Goal: Task Accomplishment & Management: Use online tool/utility

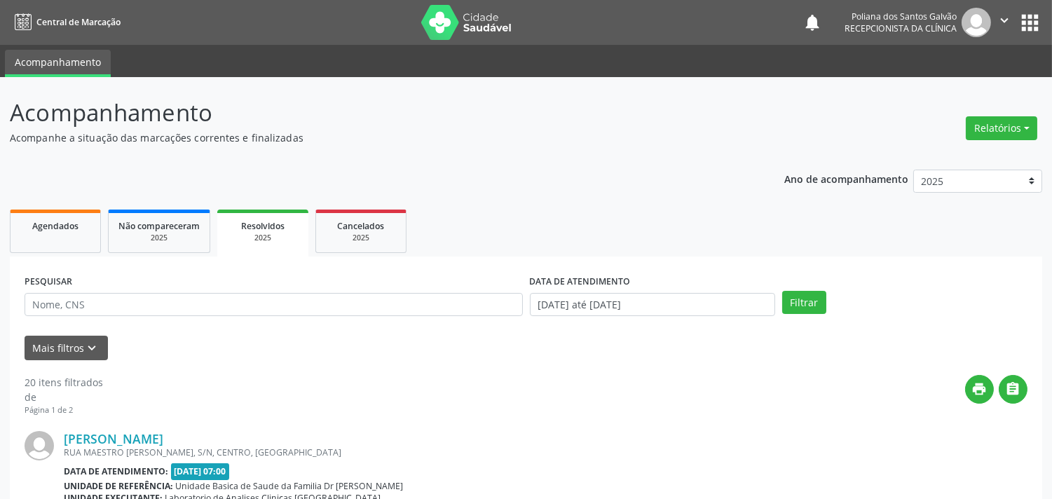
drag, startPoint x: 0, startPoint y: 0, endPoint x: 276, endPoint y: 233, distance: 361.1
click at [276, 226] on span "Resolvidos" at bounding box center [262, 226] width 43 height 12
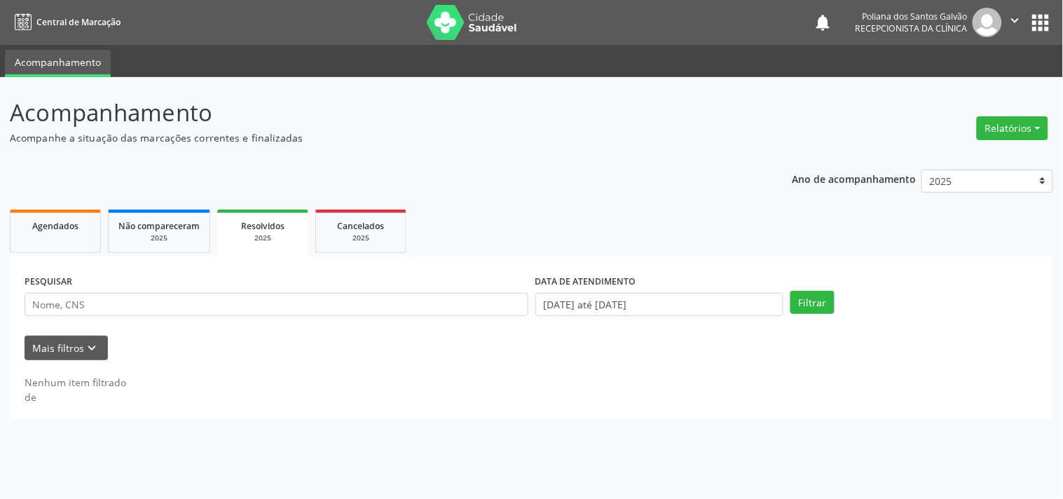
click at [276, 233] on div "2025" at bounding box center [262, 238] width 71 height 11
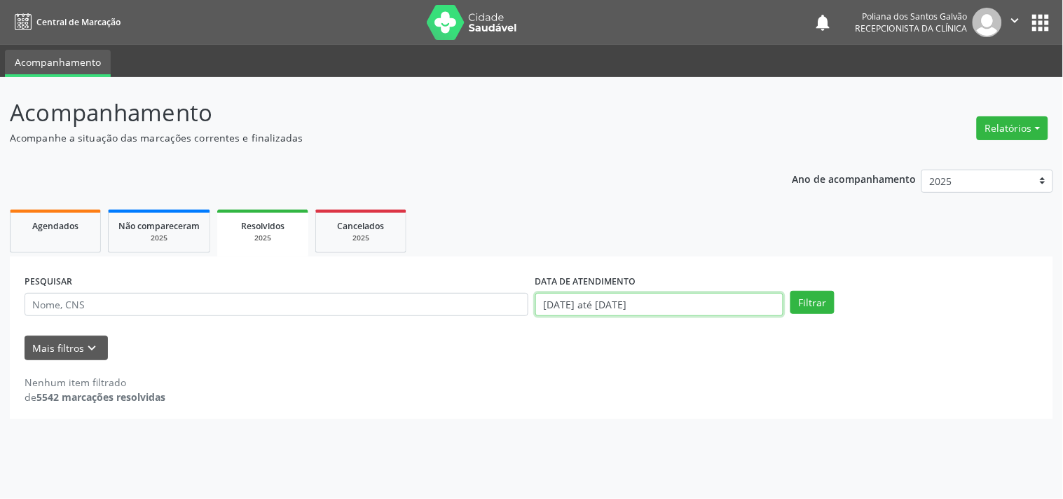
click at [709, 294] on input "[DATE] até [DATE]" at bounding box center [659, 305] width 248 height 24
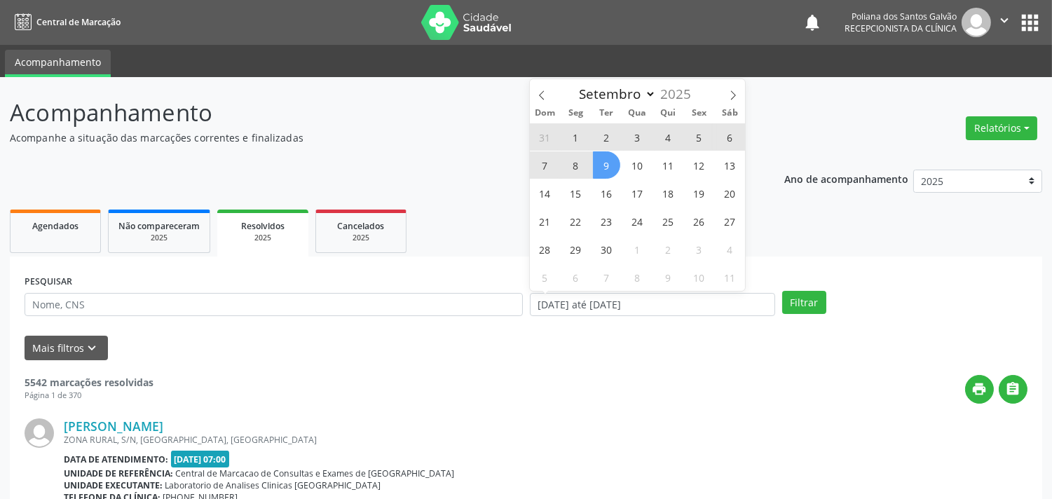
click at [575, 134] on span "1" at bounding box center [575, 136] width 27 height 27
type input "[DATE]"
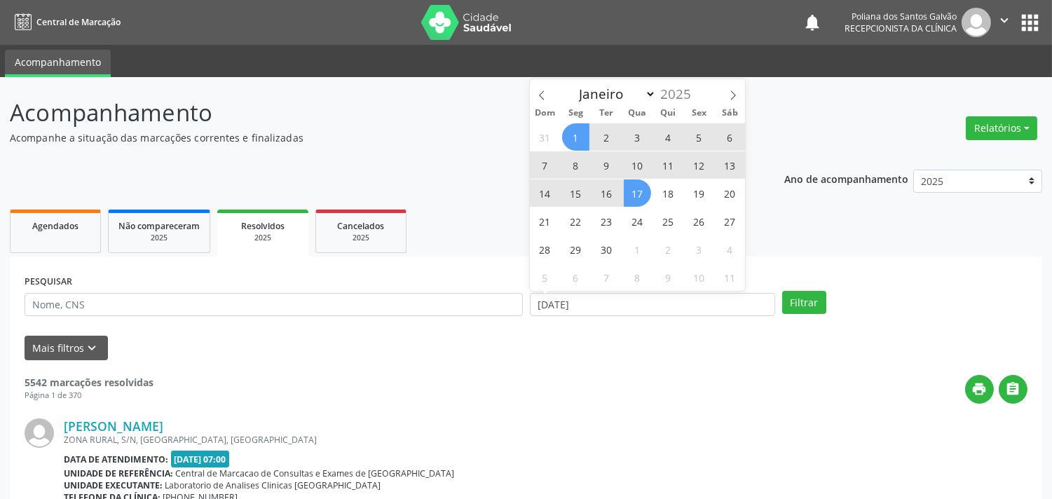
click at [655, 206] on div "31 1 2 3 4 5 6 7 8 9 10 11 12 13 14 15 16 17 18 19 20 21 22 23 24 25 26 27 28 2…" at bounding box center [638, 207] width 216 height 168
click at [638, 193] on span "17" at bounding box center [637, 192] width 27 height 27
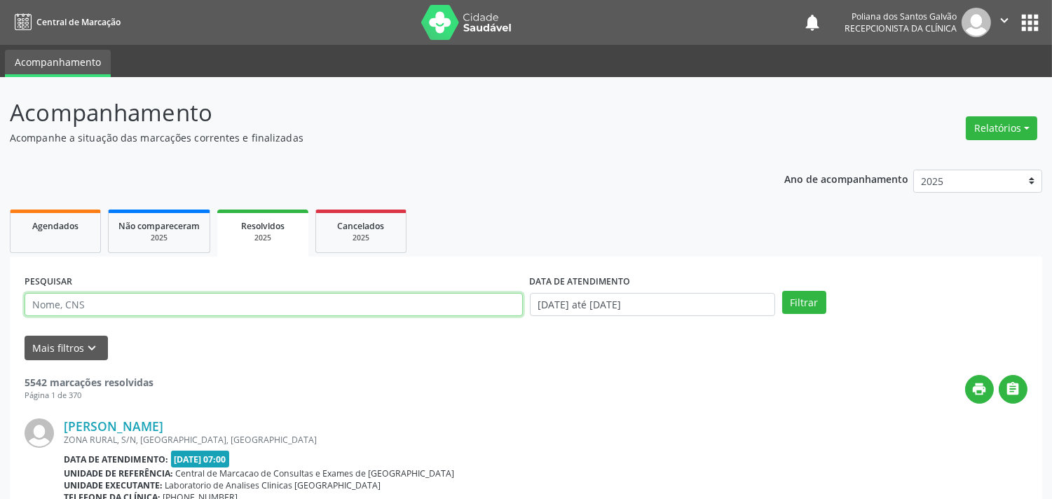
click at [442, 303] on input "text" at bounding box center [274, 305] width 498 height 24
type input "[PERSON_NAME] DA"
click at [782, 291] on button "Filtrar" at bounding box center [804, 303] width 44 height 24
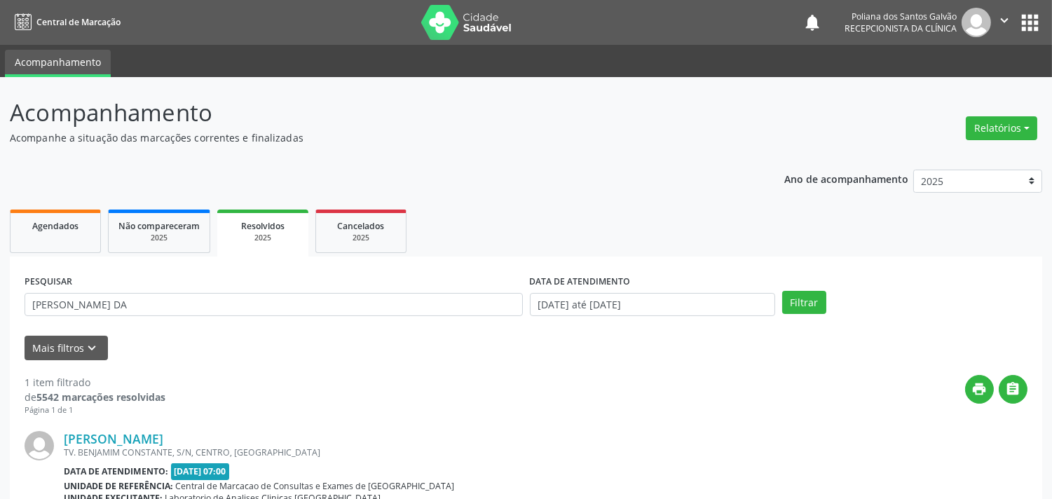
scroll to position [130, 0]
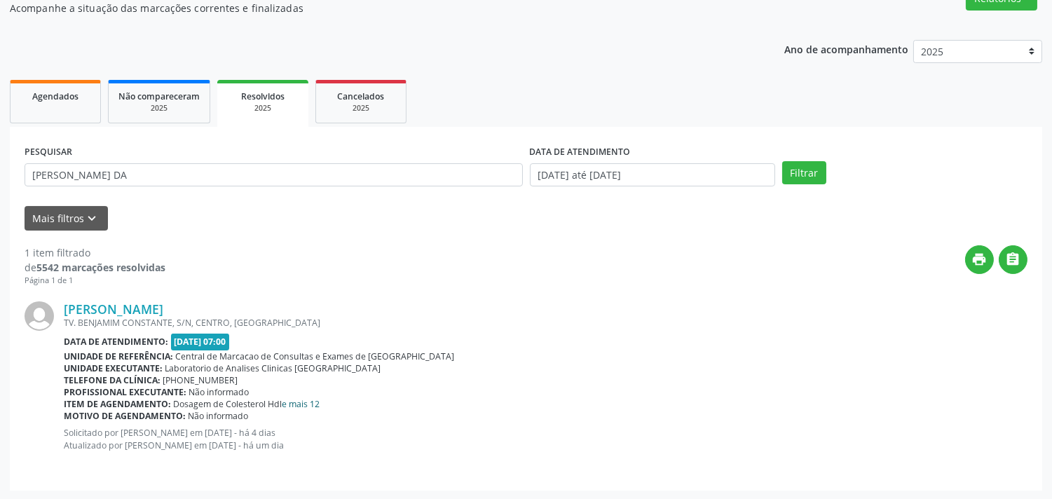
click at [306, 398] on link "e mais 12" at bounding box center [301, 404] width 38 height 12
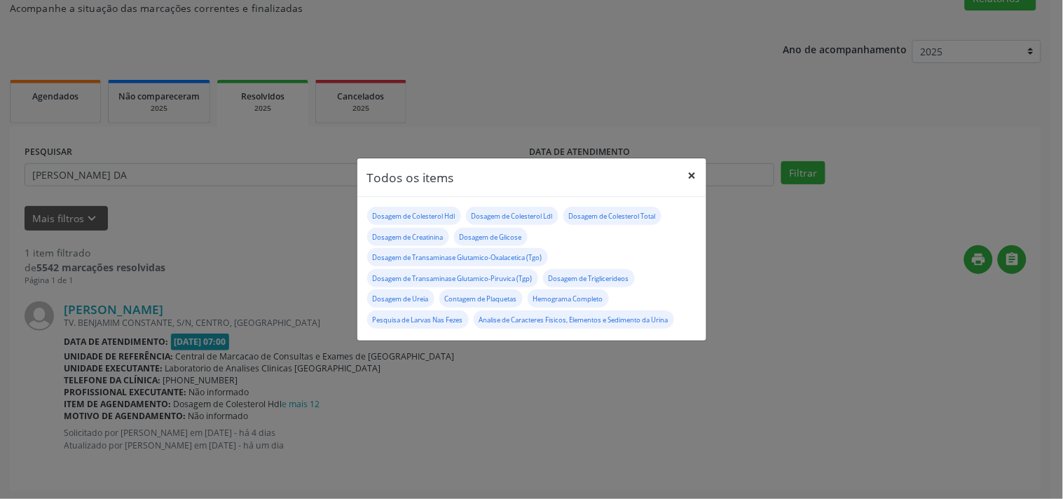
click at [692, 172] on button "×" at bounding box center [692, 175] width 28 height 34
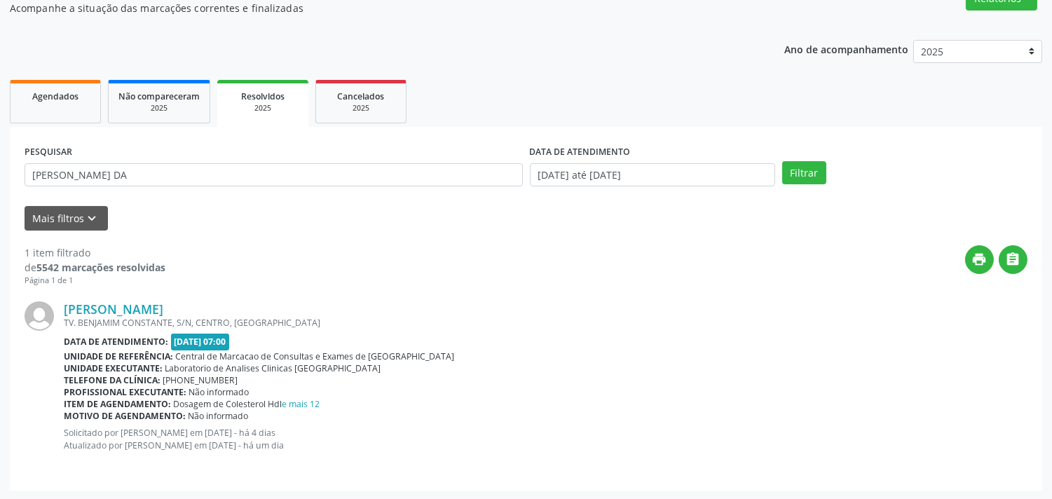
drag, startPoint x: 150, startPoint y: 98, endPoint x: 46, endPoint y: 94, distance: 104.5
click at [149, 99] on span "Não compareceram" at bounding box center [158, 96] width 81 height 12
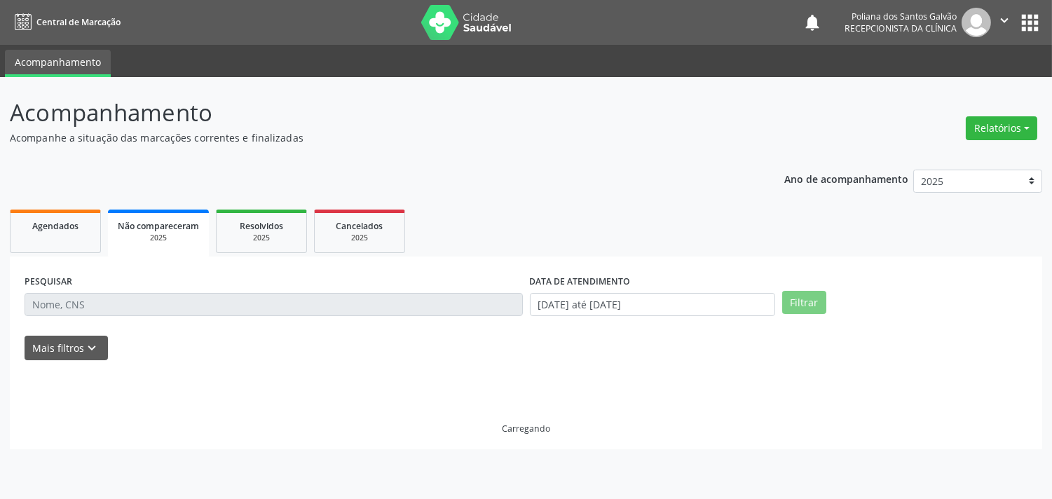
click at [46, 95] on p "Acompanhamento" at bounding box center [371, 112] width 723 height 35
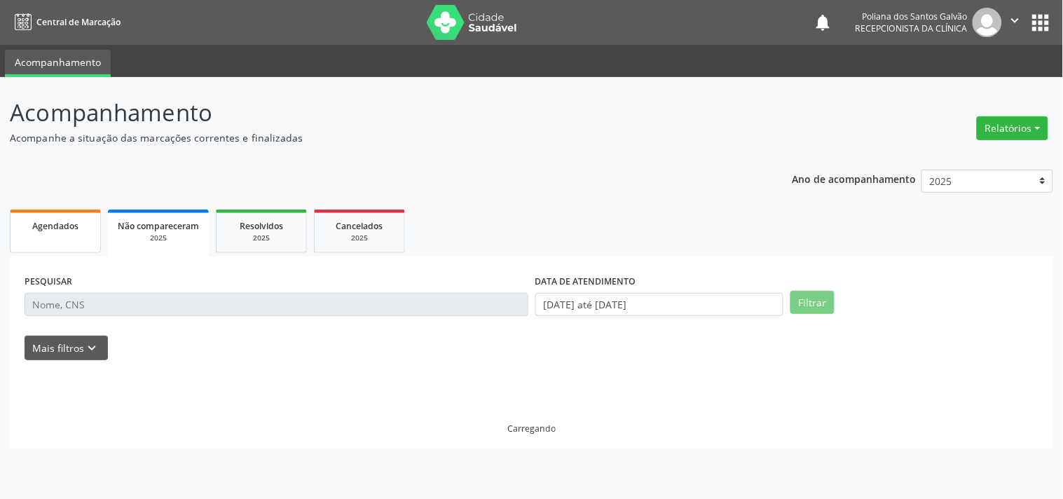
click at [69, 226] on span "Agendados" at bounding box center [55, 226] width 46 height 12
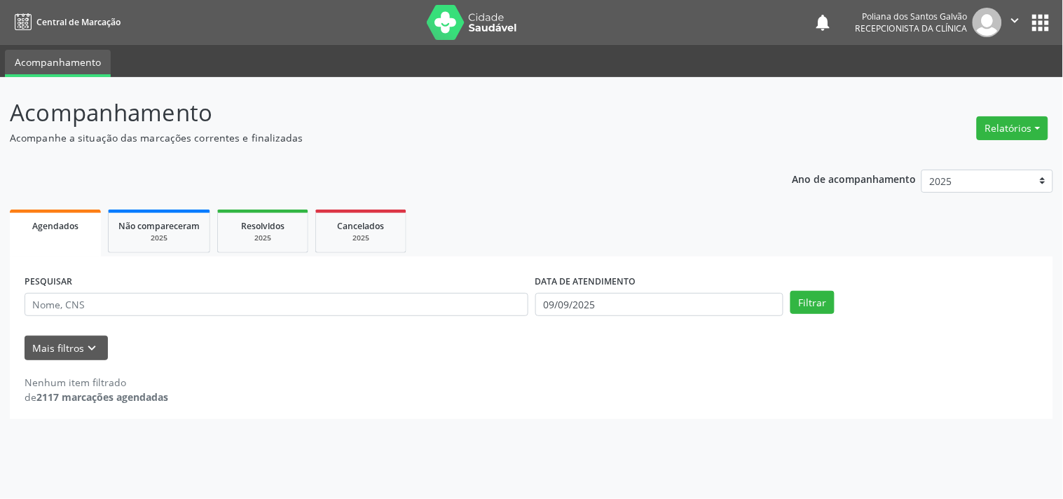
click at [69, 226] on span "Agendados" at bounding box center [55, 226] width 46 height 12
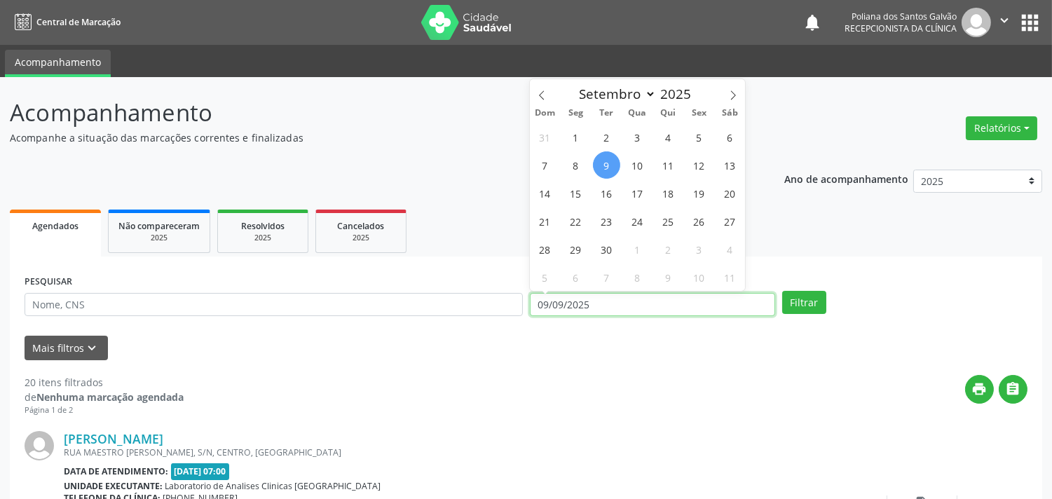
click at [647, 305] on input "09/09/2025" at bounding box center [652, 305] width 245 height 24
click at [608, 162] on span "9" at bounding box center [606, 164] width 27 height 27
type input "09/09/2025"
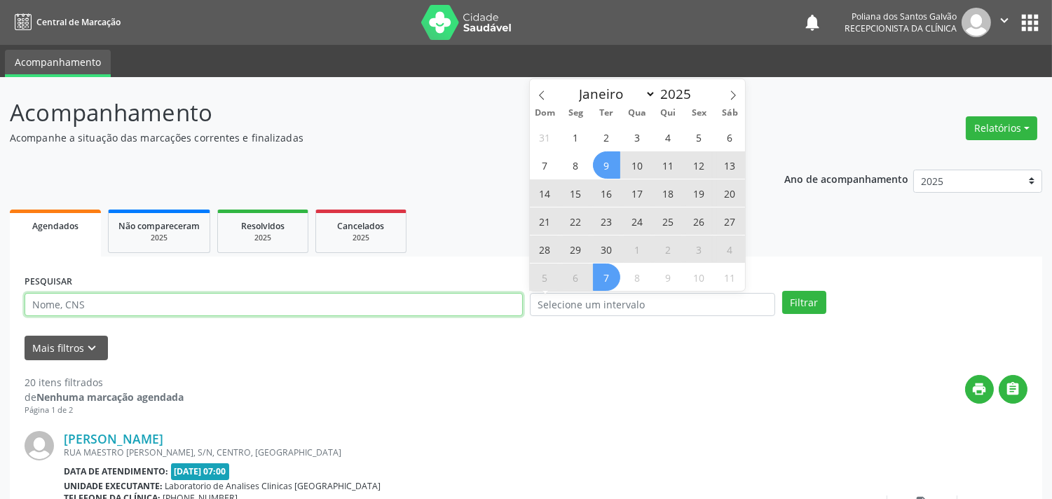
click at [417, 297] on input "text" at bounding box center [274, 305] width 498 height 24
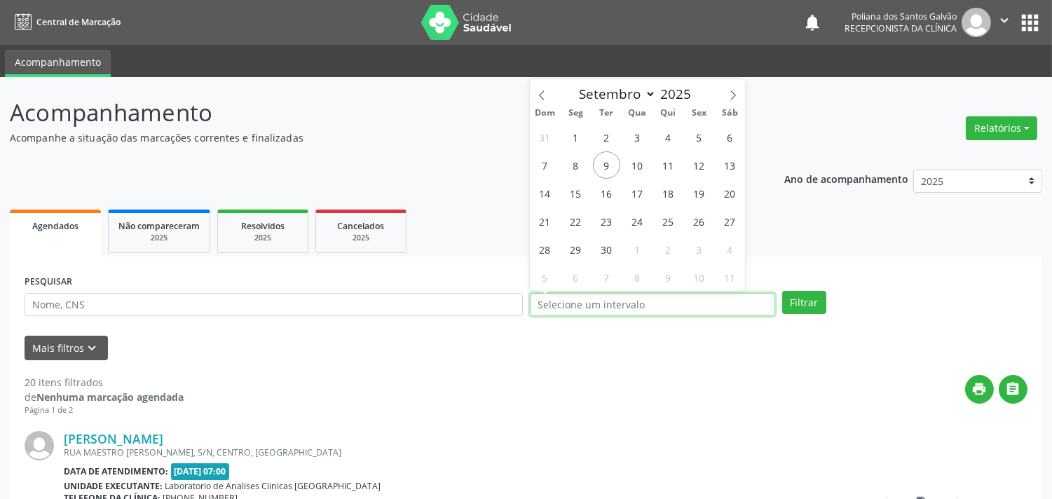
click at [647, 307] on input "text" at bounding box center [652, 305] width 245 height 24
click at [578, 137] on span "1" at bounding box center [575, 136] width 27 height 27
type input "[DATE]"
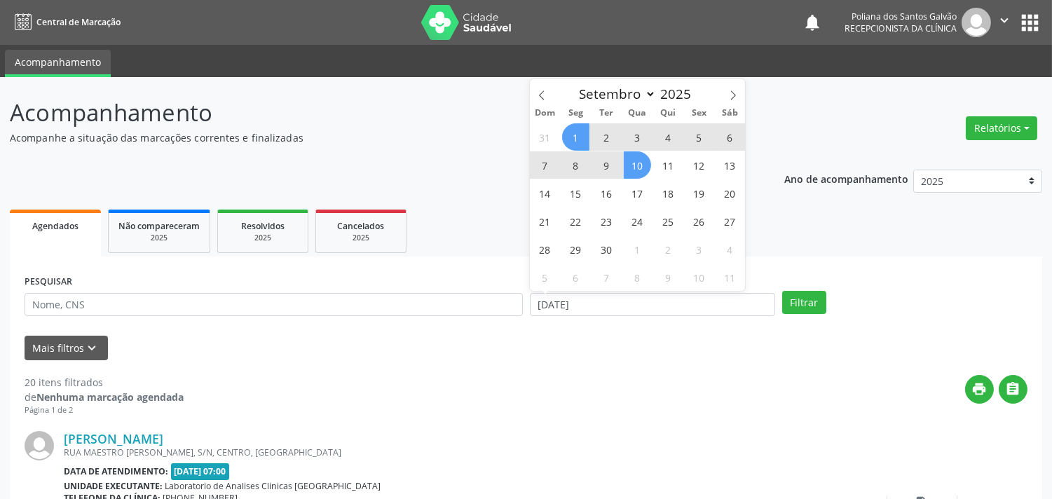
click at [643, 167] on span "10" at bounding box center [637, 164] width 27 height 27
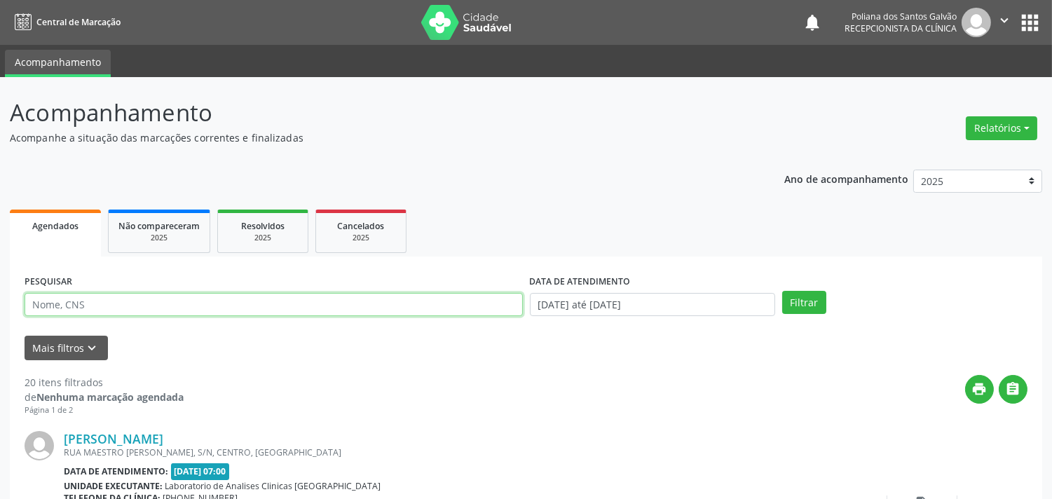
click at [388, 306] on input "text" at bounding box center [274, 305] width 498 height 24
type input "CATIAN"
click at [782, 291] on button "Filtrar" at bounding box center [804, 303] width 44 height 24
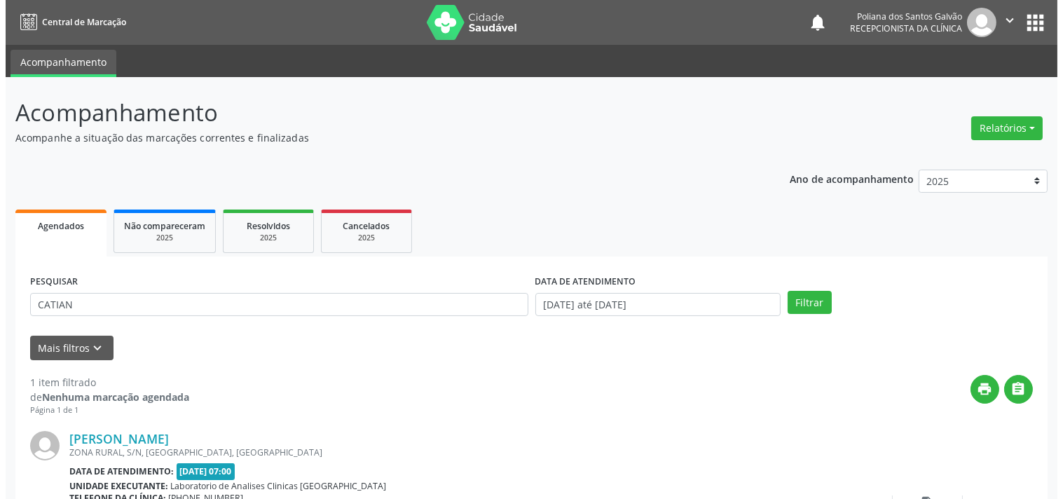
scroll to position [130, 0]
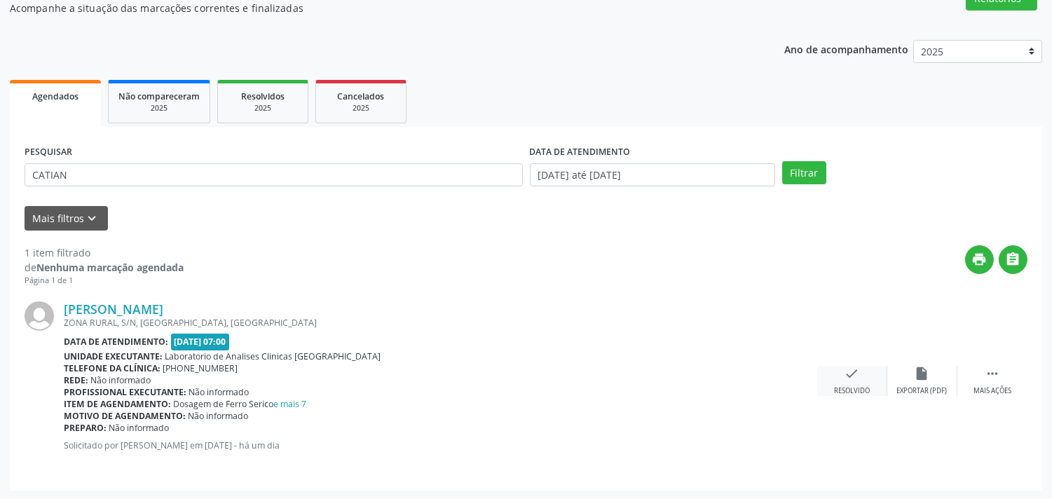
click at [842, 367] on div "check Resolvido" at bounding box center [852, 381] width 70 height 30
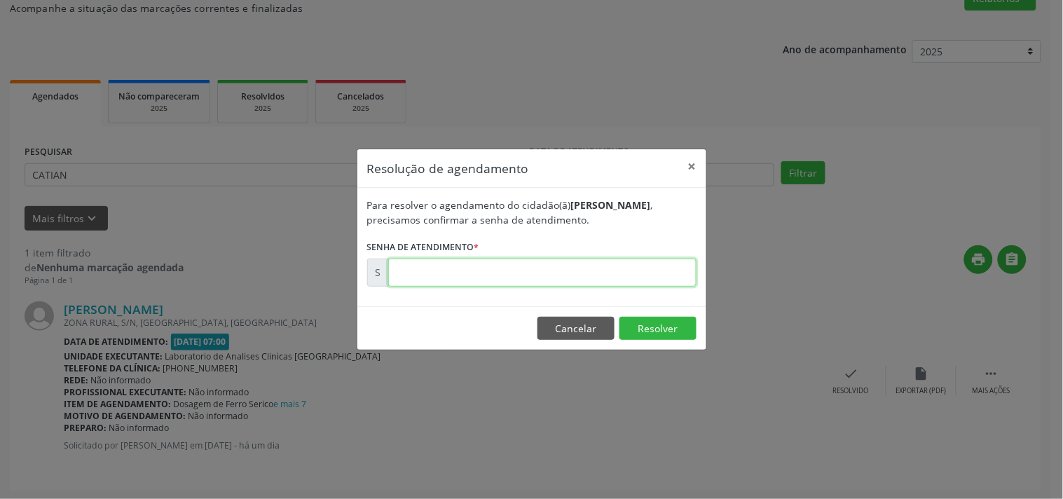
click at [641, 277] on input "text" at bounding box center [542, 273] width 308 height 28
type input "00175653"
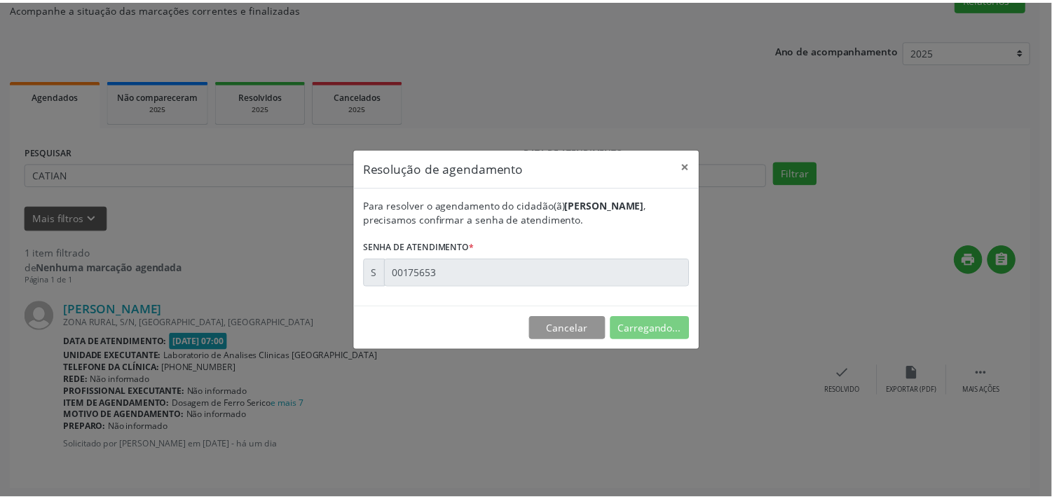
scroll to position [0, 0]
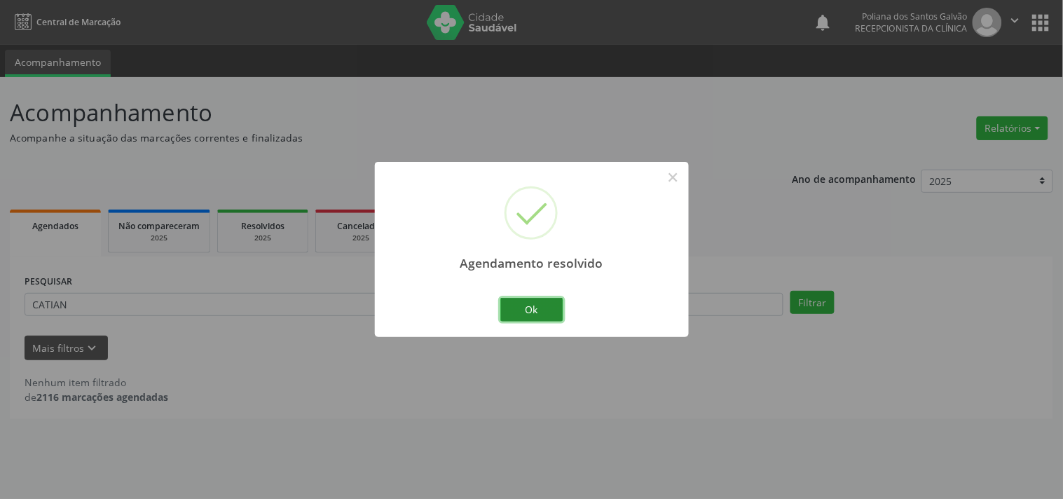
click at [545, 306] on button "Ok" at bounding box center [531, 310] width 63 height 24
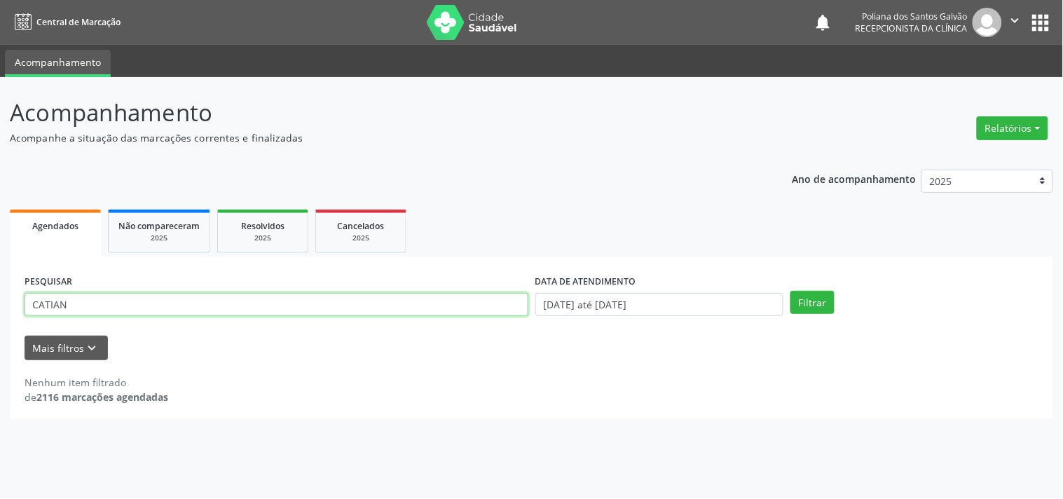
drag, startPoint x: 458, startPoint y: 315, endPoint x: 0, endPoint y: 219, distance: 468.3
click at [0, 228] on div "Acompanhamento Acompanhe a situação das marcações correntes e finalizadas Relat…" at bounding box center [531, 288] width 1063 height 422
click at [791, 291] on button "Filtrar" at bounding box center [813, 303] width 44 height 24
click at [196, 295] on input "FIDEL" at bounding box center [277, 305] width 504 height 24
type input "FILDEL"
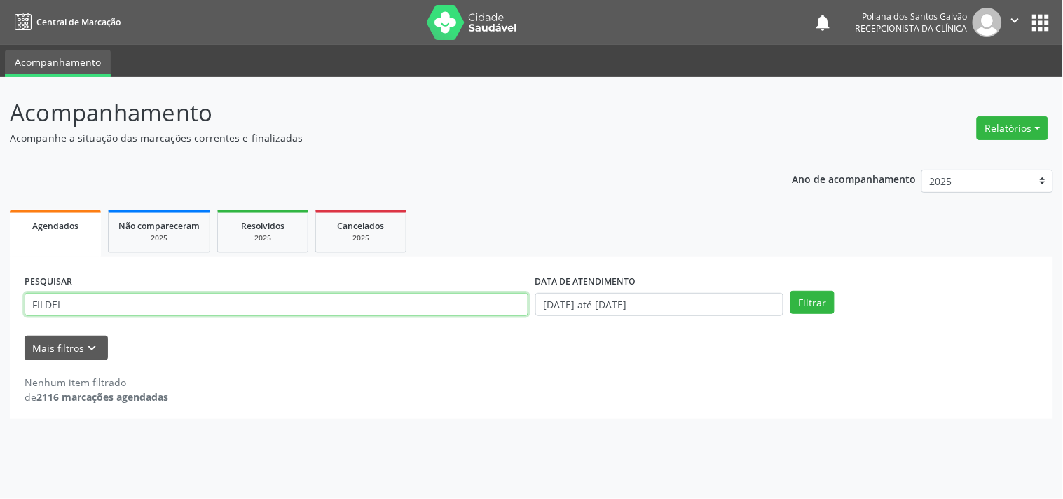
click at [791, 291] on button "Filtrar" at bounding box center [813, 303] width 44 height 24
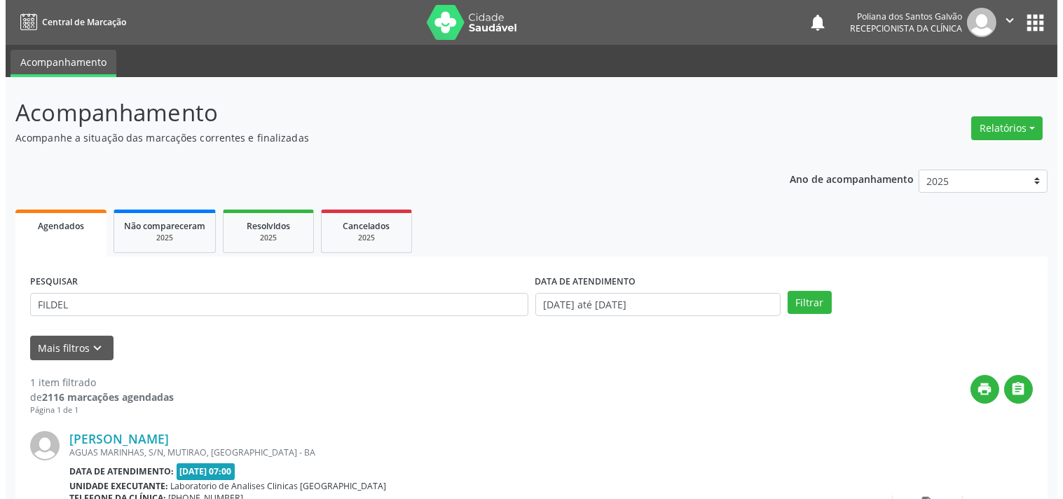
scroll to position [130, 0]
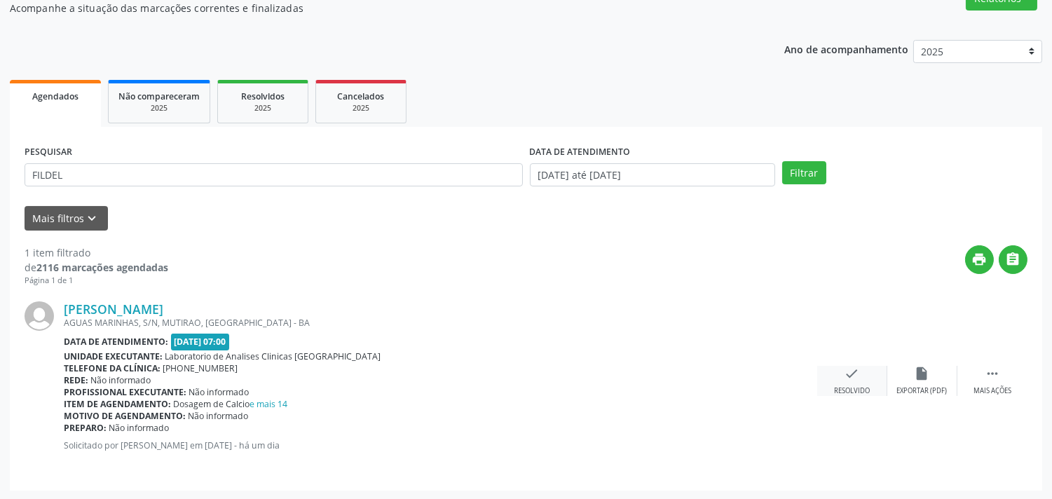
click at [856, 378] on icon "check" at bounding box center [852, 373] width 15 height 15
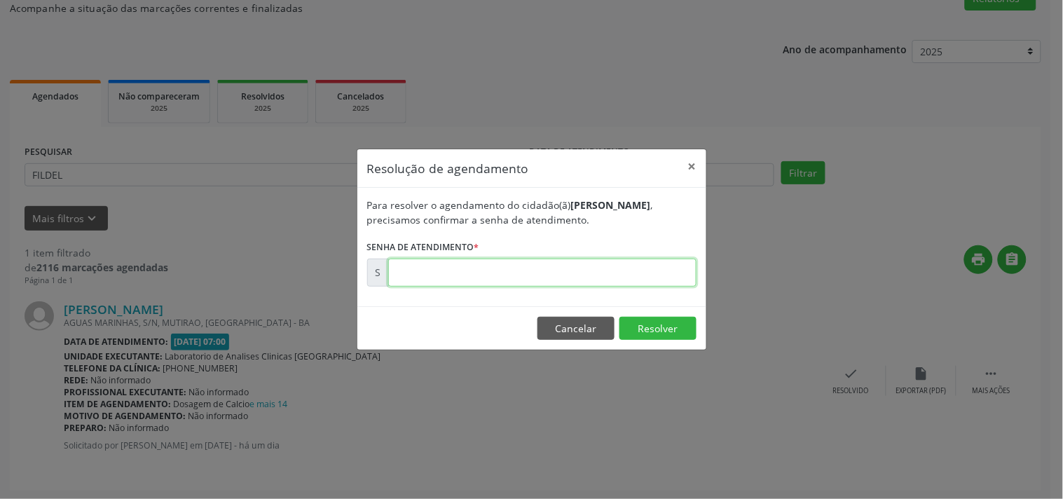
click at [621, 278] on input "text" at bounding box center [542, 273] width 308 height 28
type input "00175649"
drag, startPoint x: 657, startPoint y: 315, endPoint x: 657, endPoint y: 328, distance: 12.6
click at [657, 317] on footer "Cancelar Resolver" at bounding box center [531, 328] width 349 height 44
click at [657, 331] on button "Resolver" at bounding box center [658, 329] width 77 height 24
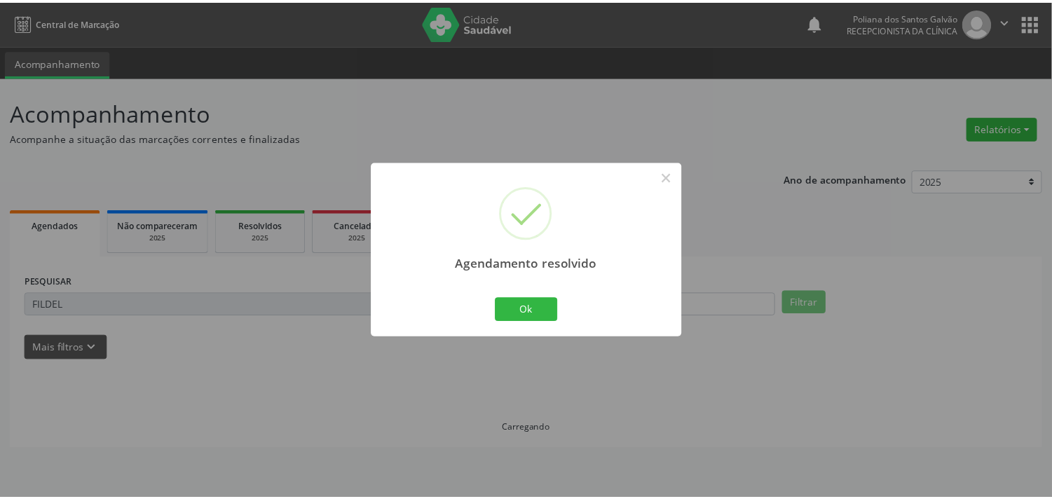
scroll to position [0, 0]
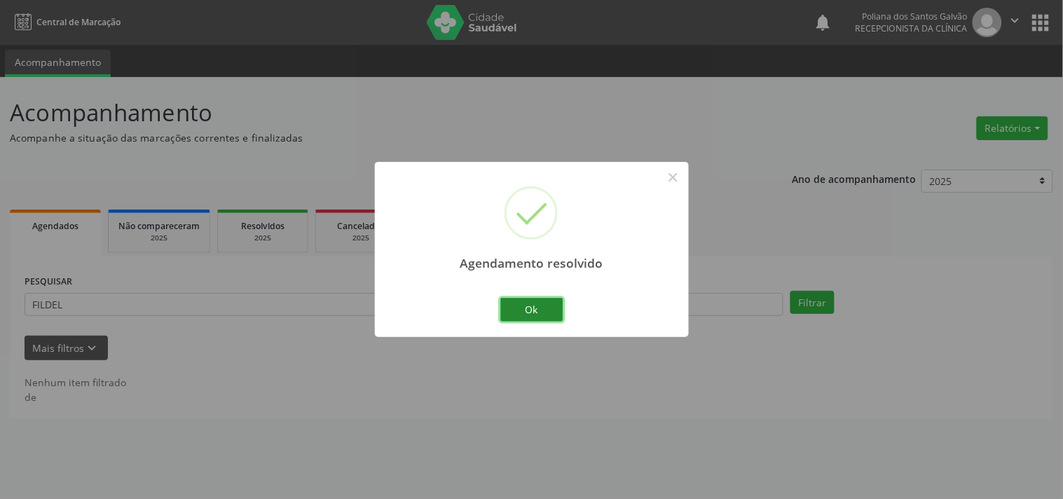
click at [534, 303] on button "Ok" at bounding box center [531, 310] width 63 height 24
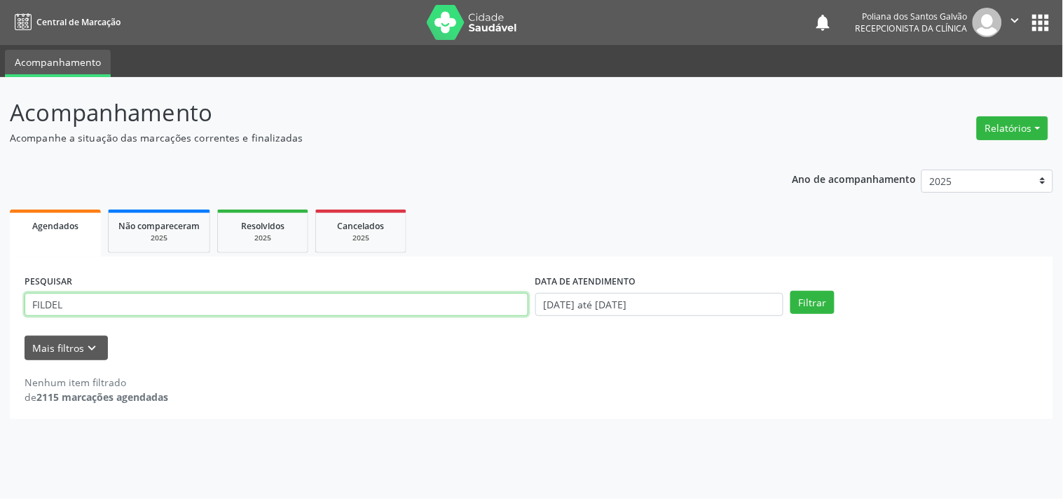
drag, startPoint x: 446, startPoint y: 308, endPoint x: 0, endPoint y: 229, distance: 453.4
click at [0, 229] on div "Acompanhamento Acompanhe a situação das marcações correntes e finalizadas Relat…" at bounding box center [531, 288] width 1063 height 422
type input "ZILDA"
click at [791, 291] on button "Filtrar" at bounding box center [813, 303] width 44 height 24
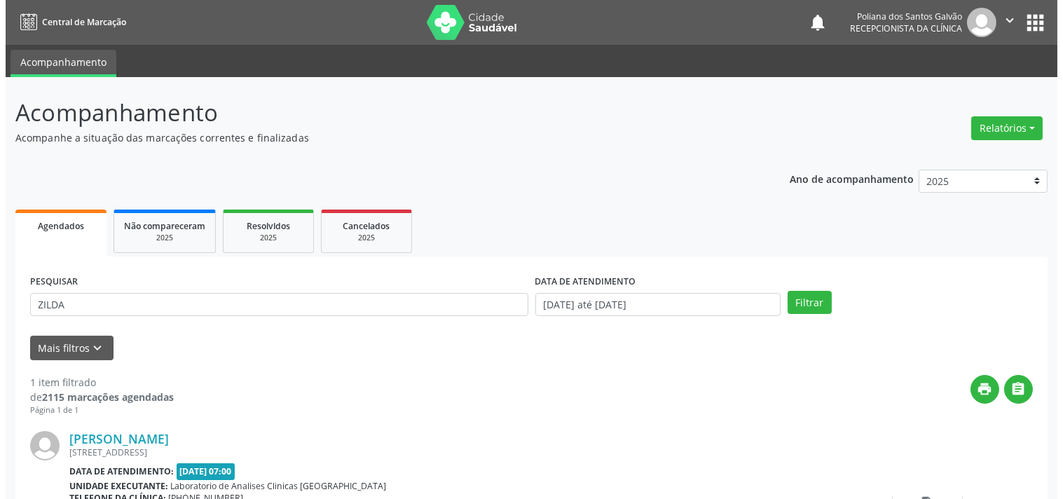
scroll to position [130, 0]
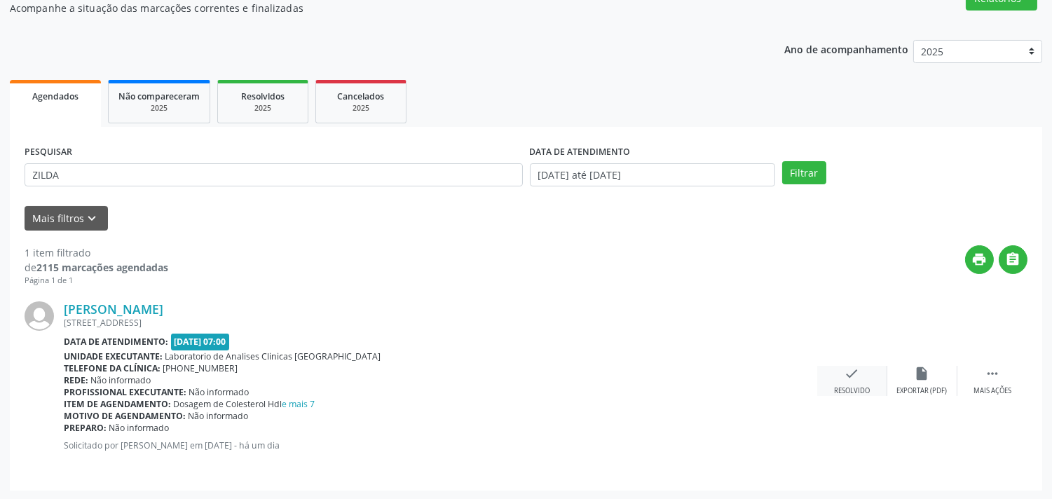
click at [848, 369] on icon "check" at bounding box center [852, 373] width 15 height 15
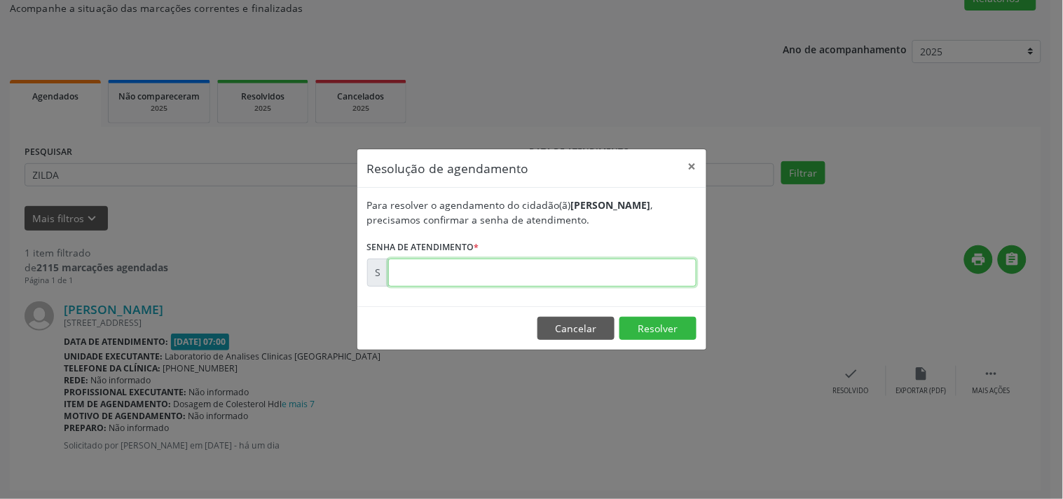
click at [592, 266] on input "text" at bounding box center [542, 273] width 308 height 28
type input "00175658"
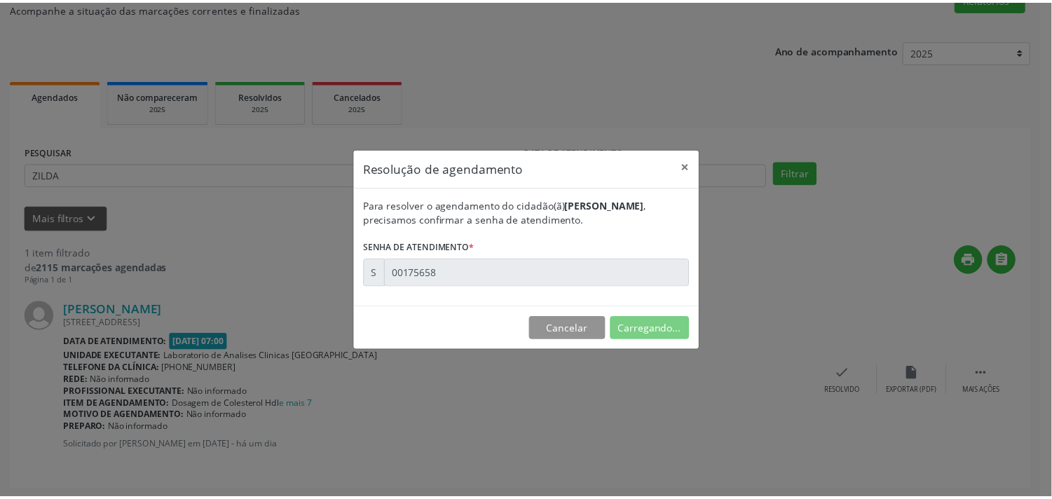
scroll to position [0, 0]
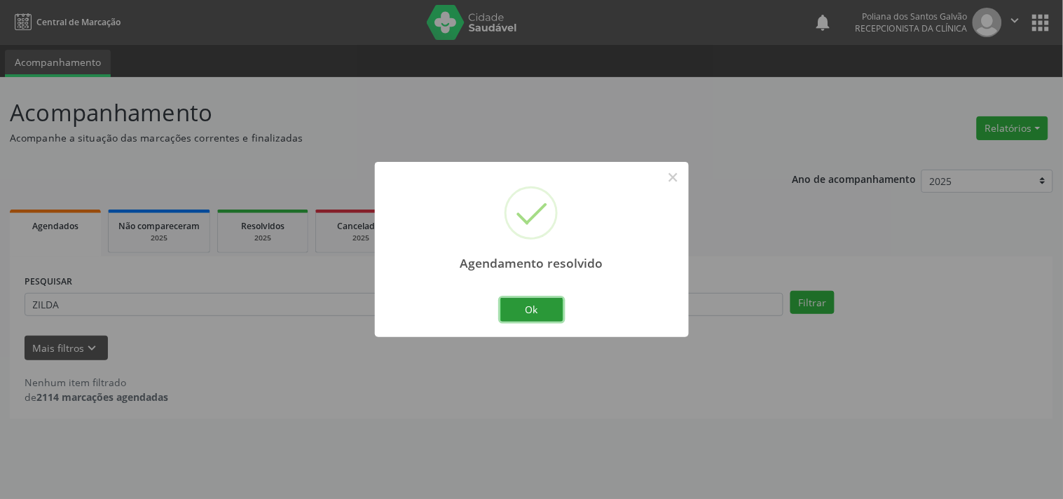
drag, startPoint x: 514, startPoint y: 310, endPoint x: 481, endPoint y: 303, distance: 34.4
click at [512, 309] on button "Ok" at bounding box center [531, 310] width 63 height 24
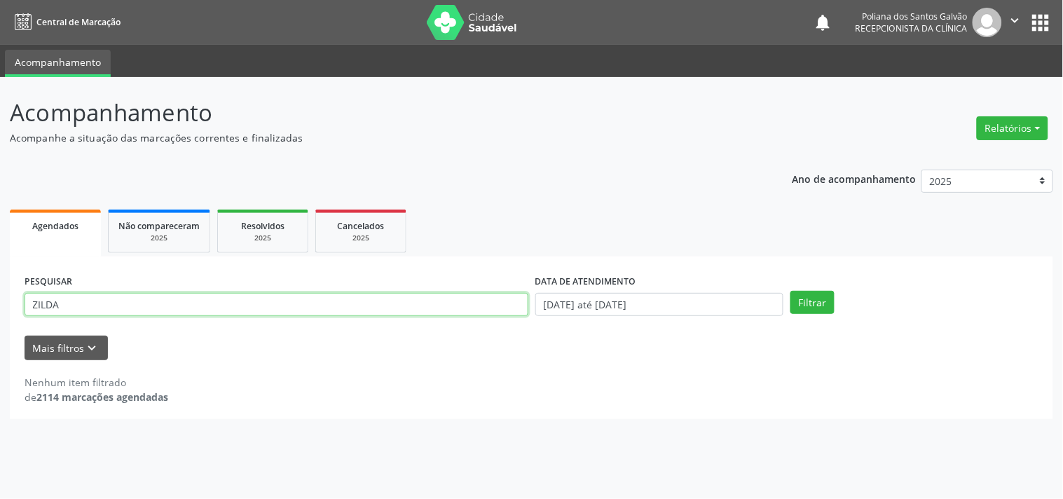
drag, startPoint x: 445, startPoint y: 294, endPoint x: 0, endPoint y: 88, distance: 490.4
click at [0, 102] on div "Acompanhamento Acompanhe a situação das marcações correntes e finalizadas Relat…" at bounding box center [531, 288] width 1063 height 422
type input "VARNE"
click at [791, 291] on button "Filtrar" at bounding box center [813, 303] width 44 height 24
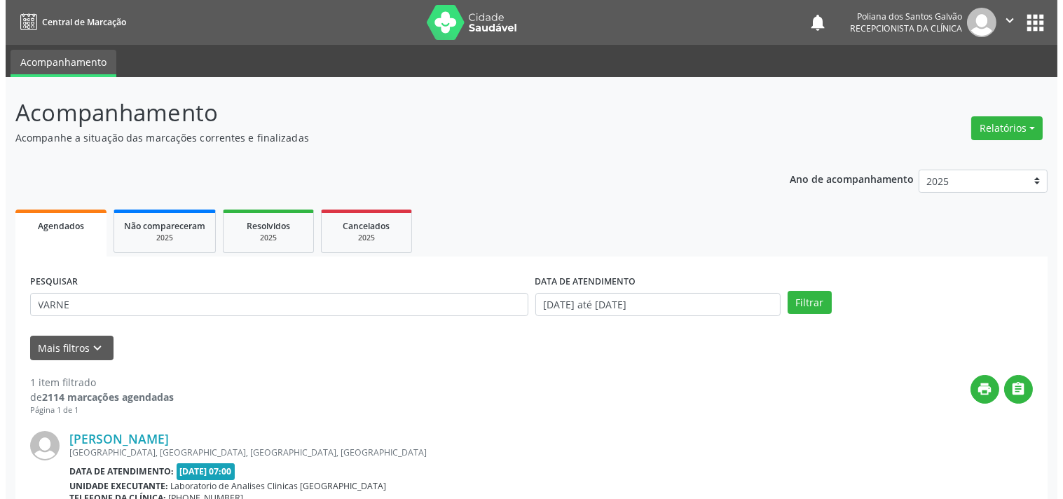
scroll to position [142, 0]
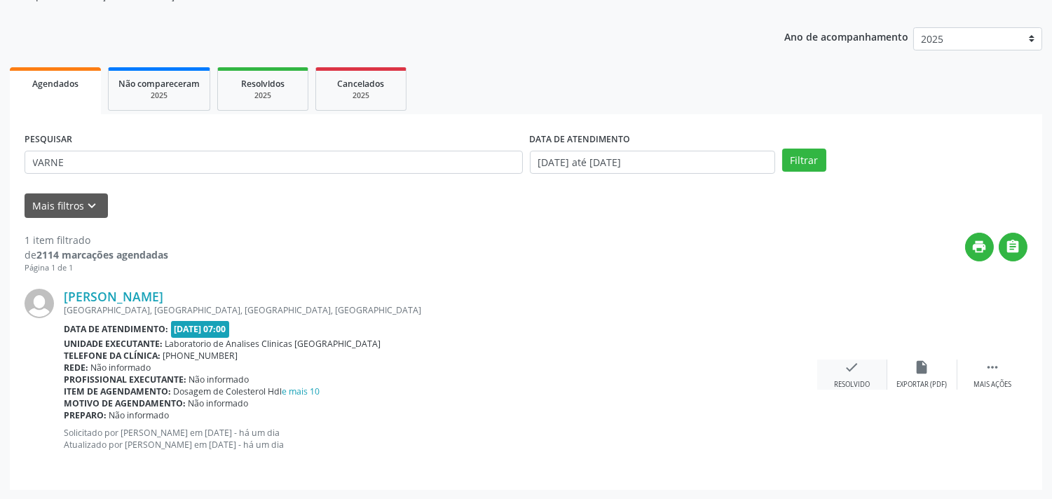
click at [828, 369] on div "check Resolvido" at bounding box center [852, 375] width 70 height 30
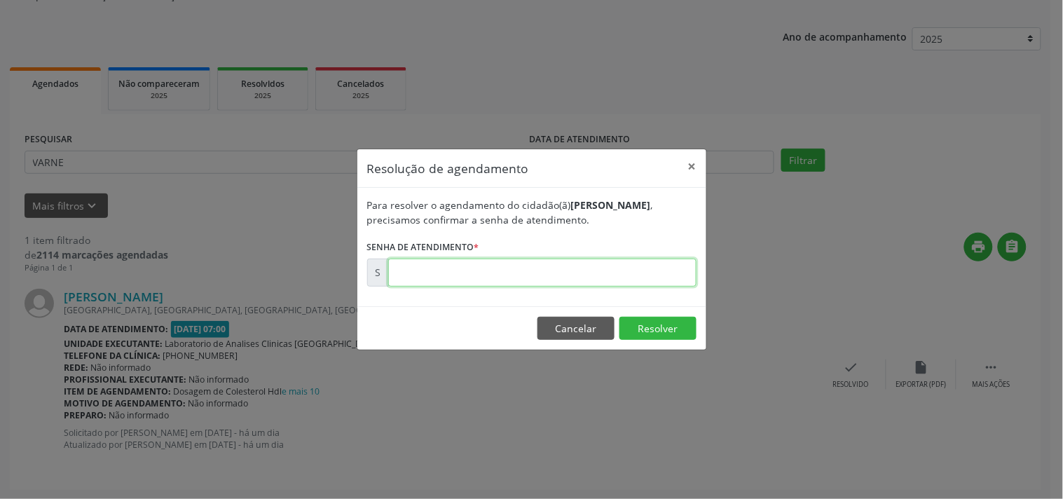
drag, startPoint x: 650, startPoint y: 274, endPoint x: 648, endPoint y: 267, distance: 7.5
click at [650, 272] on input "text" at bounding box center [542, 273] width 308 height 28
type input "00175652"
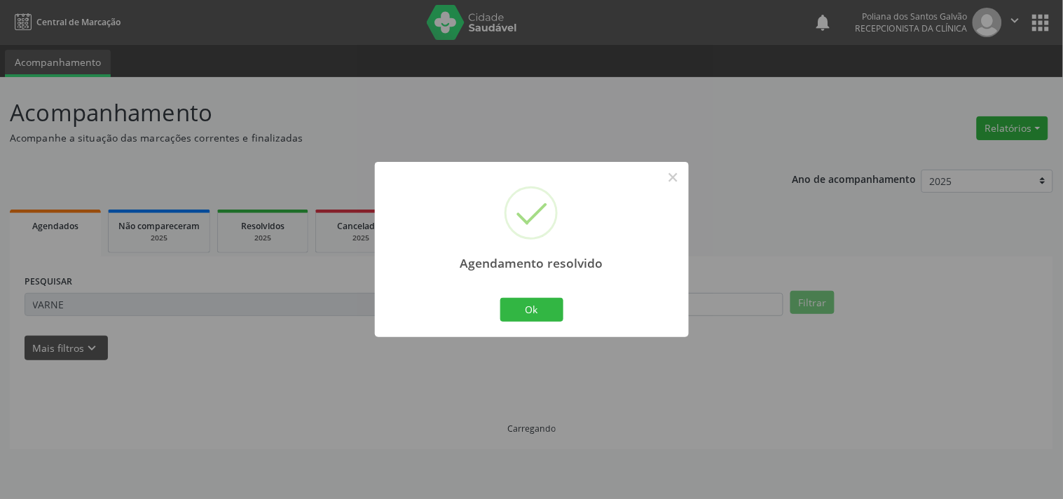
scroll to position [0, 0]
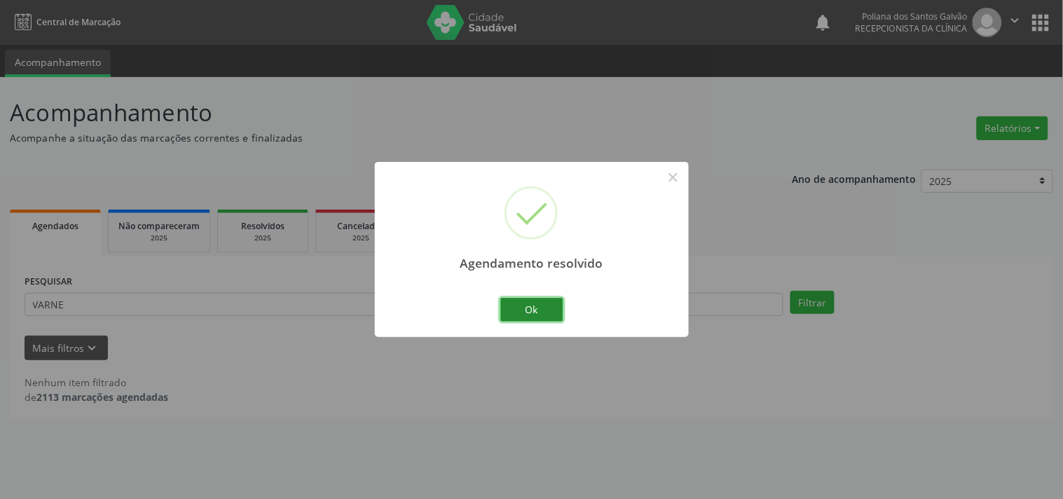
click at [538, 316] on button "Ok" at bounding box center [531, 310] width 63 height 24
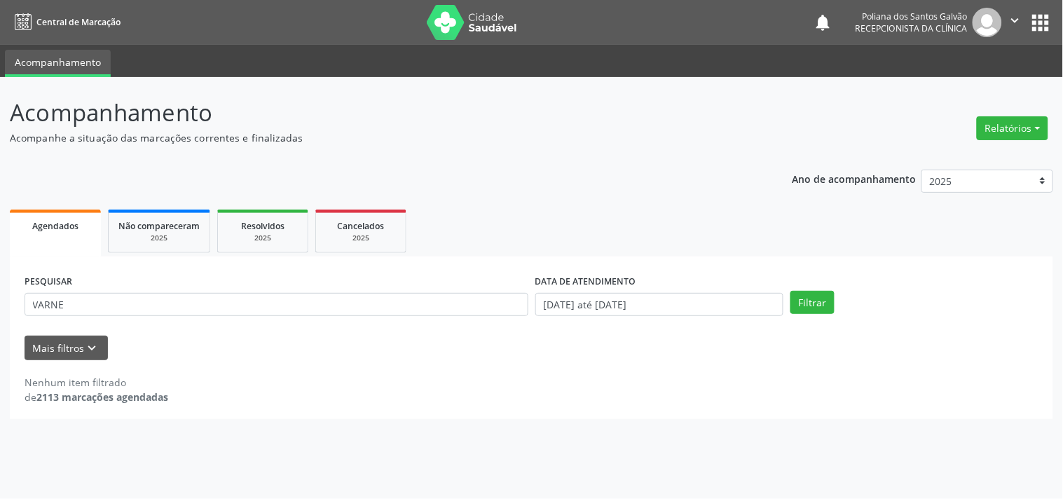
click at [278, 292] on div "PESQUISAR VARNE" at bounding box center [276, 298] width 511 height 55
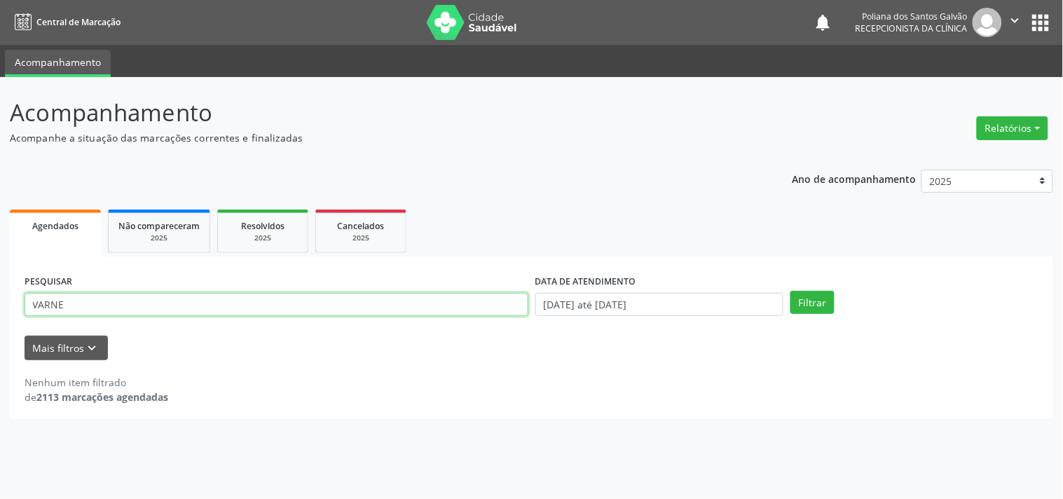
drag, startPoint x: 279, startPoint y: 299, endPoint x: 1, endPoint y: 128, distance: 326.6
click at [0, 164] on div "Acompanhamento Acompanhe a situação das marcações correntes e finalizadas Relat…" at bounding box center [531, 288] width 1063 height 422
type input "GILENO"
click at [791, 291] on button "Filtrar" at bounding box center [813, 303] width 44 height 24
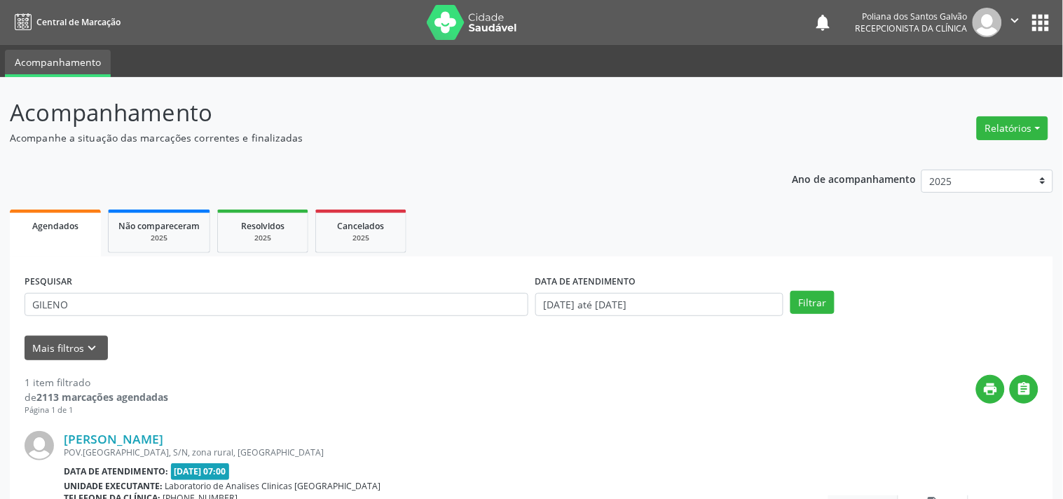
scroll to position [130, 0]
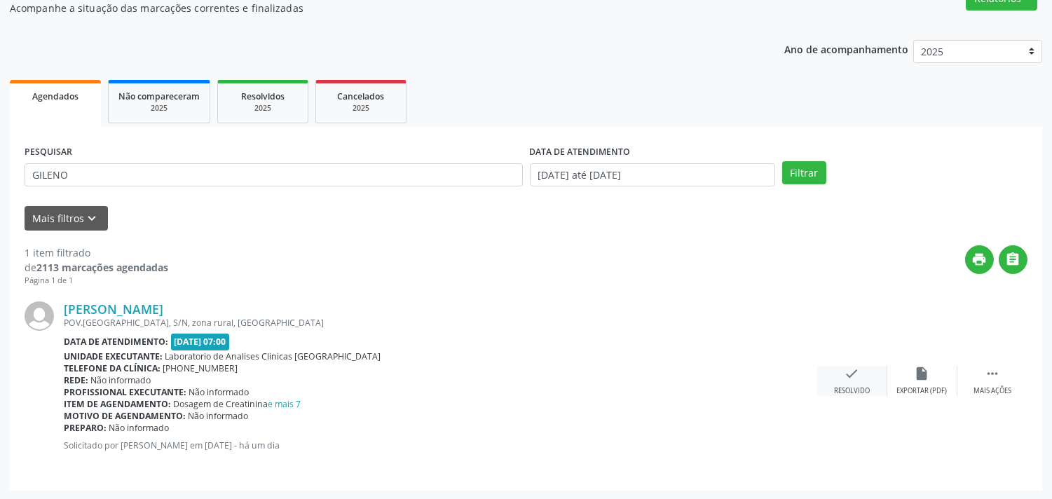
click at [862, 373] on div "check Resolvido" at bounding box center [852, 381] width 70 height 30
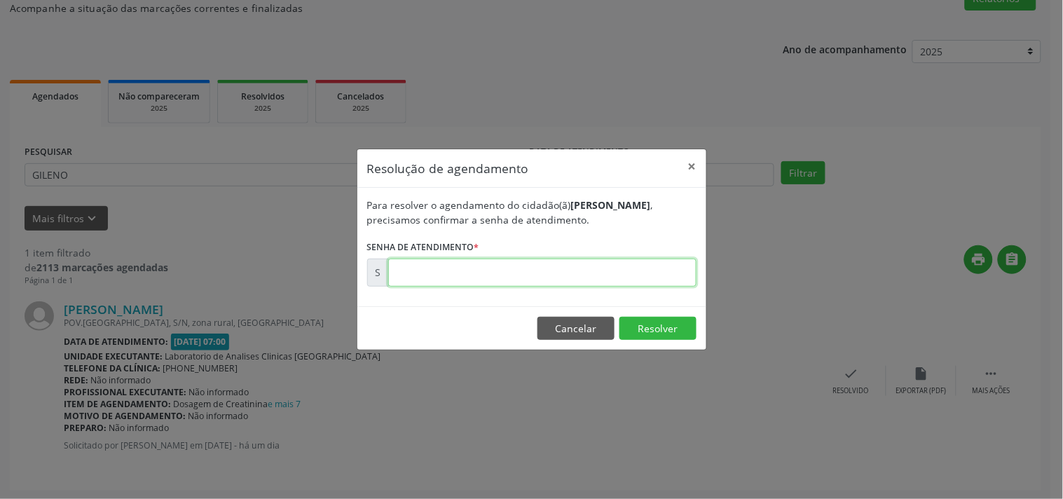
click at [652, 275] on input "text" at bounding box center [542, 273] width 308 height 28
type input "00175659"
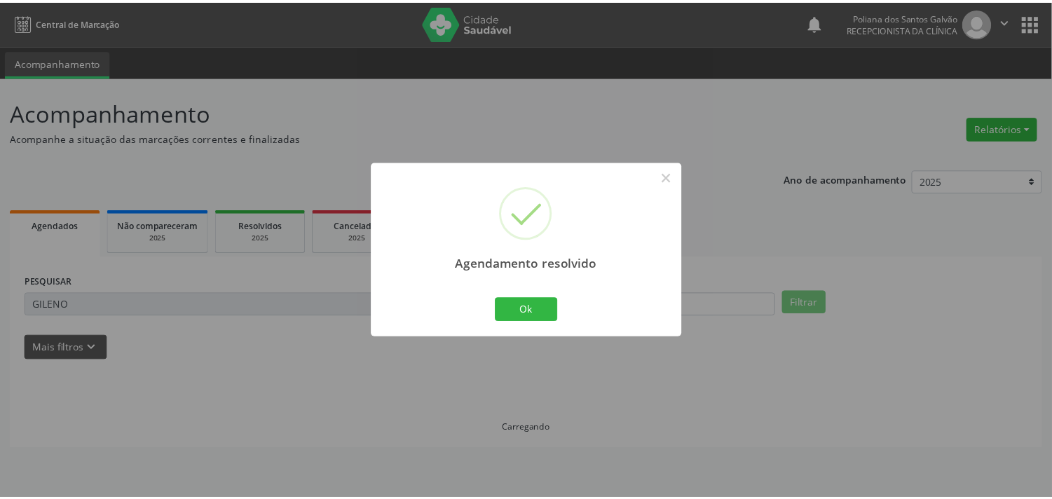
scroll to position [0, 0]
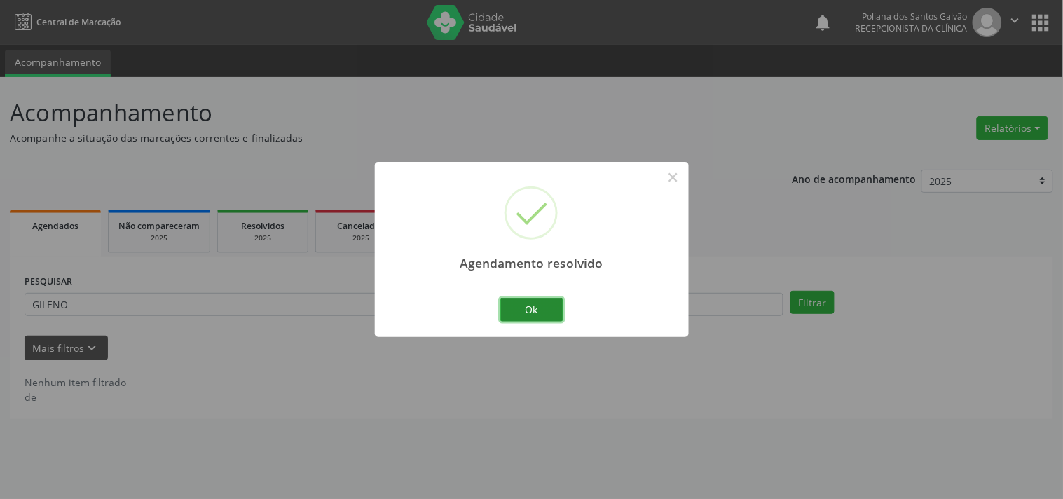
click at [542, 313] on button "Ok" at bounding box center [531, 310] width 63 height 24
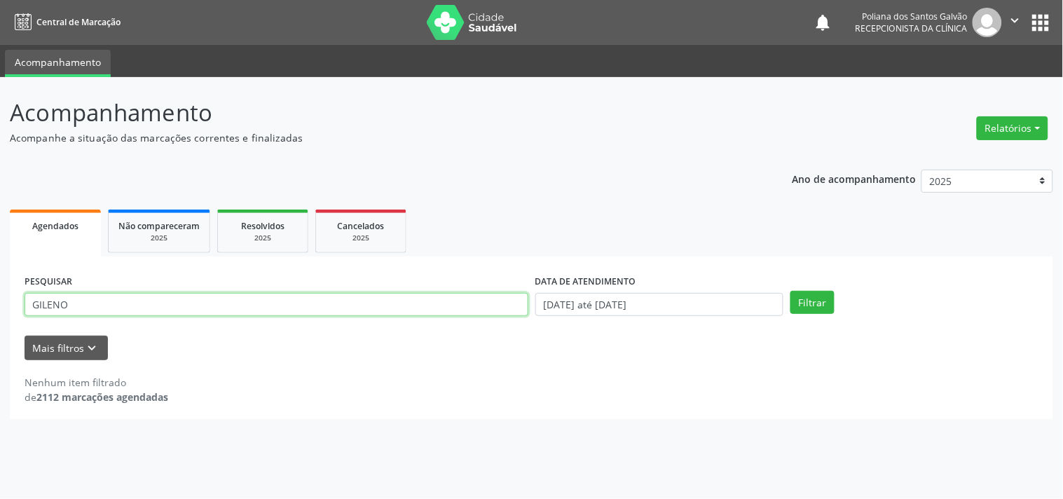
drag, startPoint x: 0, startPoint y: 70, endPoint x: 0, endPoint y: -10, distance: 79.9
click at [0, 0] on html "Central de Marcação notifications Poliana dos Santos Galvão Recepcionista da cl…" at bounding box center [531, 249] width 1063 height 499
type input "H"
type input "JAILMA"
click at [791, 291] on button "Filtrar" at bounding box center [813, 303] width 44 height 24
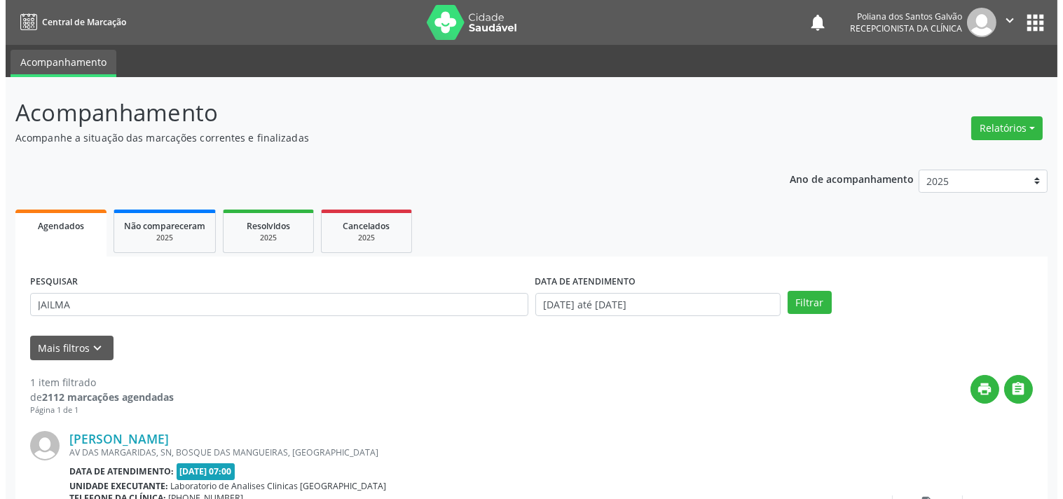
scroll to position [130, 0]
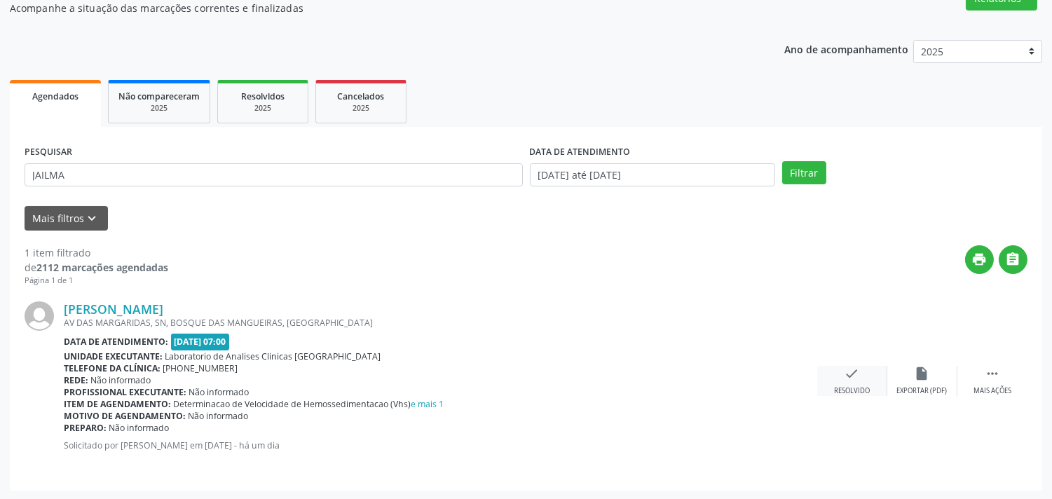
click at [862, 376] on div "check Resolvido" at bounding box center [852, 381] width 70 height 30
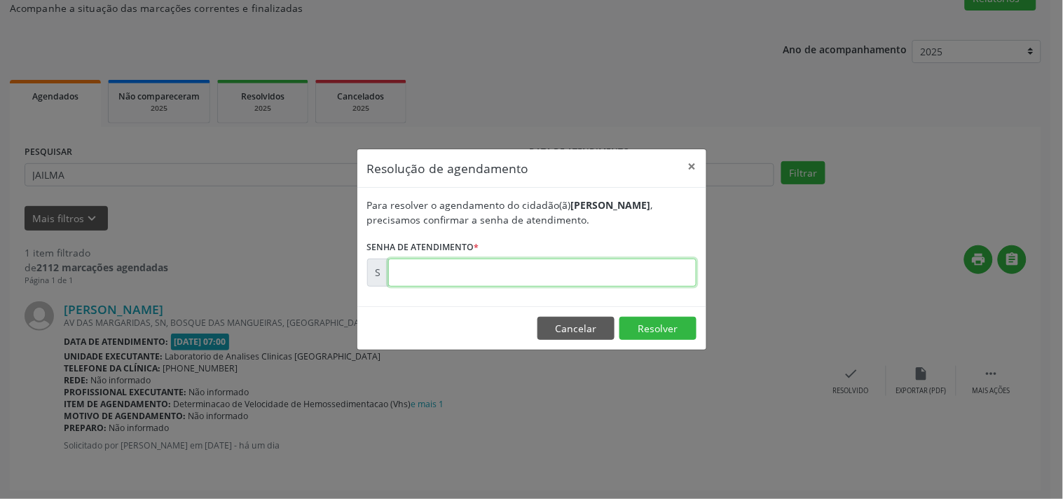
click at [636, 279] on input "text" at bounding box center [542, 273] width 308 height 28
type input "00175660"
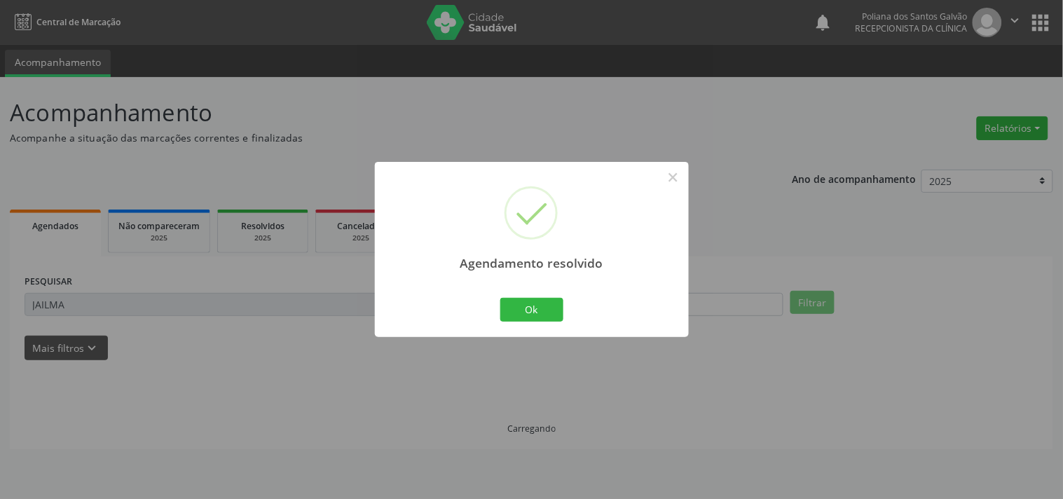
scroll to position [0, 0]
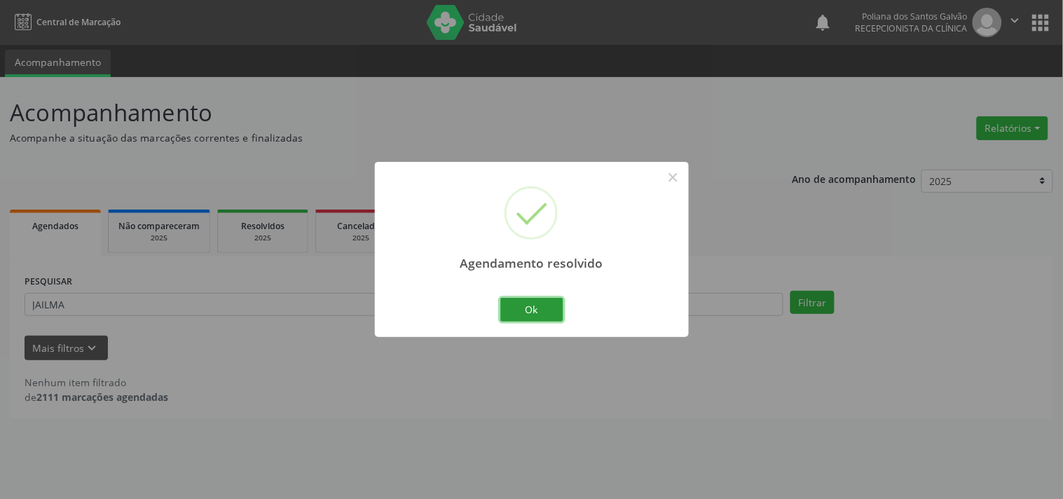
drag, startPoint x: 535, startPoint y: 301, endPoint x: 495, endPoint y: 303, distance: 40.0
click at [534, 301] on button "Ok" at bounding box center [531, 310] width 63 height 24
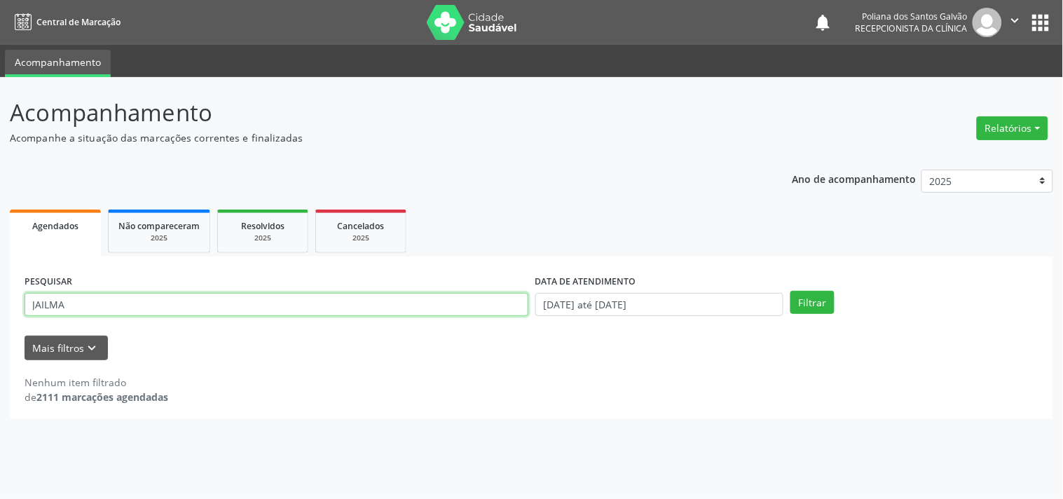
drag, startPoint x: 414, startPoint y: 305, endPoint x: 0, endPoint y: 11, distance: 507.6
click at [0, 11] on div "Central de Marcação notifications Poliana dos Santos Galvão Recepcionista da cl…" at bounding box center [531, 249] width 1063 height 499
type input "NAD"
click at [791, 291] on button "Filtrar" at bounding box center [813, 303] width 44 height 24
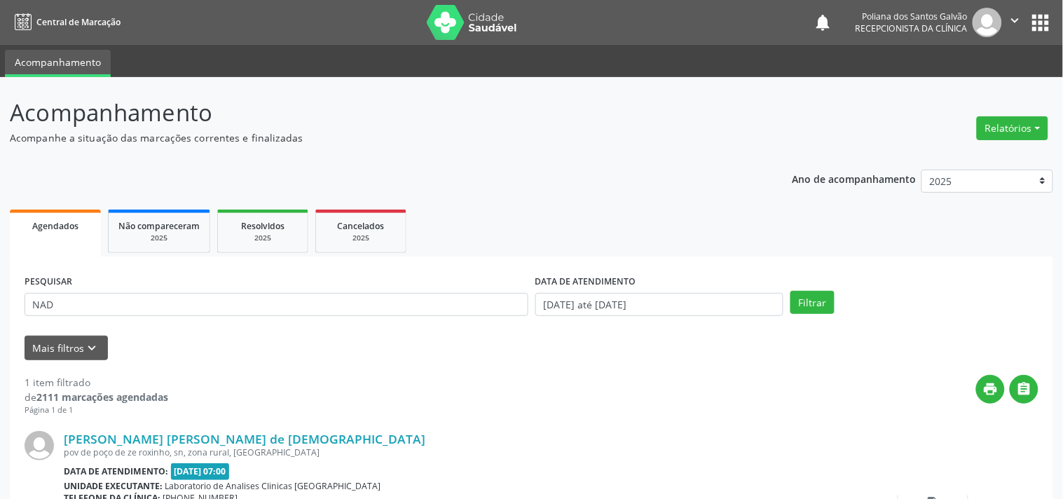
scroll to position [130, 0]
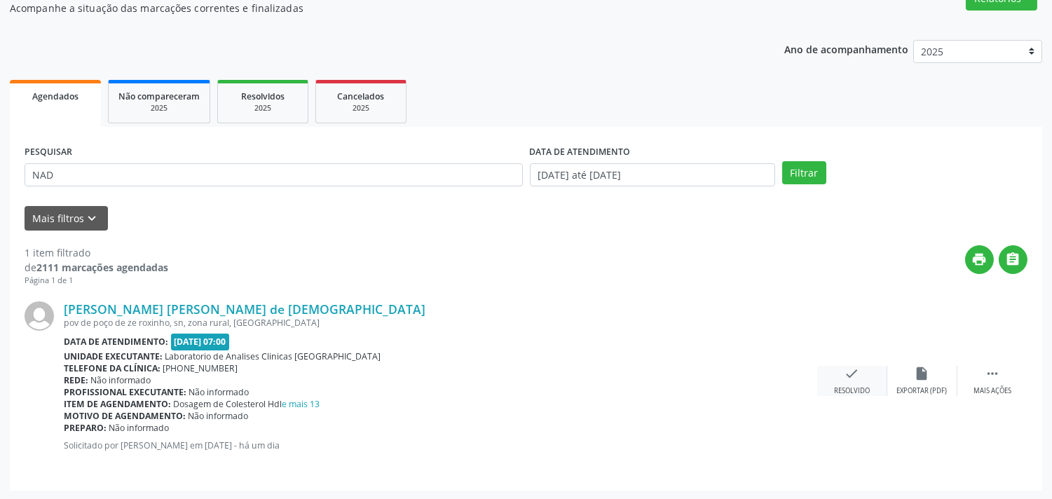
click at [849, 383] on div "check Resolvido" at bounding box center [852, 381] width 70 height 30
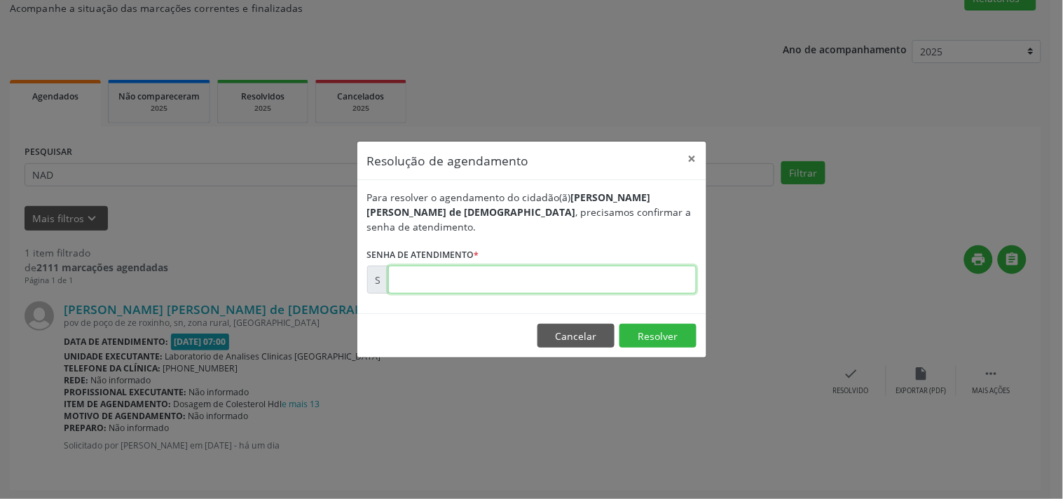
click at [572, 280] on input "text" at bounding box center [542, 280] width 308 height 28
type input "00175662"
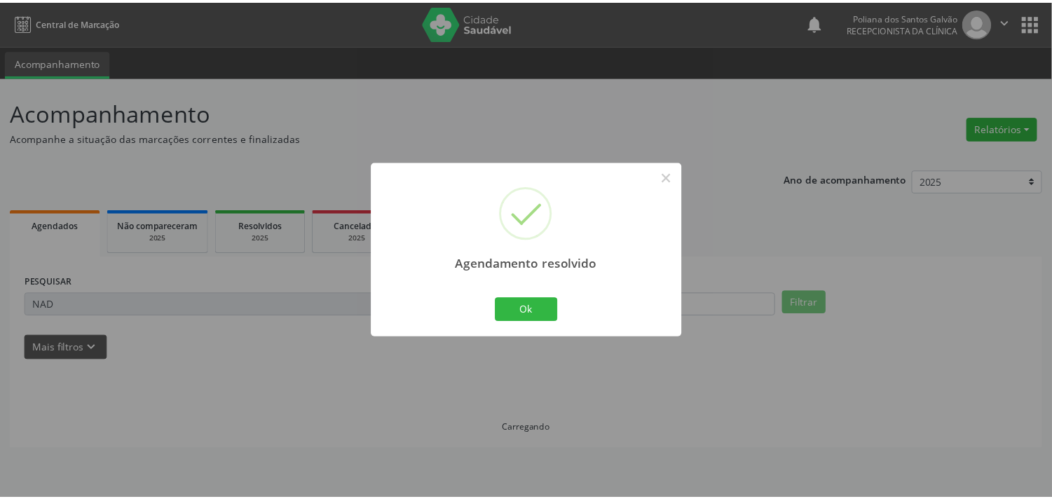
scroll to position [0, 0]
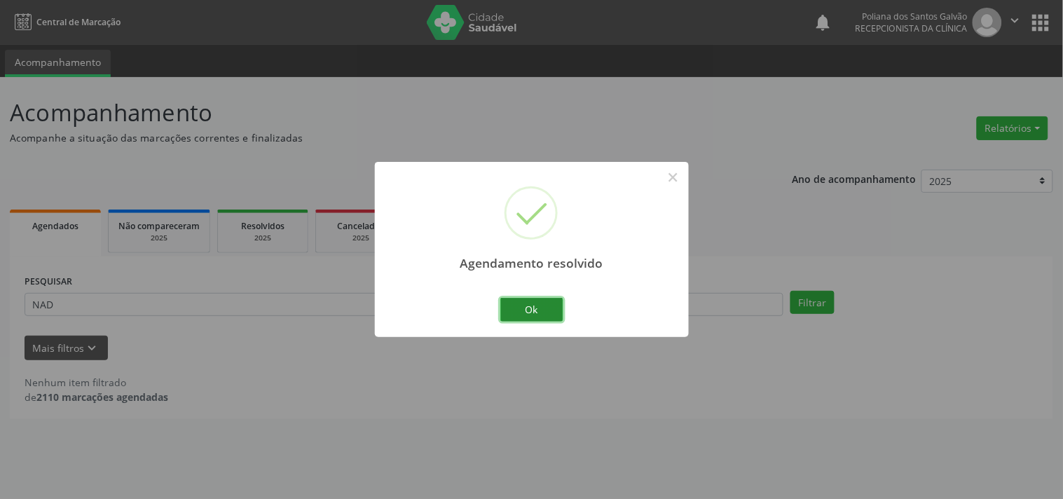
click at [529, 311] on button "Ok" at bounding box center [531, 310] width 63 height 24
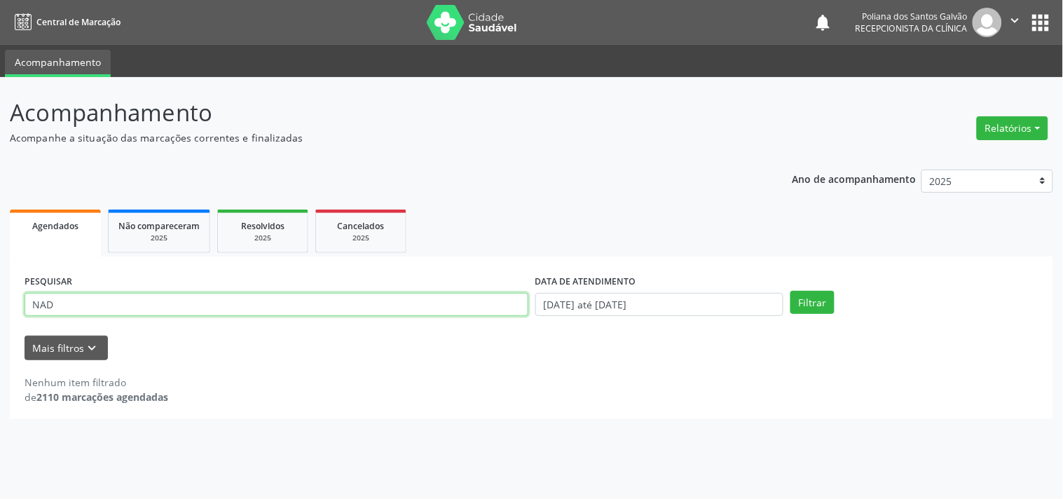
drag, startPoint x: 200, startPoint y: 214, endPoint x: 0, endPoint y: 1, distance: 292.6
click at [0, 1] on div "Central de Marcação notifications Poliana dos Santos Galvão Recepcionista da cl…" at bounding box center [531, 249] width 1063 height 499
type input "[PERSON_NAME]"
click at [791, 291] on button "Filtrar" at bounding box center [813, 303] width 44 height 24
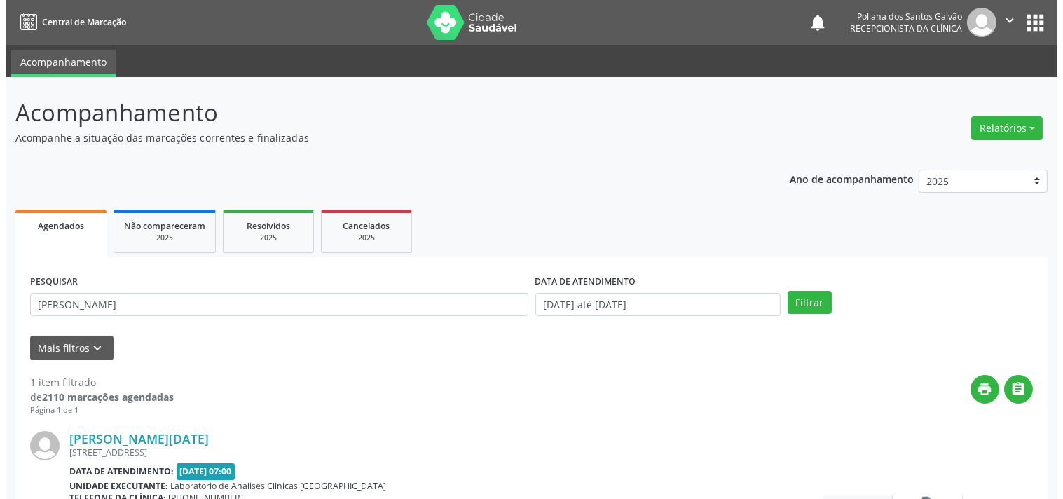
scroll to position [130, 0]
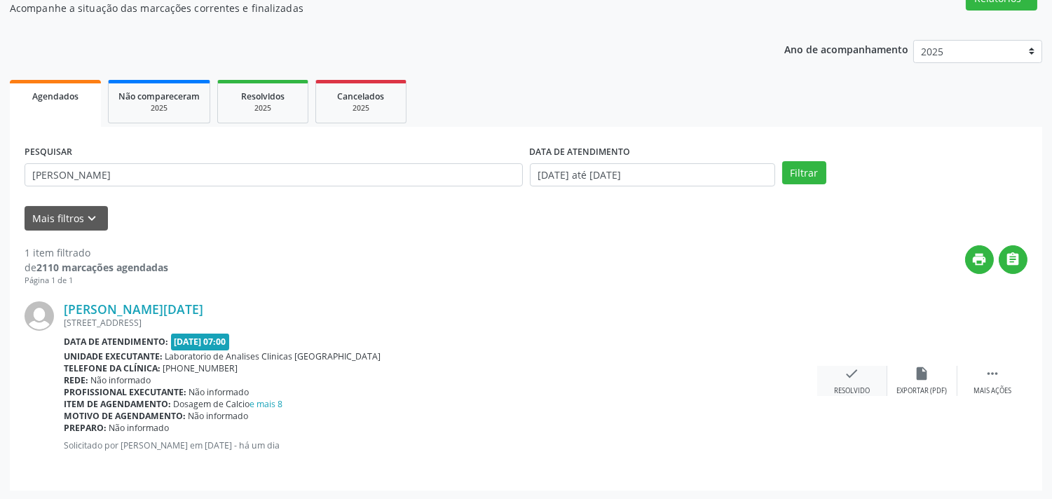
click at [840, 383] on div "check Resolvido" at bounding box center [852, 381] width 70 height 30
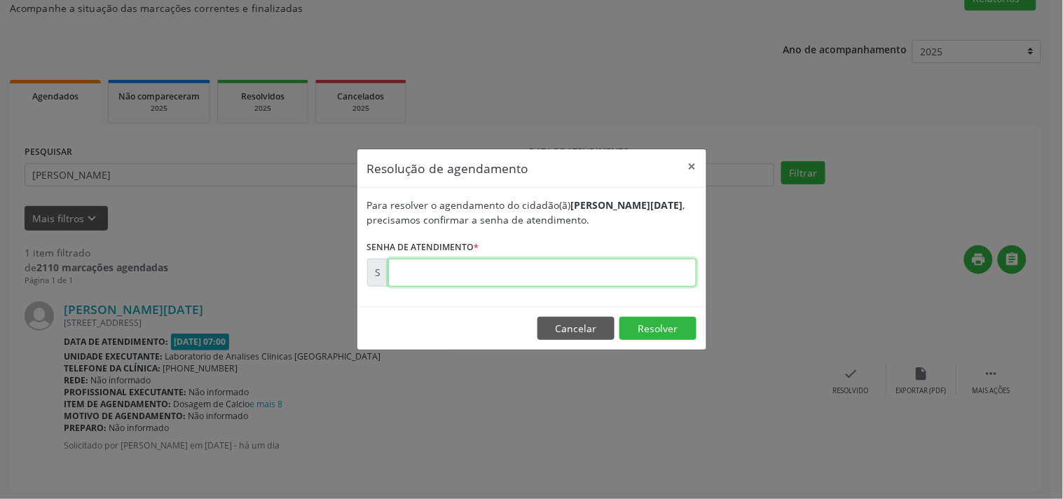
click at [643, 272] on input "text" at bounding box center [542, 273] width 308 height 28
type input "00175656"
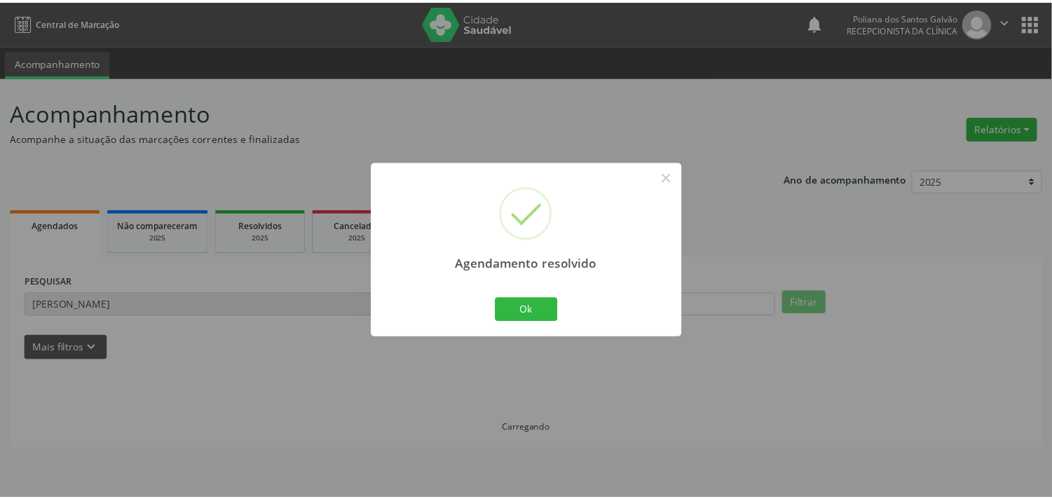
scroll to position [0, 0]
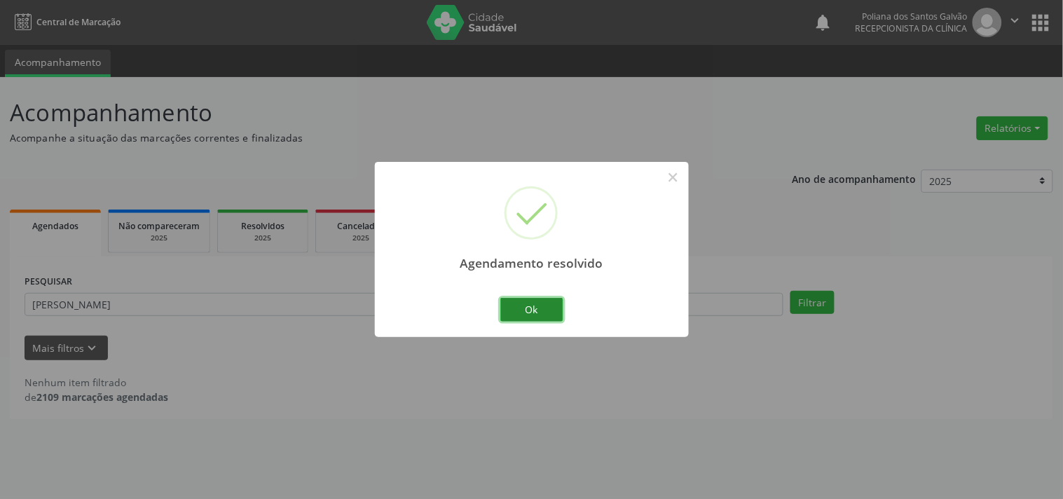
click at [522, 317] on button "Ok" at bounding box center [531, 310] width 63 height 24
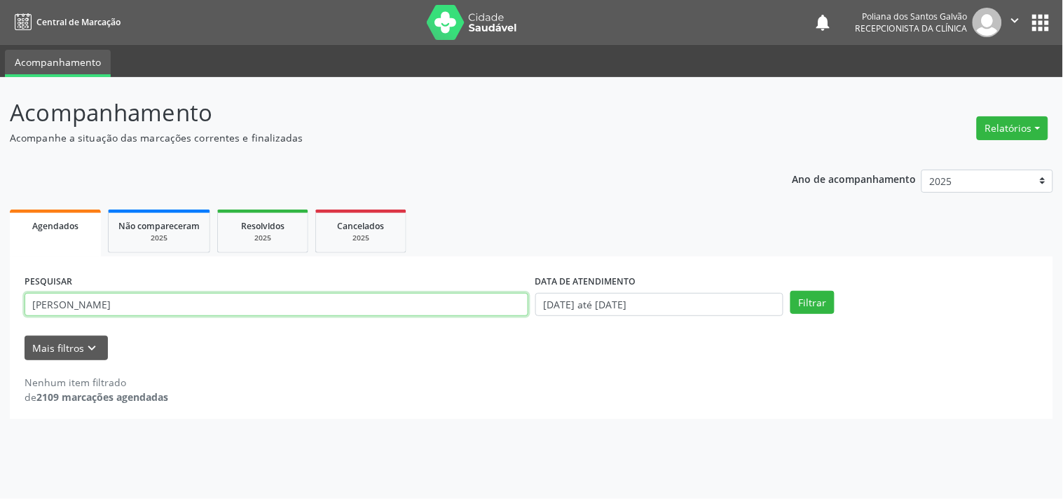
drag, startPoint x: 486, startPoint y: 315, endPoint x: 0, endPoint y: 131, distance: 519.5
click at [0, 156] on div "Acompanhamento Acompanhe a situação das marcações correntes e finalizadas Relat…" at bounding box center [531, 288] width 1063 height 422
type input "[PERSON_NAME]"
click at [791, 291] on button "Filtrar" at bounding box center [813, 303] width 44 height 24
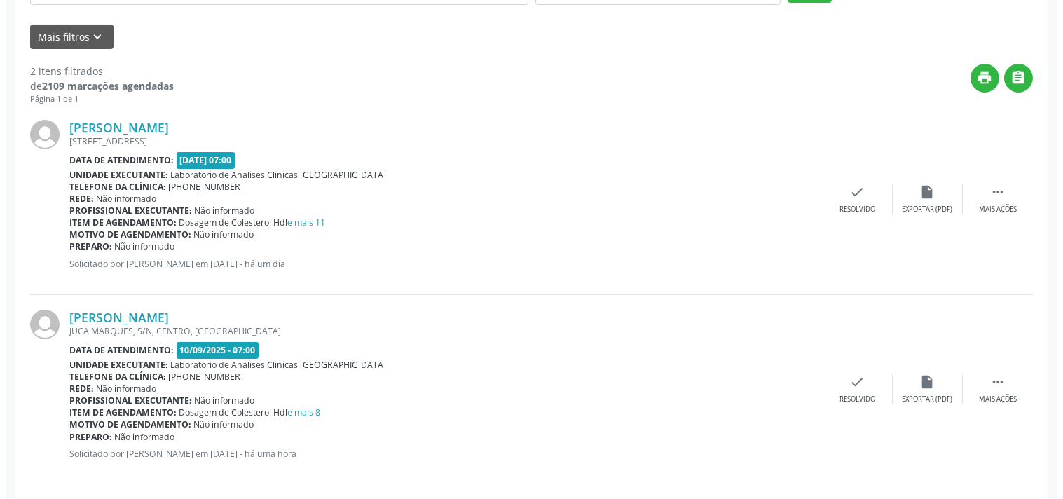
scroll to position [320, 0]
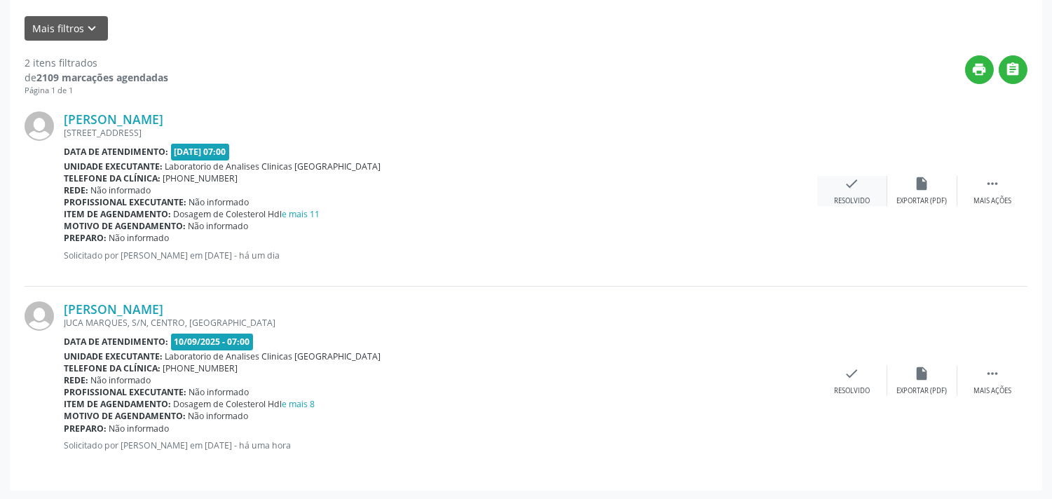
click at [855, 185] on icon "check" at bounding box center [852, 183] width 15 height 15
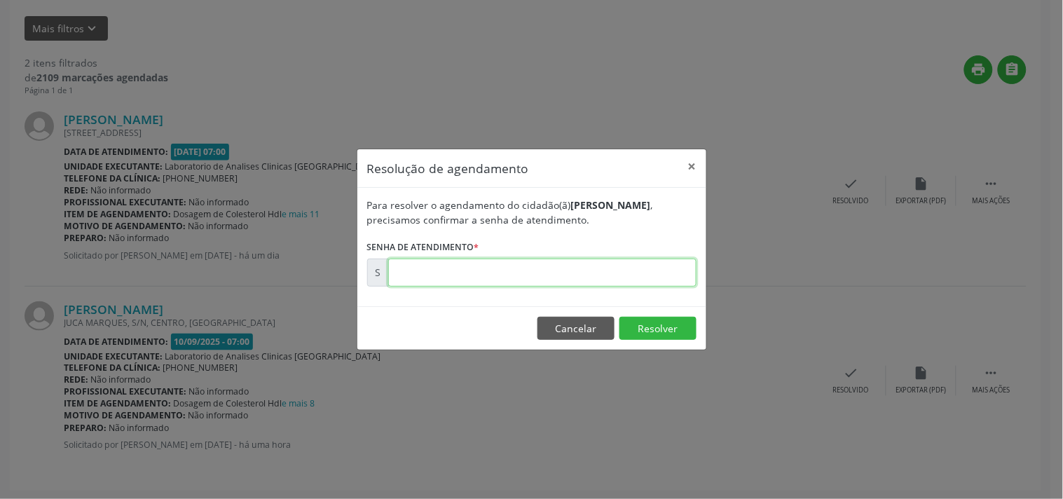
click at [638, 266] on input "text" at bounding box center [542, 273] width 308 height 28
type input "00175707"
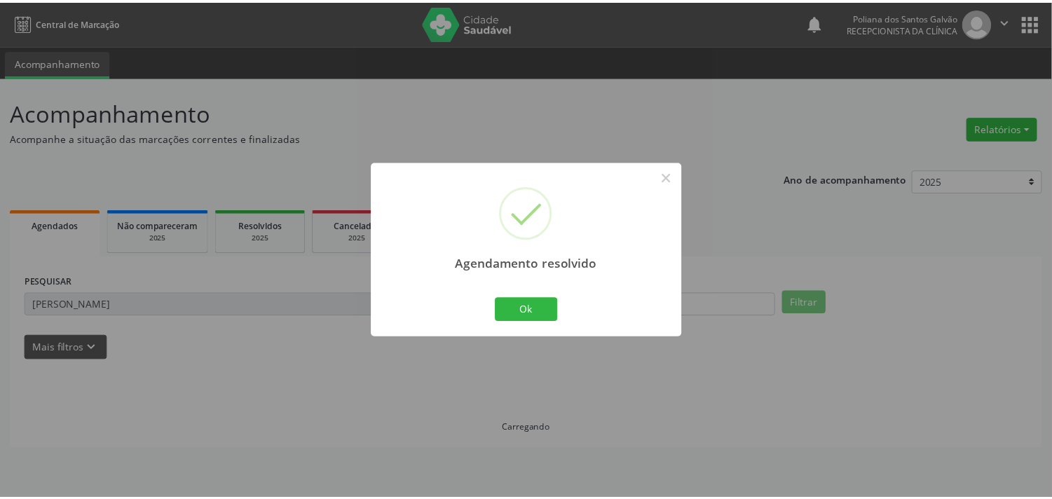
scroll to position [0, 0]
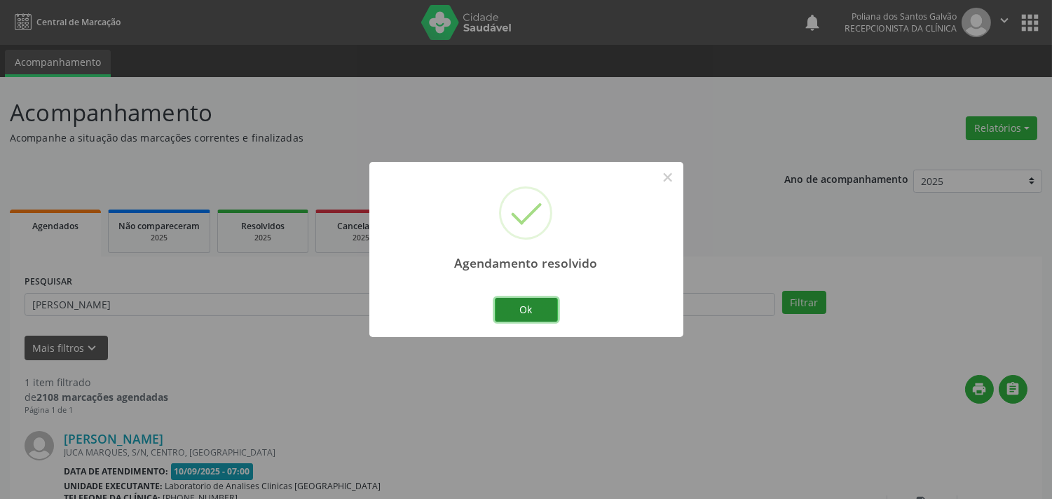
drag, startPoint x: 545, startPoint y: 316, endPoint x: 521, endPoint y: 317, distance: 23.1
click at [543, 316] on button "Ok" at bounding box center [526, 310] width 63 height 24
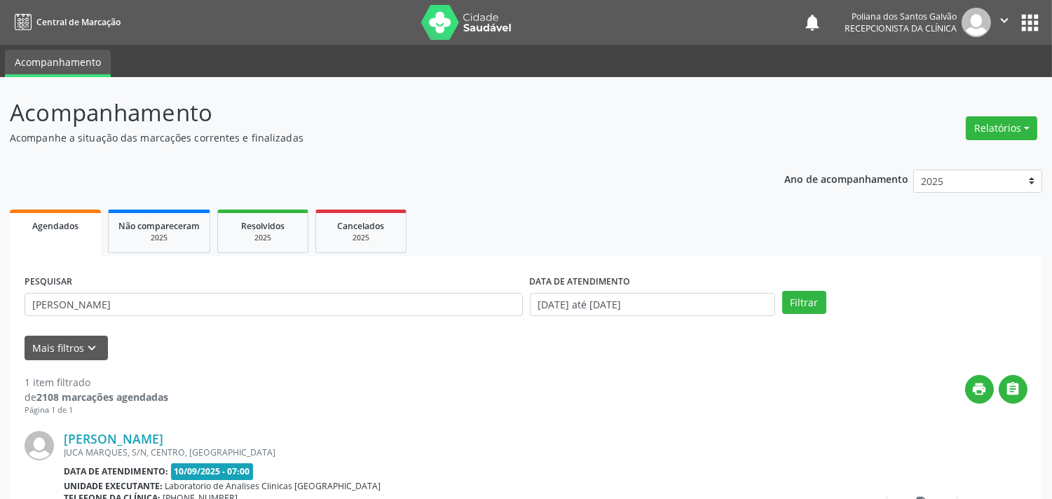
click at [424, 316] on div "PESQUISAR [PERSON_NAME]" at bounding box center [273, 298] width 505 height 55
drag, startPoint x: 433, startPoint y: 310, endPoint x: 0, endPoint y: 81, distance: 489.7
click at [0, 99] on div "Acompanhamento Acompanhe a situação das marcações correntes e finalizadas Relat…" at bounding box center [526, 353] width 1052 height 553
type input "CREC"
click at [782, 291] on button "Filtrar" at bounding box center [804, 303] width 44 height 24
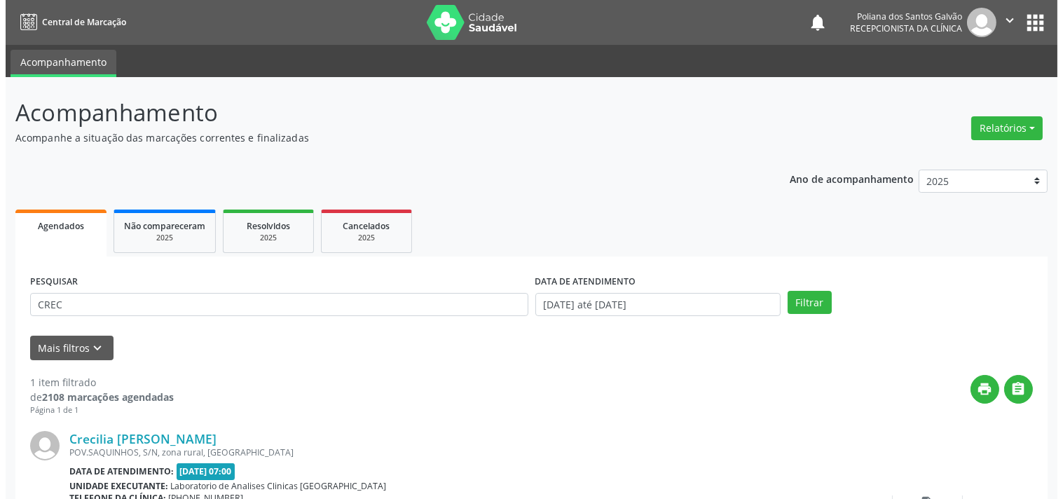
scroll to position [130, 0]
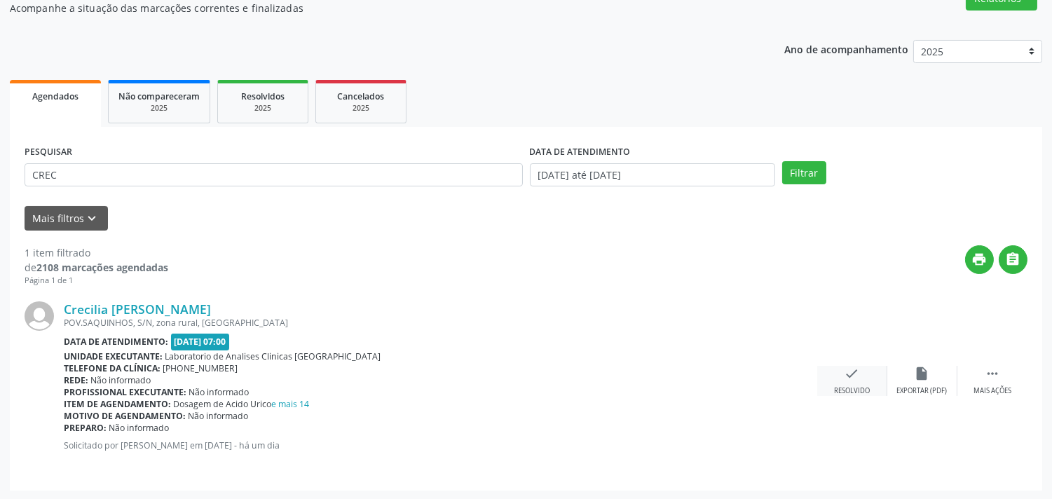
click at [866, 386] on div "Resolvido" at bounding box center [852, 391] width 36 height 10
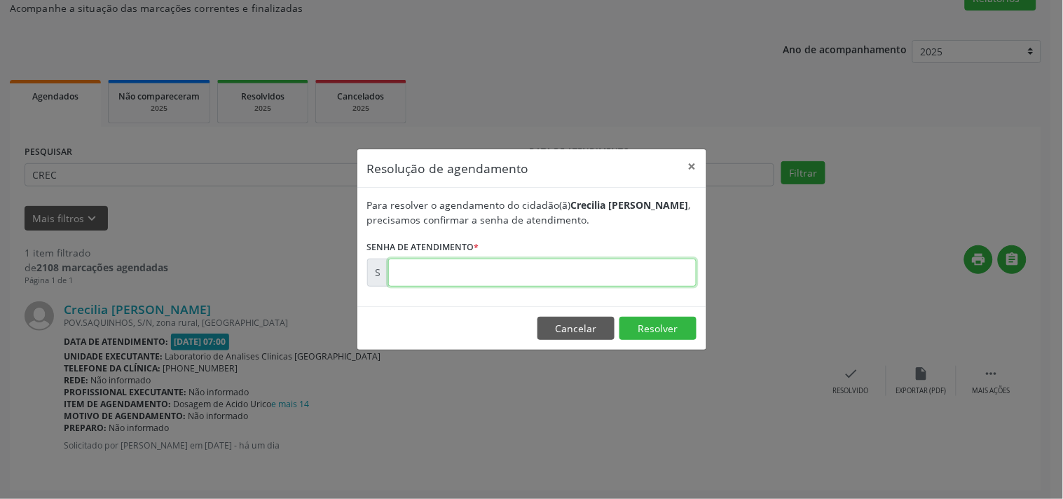
click at [590, 273] on input "text" at bounding box center [542, 273] width 308 height 28
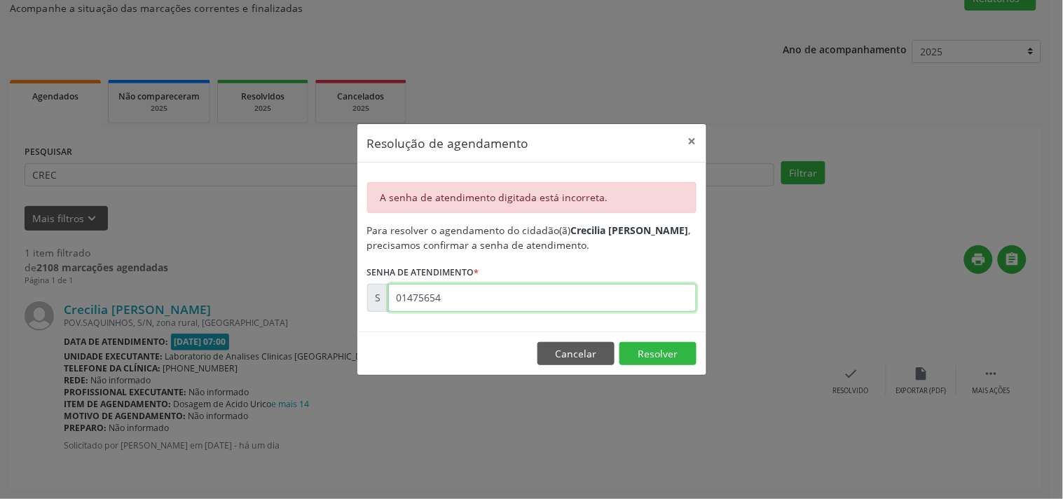
click at [416, 303] on input "01475654" at bounding box center [542, 298] width 308 height 28
click at [412, 301] on input "01475654" at bounding box center [542, 298] width 308 height 28
type input "00175654"
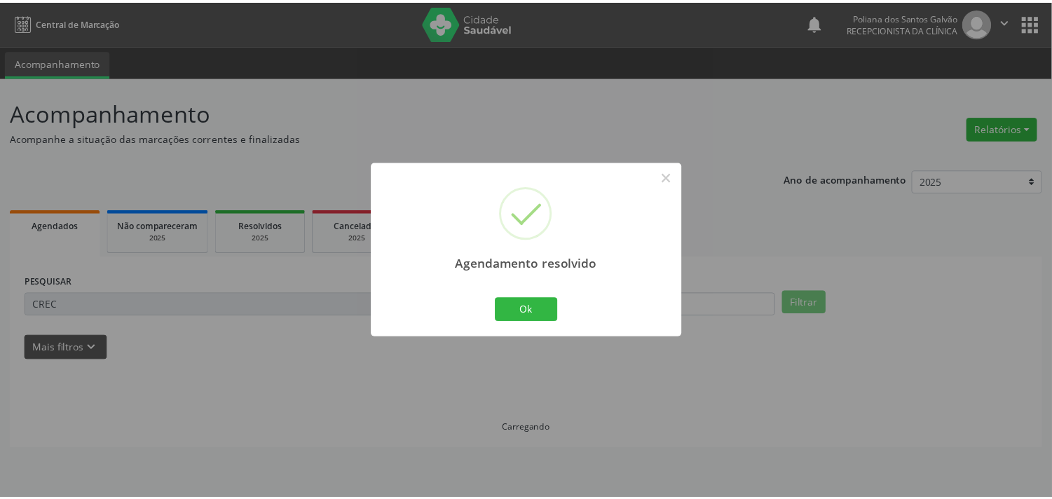
scroll to position [0, 0]
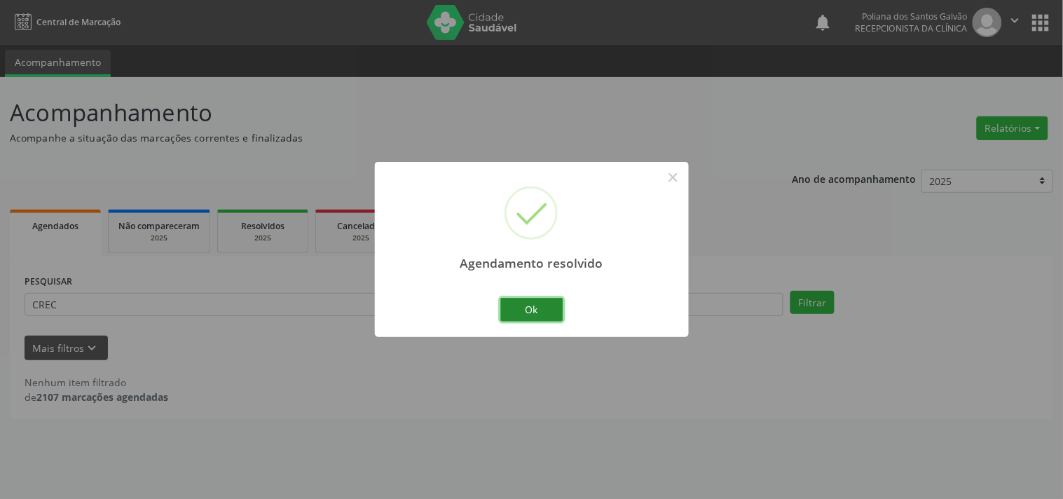
click at [503, 316] on button "Ok" at bounding box center [531, 310] width 63 height 24
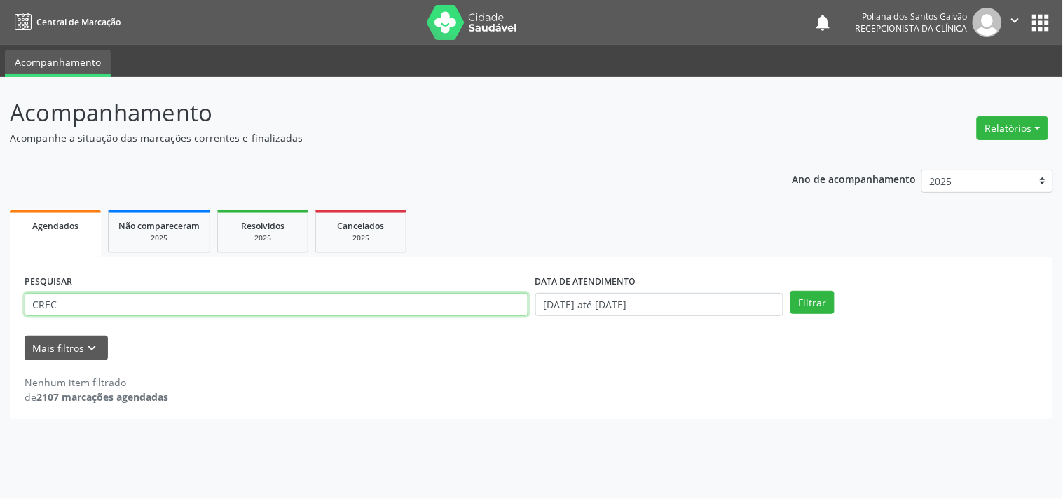
drag, startPoint x: 436, startPoint y: 306, endPoint x: 0, endPoint y: 149, distance: 463.3
click at [0, 170] on div "Acompanhamento Acompanhe a situação das marcações correntes e finalizadas Relat…" at bounding box center [531, 288] width 1063 height 422
click at [791, 291] on button "Filtrar" at bounding box center [813, 303] width 44 height 24
click at [52, 301] on input "CLEUD" at bounding box center [277, 305] width 504 height 24
type input "CLAUD"
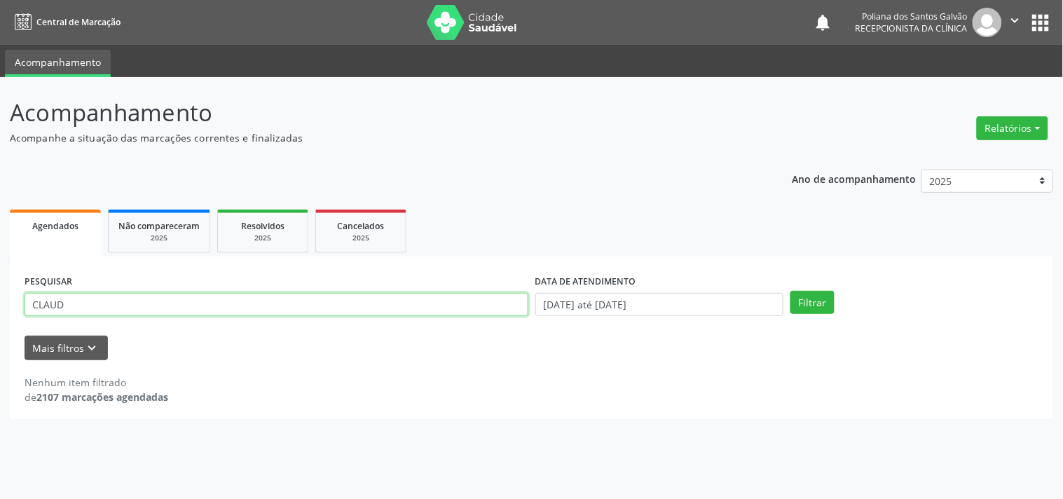
click at [791, 291] on button "Filtrar" at bounding box center [813, 303] width 44 height 24
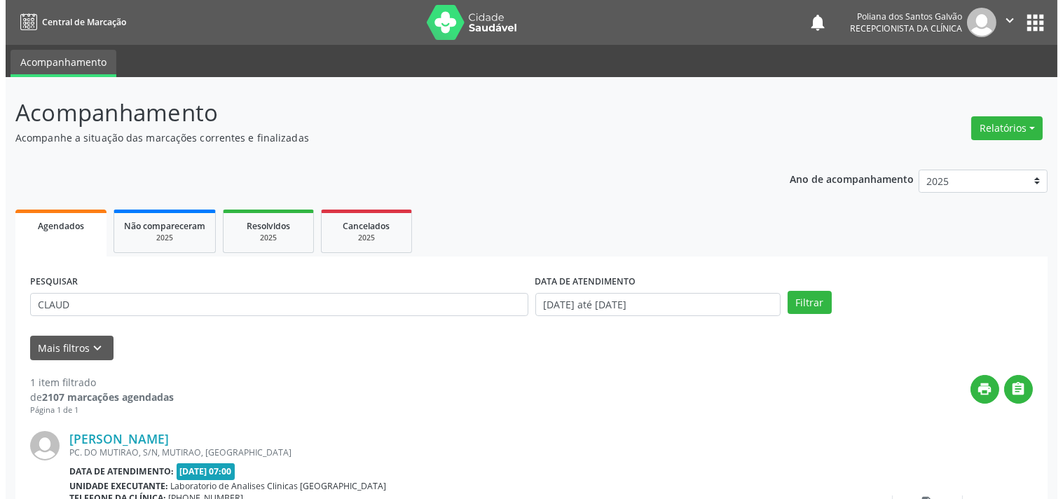
scroll to position [130, 0]
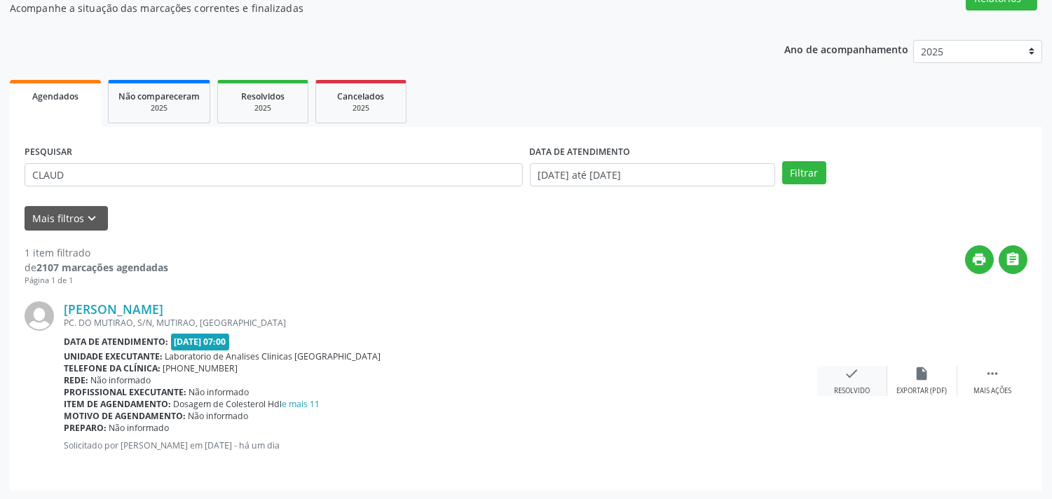
click at [870, 375] on div "check Resolvido" at bounding box center [852, 381] width 70 height 30
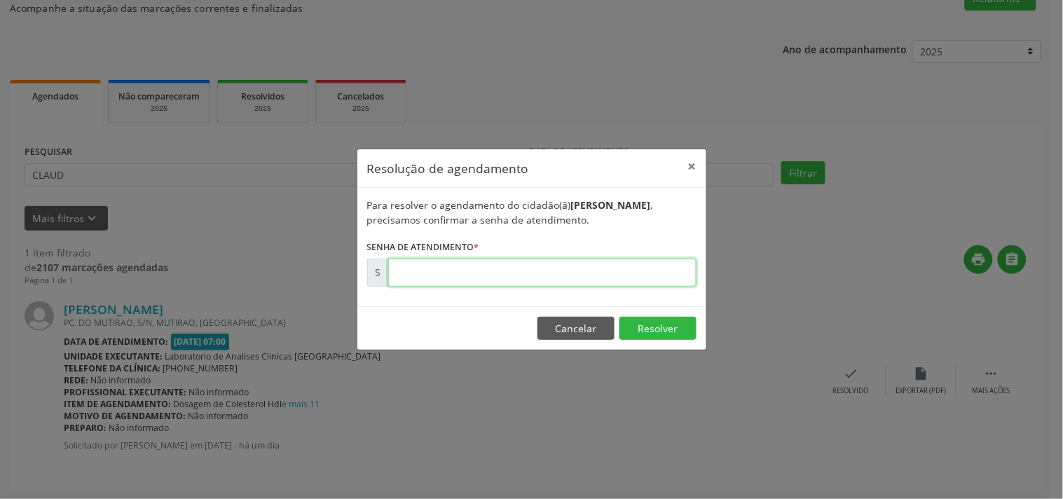
click at [670, 271] on input "text" at bounding box center [542, 273] width 308 height 28
type input "00175706"
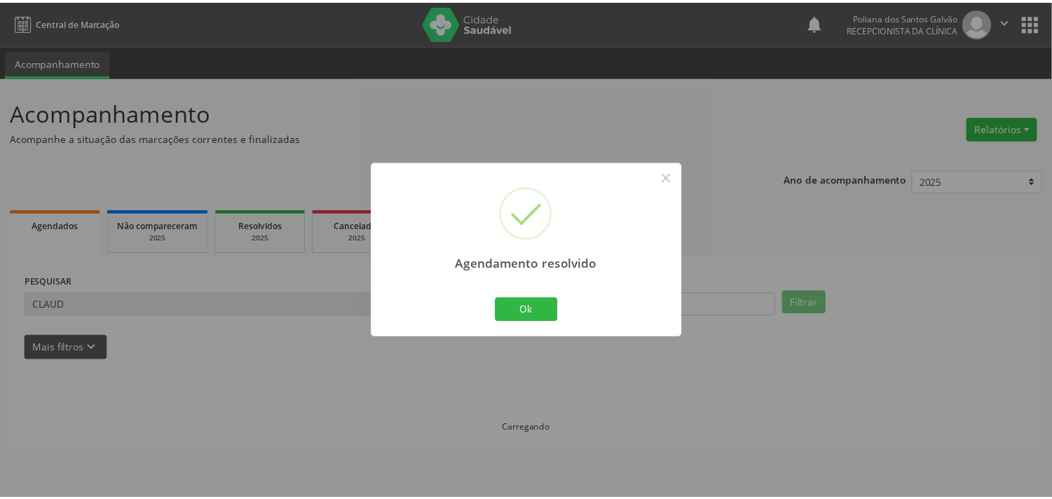
scroll to position [0, 0]
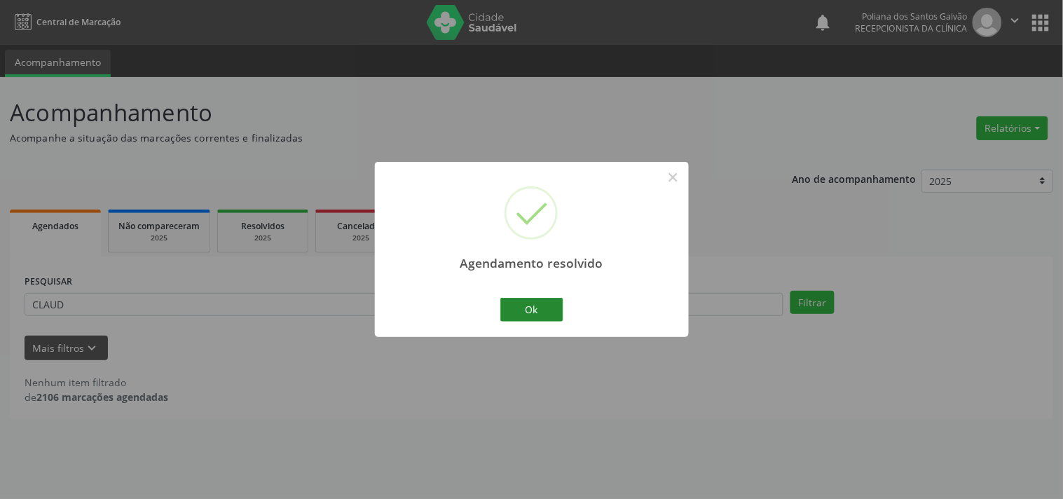
drag, startPoint x: 510, startPoint y: 327, endPoint x: 515, endPoint y: 319, distance: 9.1
click at [510, 325] on div "Agendamento resolvido × Ok Cancel" at bounding box center [532, 249] width 314 height 175
click at [510, 312] on button "Ok" at bounding box center [531, 310] width 63 height 24
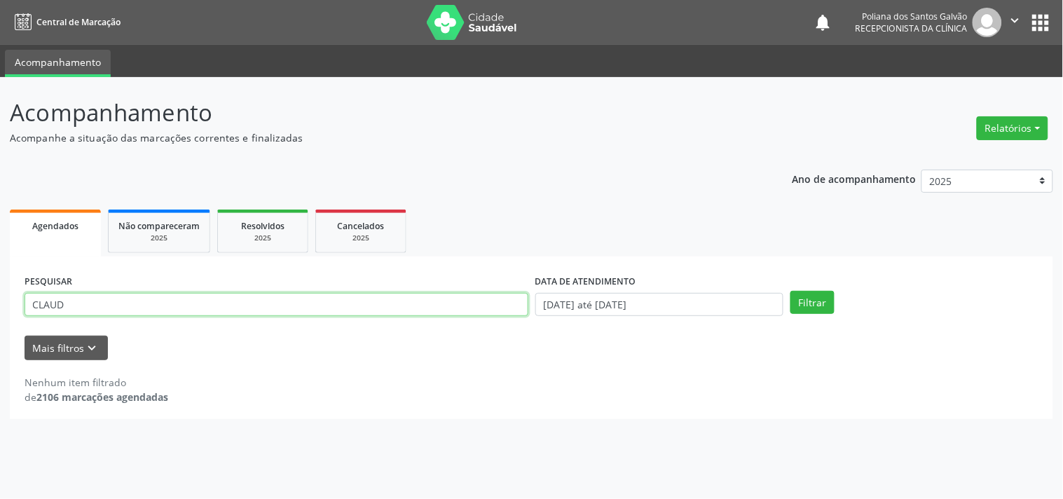
drag, startPoint x: 472, startPoint y: 307, endPoint x: 0, endPoint y: 100, distance: 515.3
click at [0, 144] on div "Acompanhamento Acompanhe a situação das marcações correntes e finalizadas Relat…" at bounding box center [531, 288] width 1063 height 422
type input "[PERSON_NAME]"
click at [791, 291] on button "Filtrar" at bounding box center [813, 303] width 44 height 24
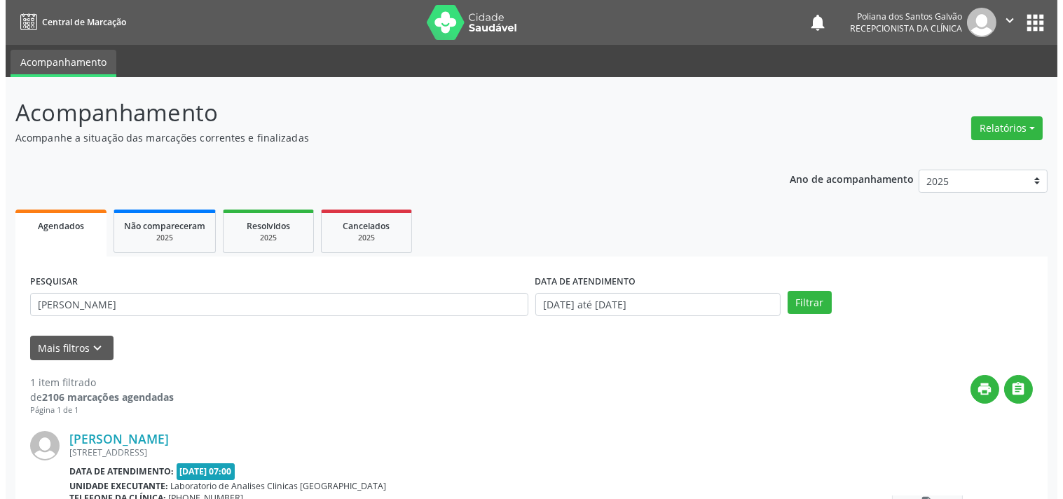
scroll to position [130, 0]
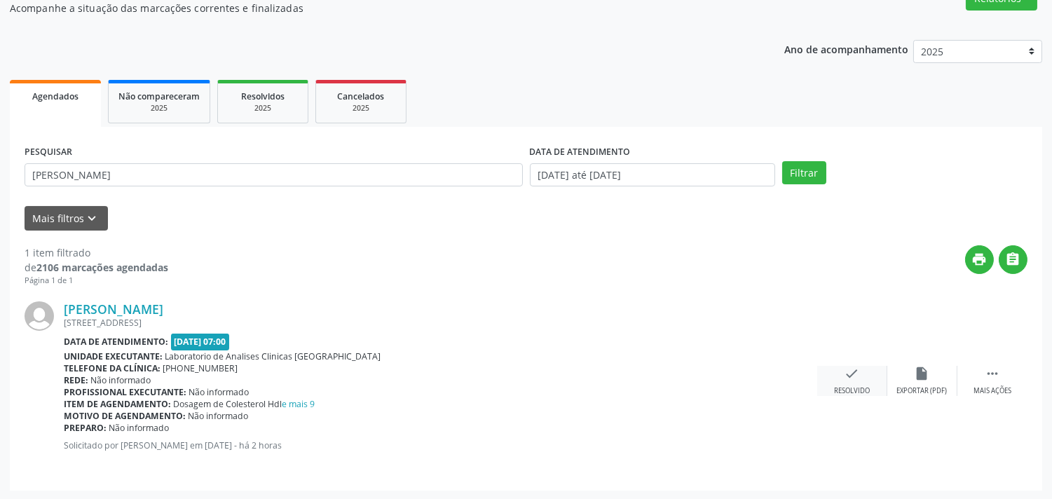
click at [853, 377] on icon "check" at bounding box center [852, 373] width 15 height 15
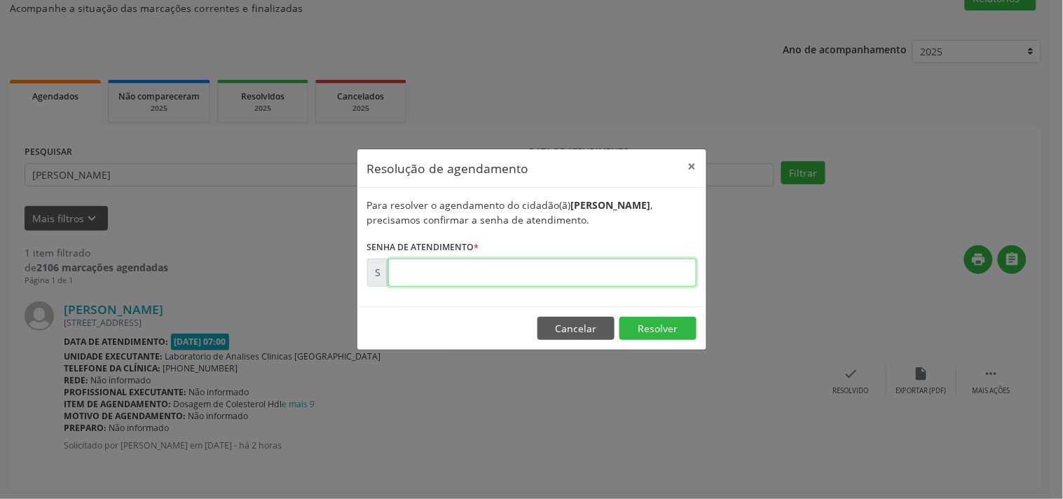
click at [655, 271] on input "text" at bounding box center [542, 273] width 308 height 28
type input "00175861"
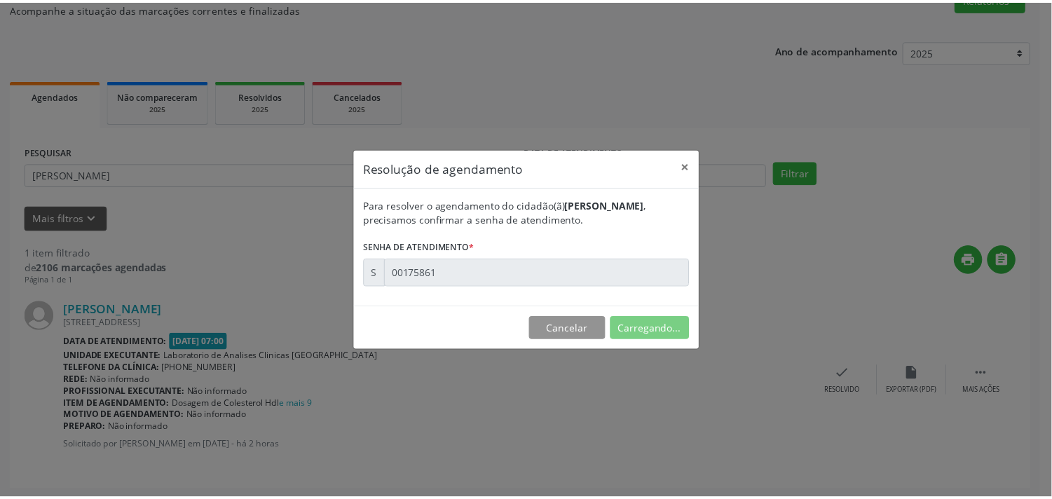
scroll to position [0, 0]
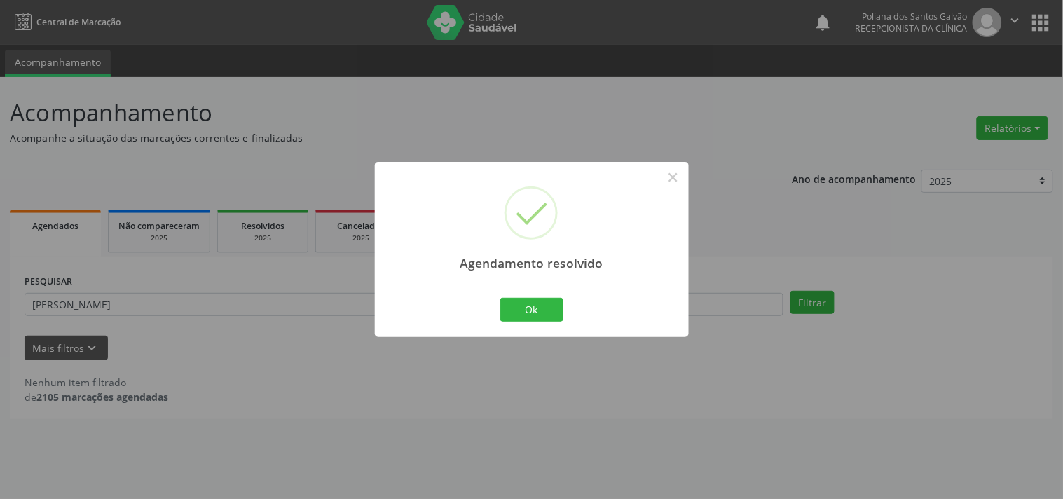
click at [543, 326] on div "Agendamento resolvido × Ok Cancel" at bounding box center [532, 249] width 314 height 175
drag, startPoint x: 537, startPoint y: 299, endPoint x: 442, endPoint y: 303, distance: 94.7
click at [536, 299] on button "Ok" at bounding box center [531, 310] width 63 height 24
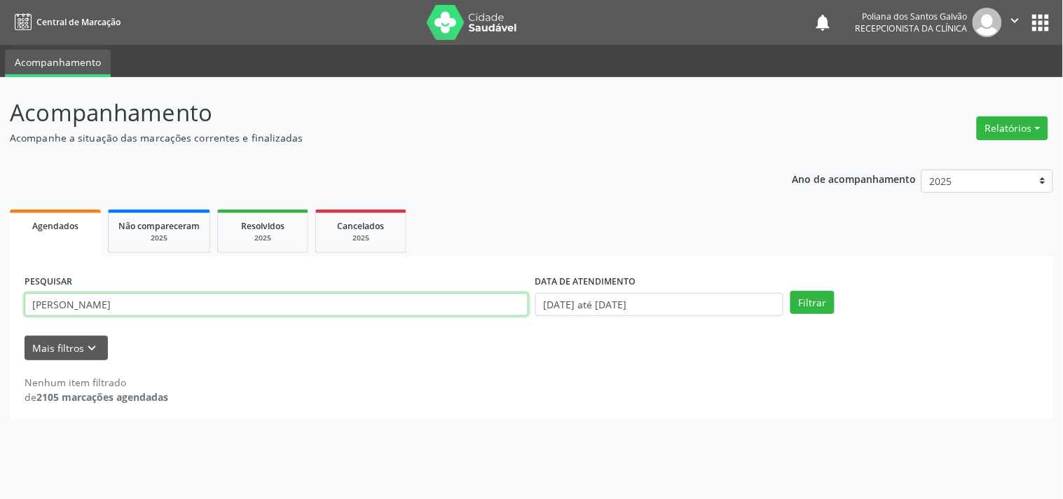
drag, startPoint x: 386, startPoint y: 299, endPoint x: 0, endPoint y: -68, distance: 532.4
click at [0, 0] on html "Central de Marcação notifications Poliana dos Santos Galvão Recepcionista da cl…" at bounding box center [531, 249] width 1063 height 499
type input "ADEL"
click at [791, 291] on button "Filtrar" at bounding box center [813, 303] width 44 height 24
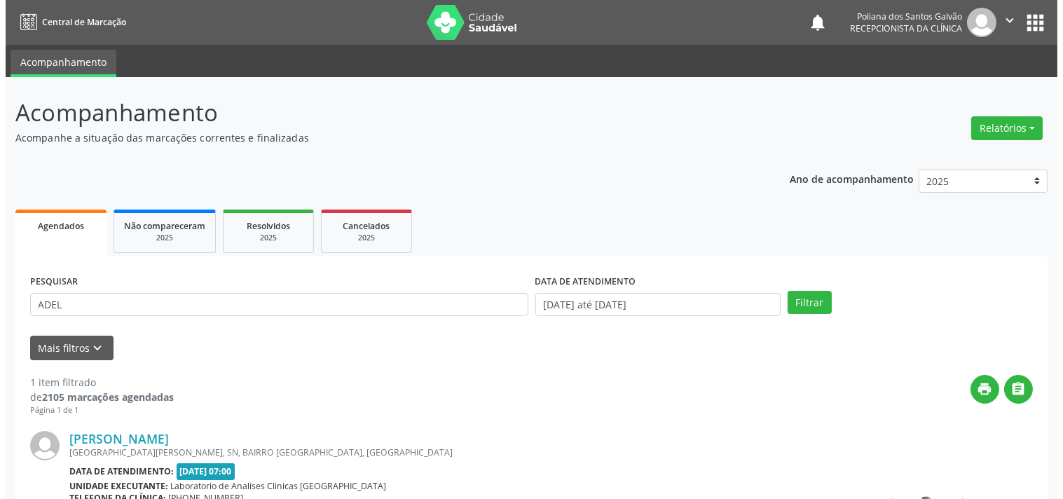
scroll to position [130, 0]
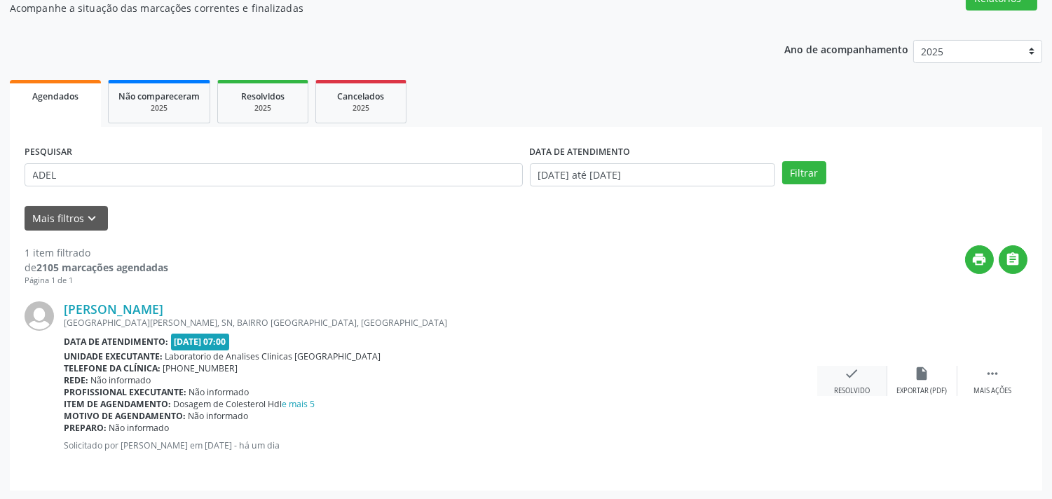
click at [853, 376] on icon "check" at bounding box center [852, 373] width 15 height 15
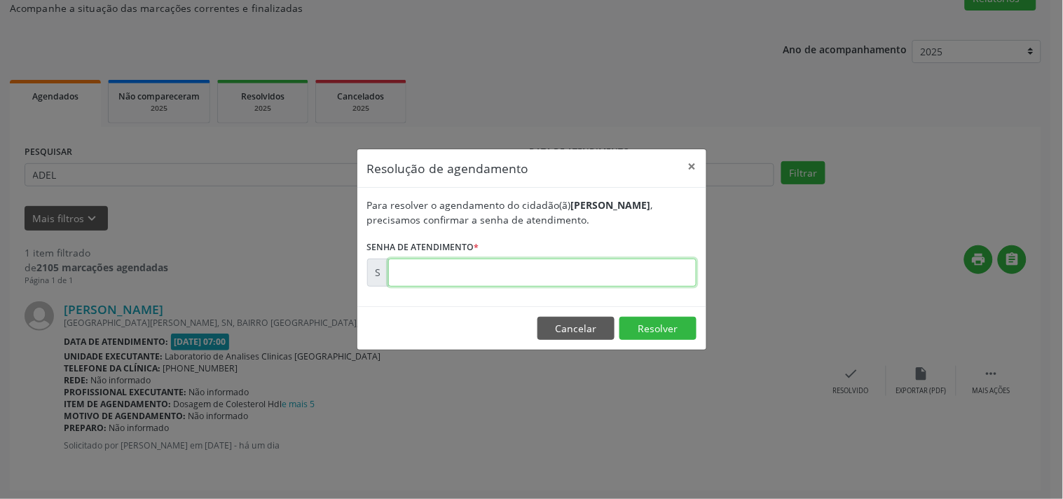
drag, startPoint x: 853, startPoint y: 376, endPoint x: 670, endPoint y: 275, distance: 208.6
click at [670, 275] on input "text" at bounding box center [542, 273] width 308 height 28
type input "00175650"
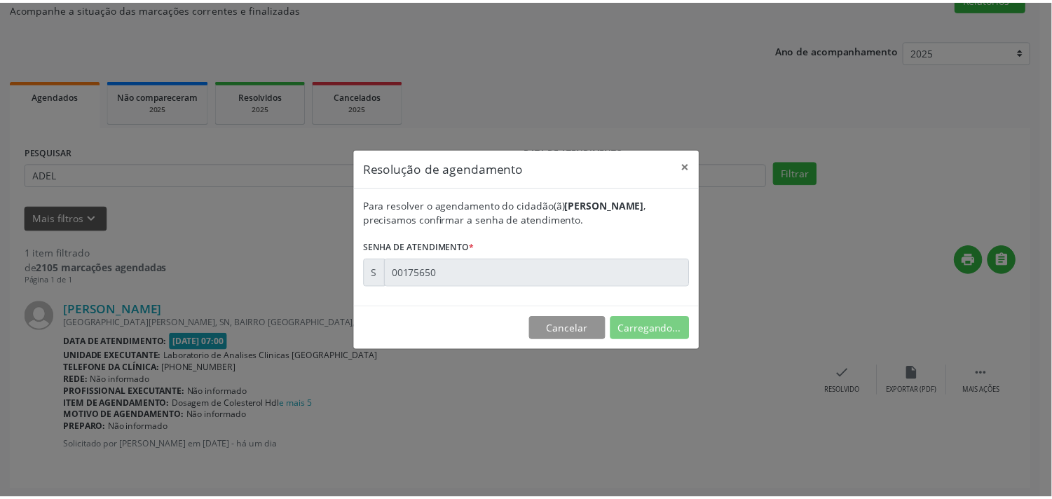
scroll to position [0, 0]
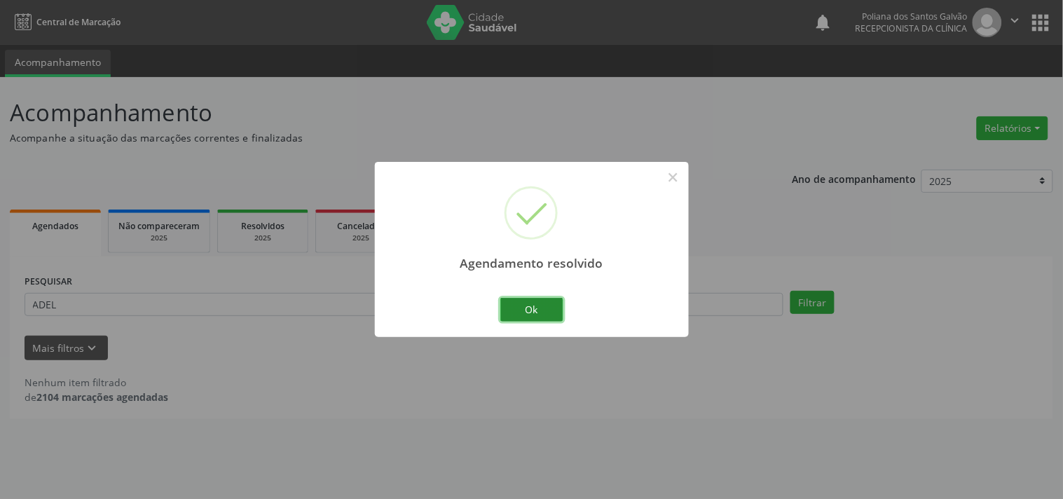
drag, startPoint x: 555, startPoint y: 316, endPoint x: 561, endPoint y: 338, distance: 22.4
click at [555, 317] on button "Ok" at bounding box center [531, 310] width 63 height 24
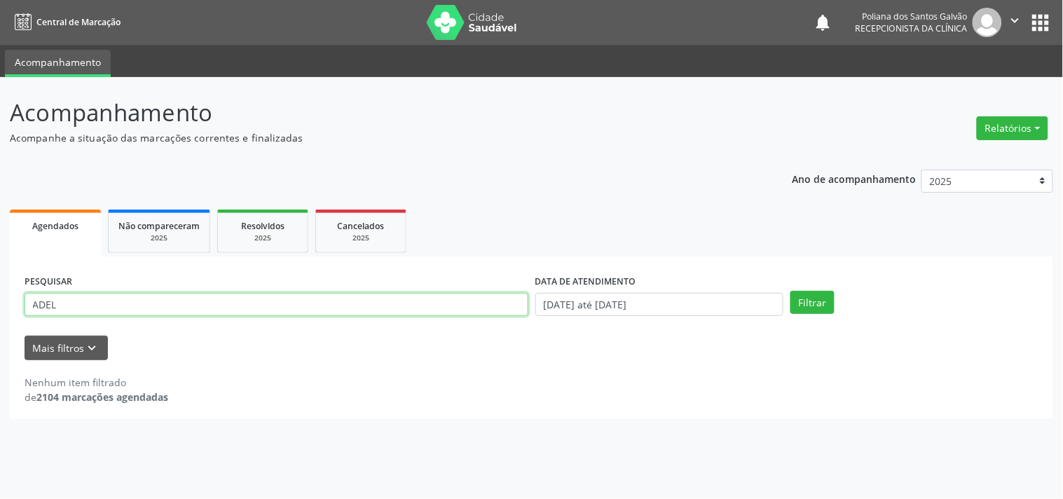
drag, startPoint x: 421, startPoint y: 300, endPoint x: 0, endPoint y: 99, distance: 466.1
click at [0, 99] on div "Acompanhamento Acompanhe a situação das marcações correntes e finalizadas Relat…" at bounding box center [531, 288] width 1063 height 422
type input "[PERSON_NAME]"
click at [791, 291] on button "Filtrar" at bounding box center [813, 303] width 44 height 24
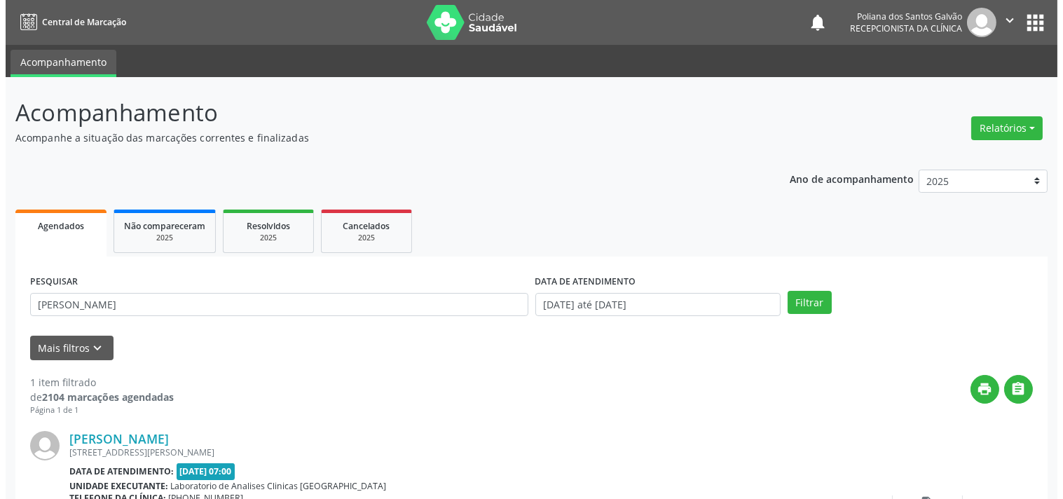
scroll to position [130, 0]
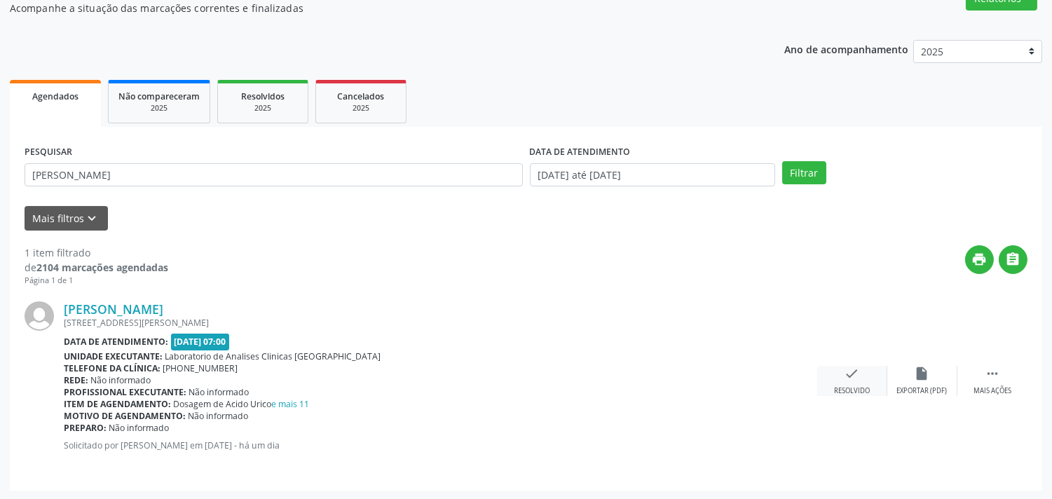
click at [866, 381] on div "check Resolvido" at bounding box center [852, 381] width 70 height 30
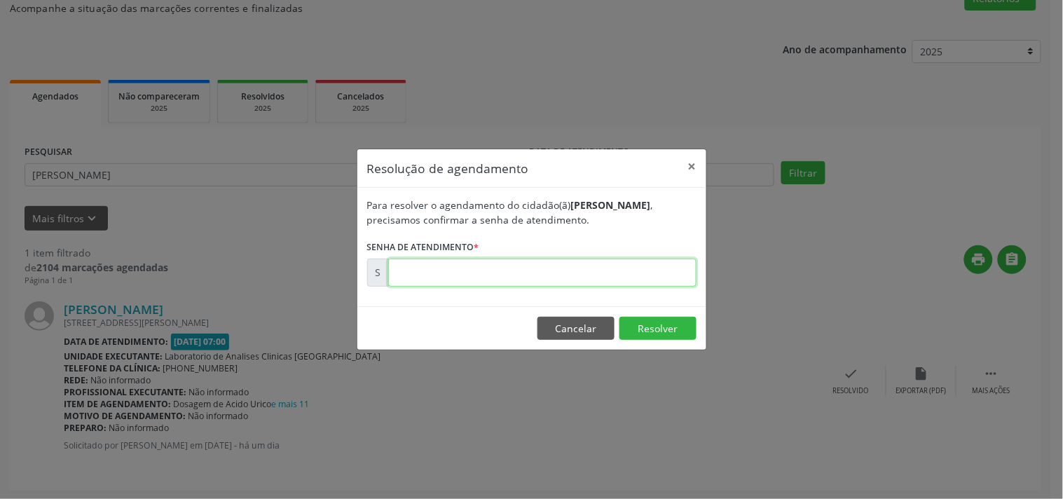
click at [673, 275] on input "text" at bounding box center [542, 273] width 308 height 28
type input "00175646"
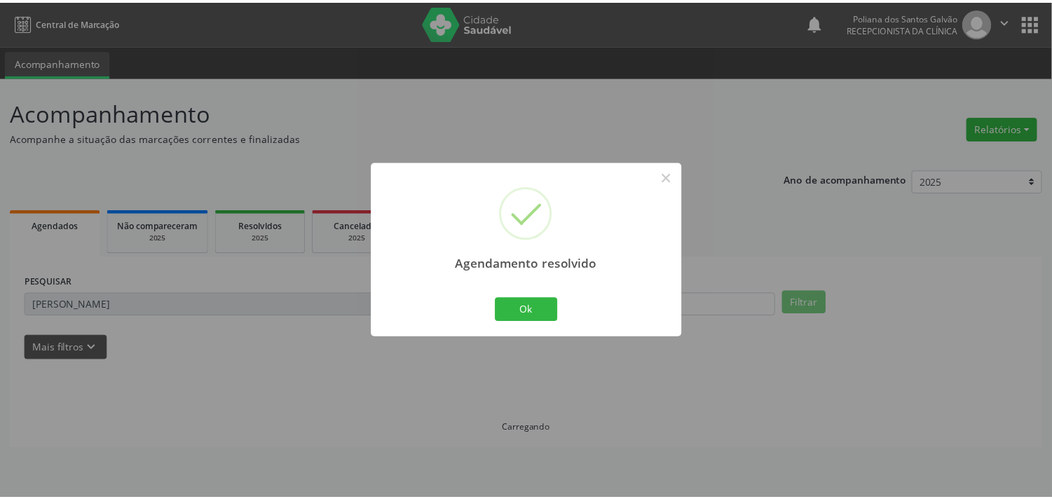
scroll to position [0, 0]
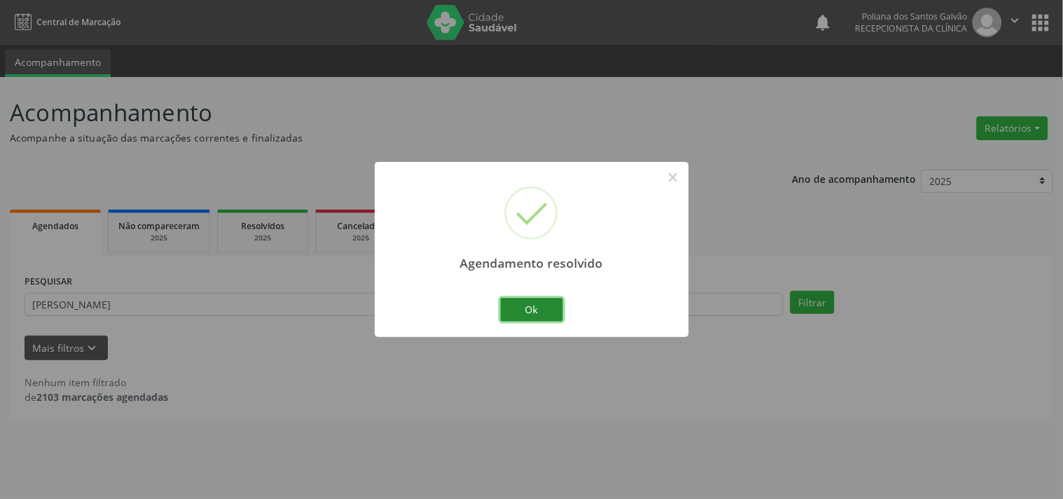
click at [519, 309] on button "Ok" at bounding box center [531, 310] width 63 height 24
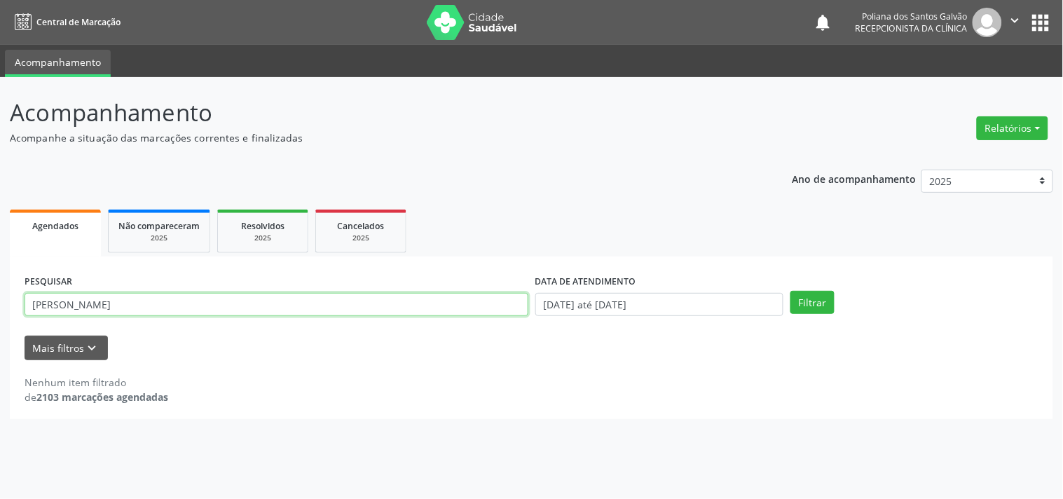
drag, startPoint x: 471, startPoint y: 306, endPoint x: 0, endPoint y: 2, distance: 560.7
click at [0, 39] on div "Central de Marcação notifications Poliana dos Santos Galvão Recepcionista da cl…" at bounding box center [531, 249] width 1063 height 499
click at [791, 291] on button "Filtrar" at bounding box center [813, 303] width 44 height 24
drag, startPoint x: 79, startPoint y: 297, endPoint x: 89, endPoint y: 301, distance: 10.7
click at [79, 298] on input "[PERSON_NAME]" at bounding box center [277, 305] width 504 height 24
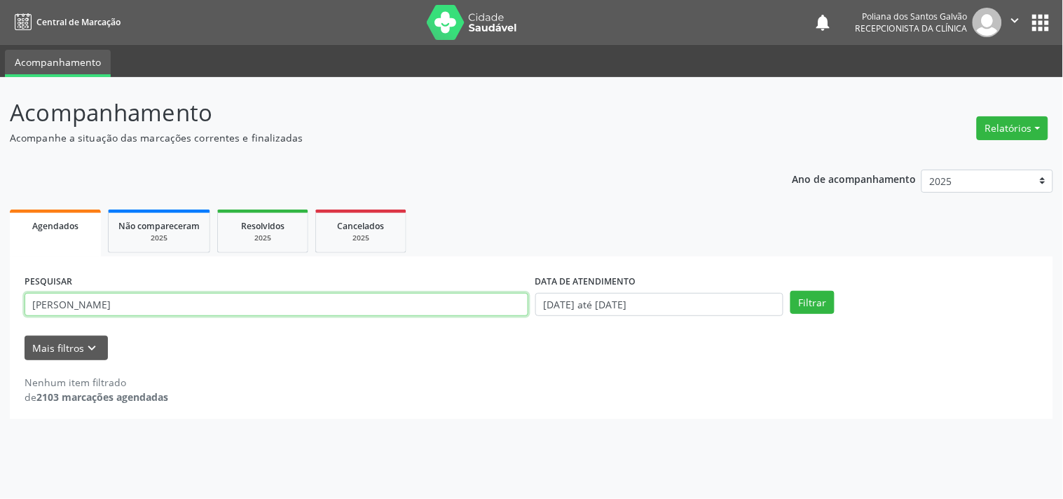
type input "[PERSON_NAME]"
click at [791, 291] on button "Filtrar" at bounding box center [813, 303] width 44 height 24
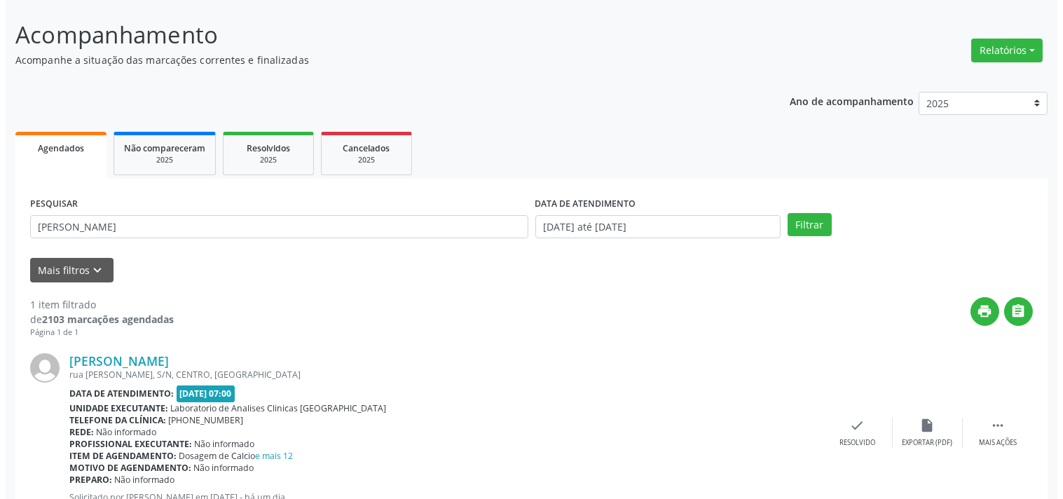
scroll to position [130, 0]
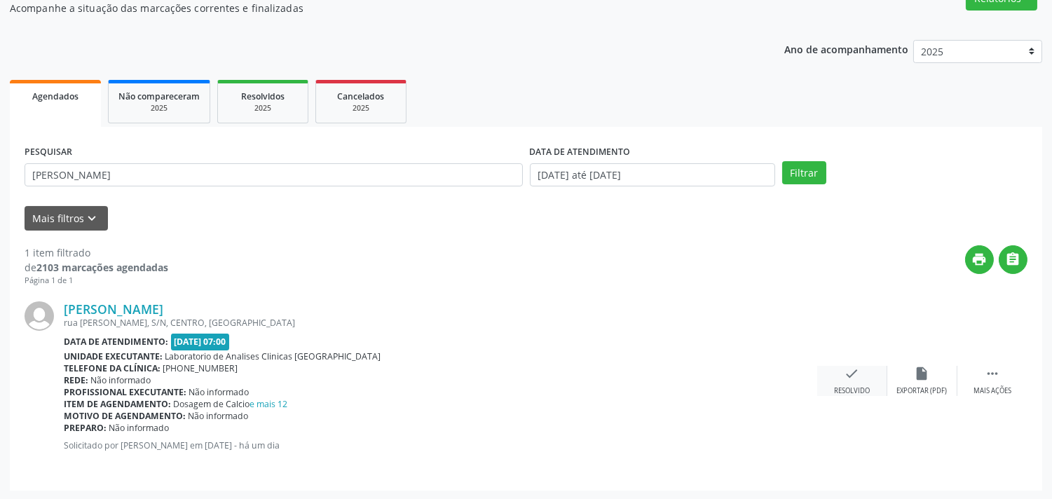
click at [851, 382] on div "check Resolvido" at bounding box center [852, 381] width 70 height 30
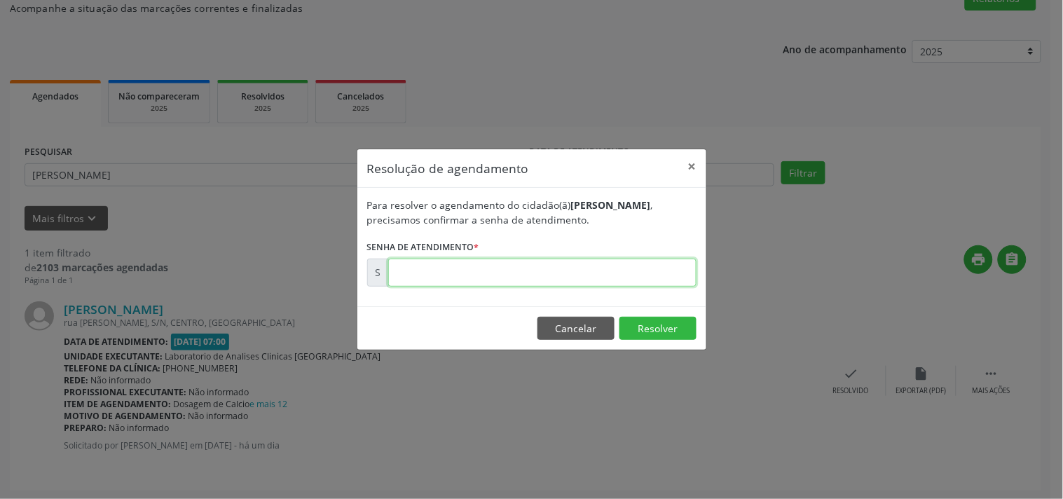
click at [620, 273] on input "text" at bounding box center [542, 273] width 308 height 28
type input "00175648"
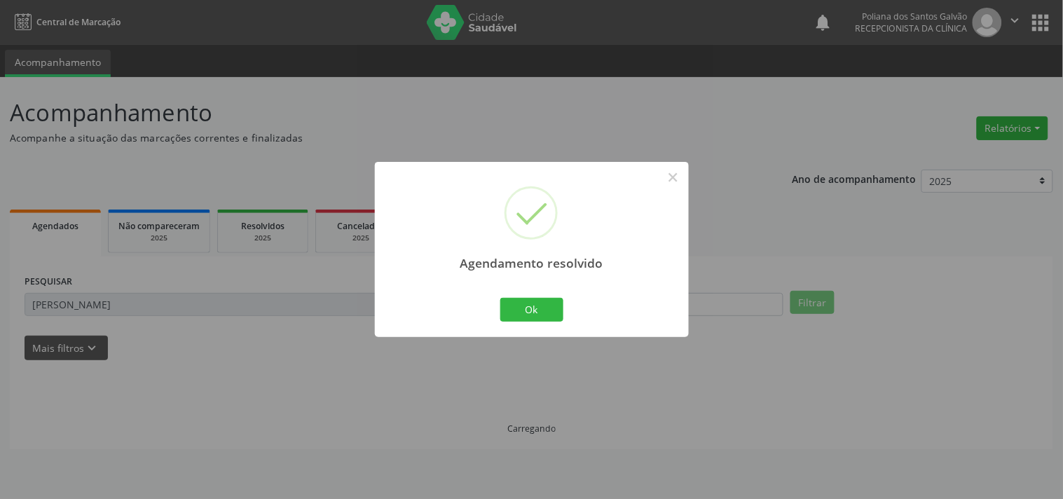
scroll to position [0, 0]
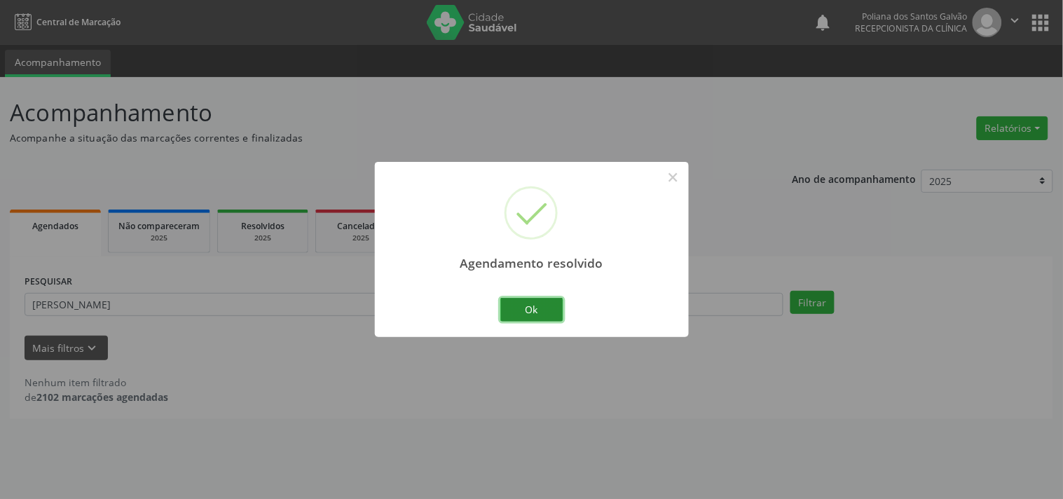
click at [519, 304] on button "Ok" at bounding box center [531, 310] width 63 height 24
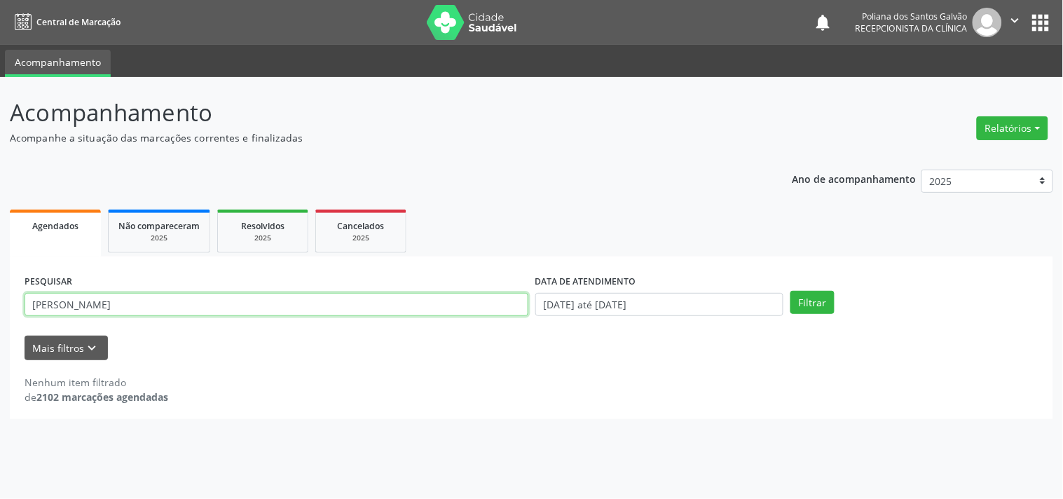
drag, startPoint x: 463, startPoint y: 307, endPoint x: 0, endPoint y: 126, distance: 497.3
click at [0, 144] on div "Acompanhamento Acompanhe a situação das marcações correntes e finalizadas Relat…" at bounding box center [531, 288] width 1063 height 422
type input "DAVI"
click at [791, 291] on button "Filtrar" at bounding box center [813, 303] width 44 height 24
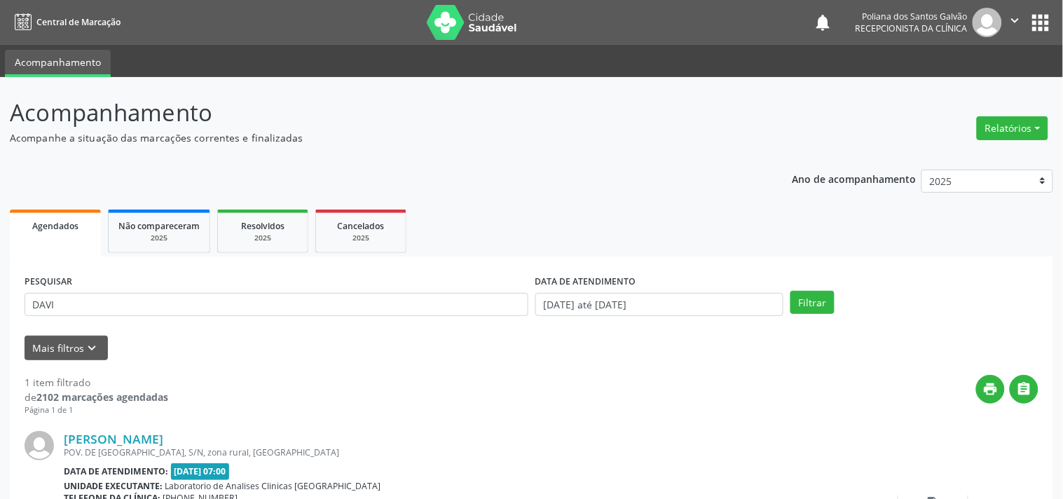
scroll to position [130, 0]
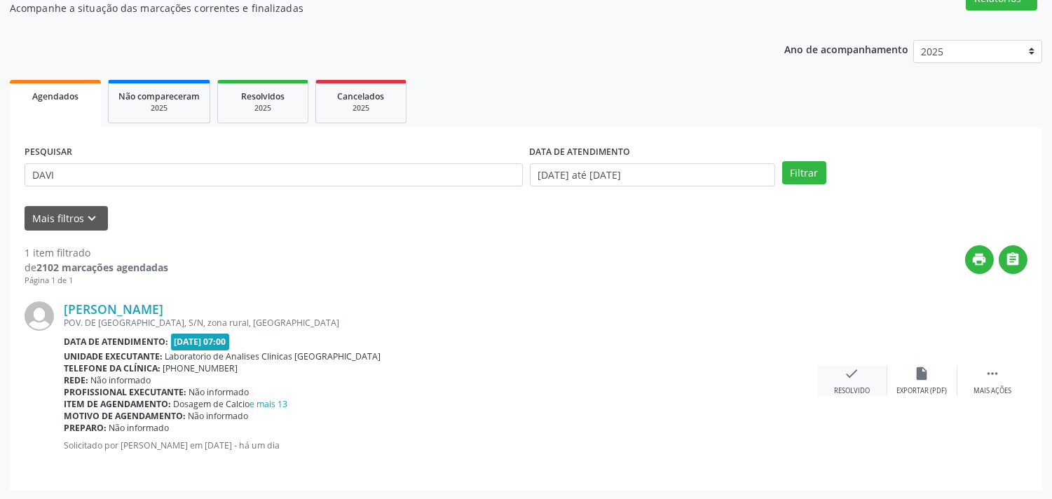
click at [856, 380] on div "check Resolvido" at bounding box center [852, 381] width 70 height 30
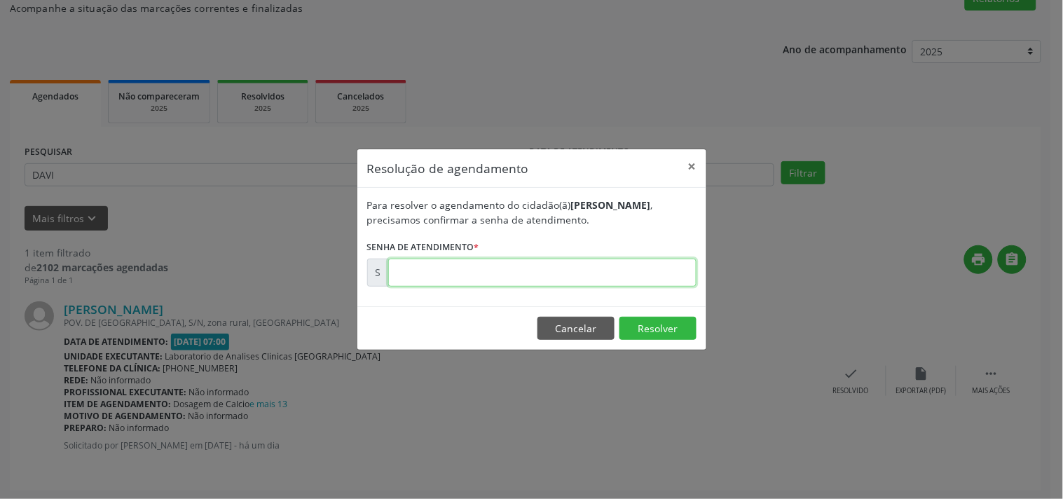
click at [659, 276] on input "text" at bounding box center [542, 273] width 308 height 28
type input "00175647"
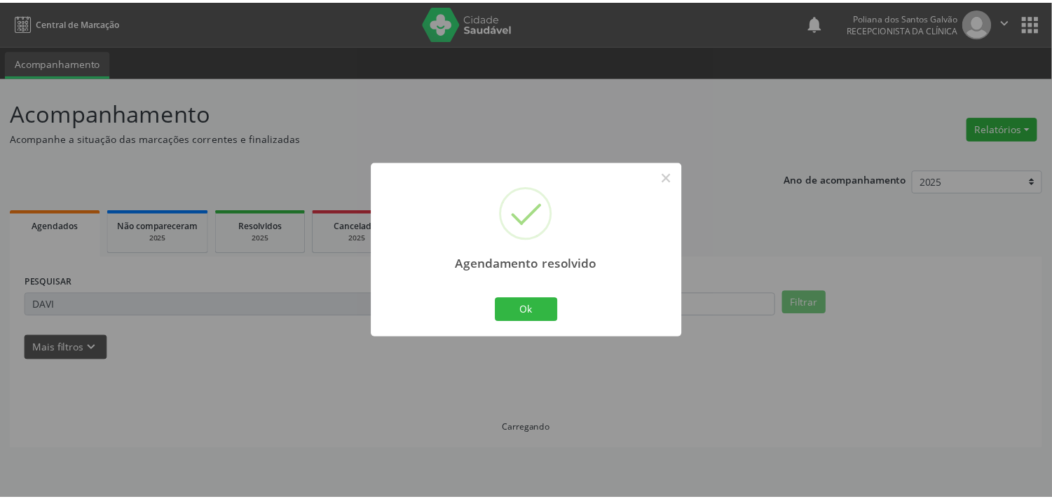
scroll to position [0, 0]
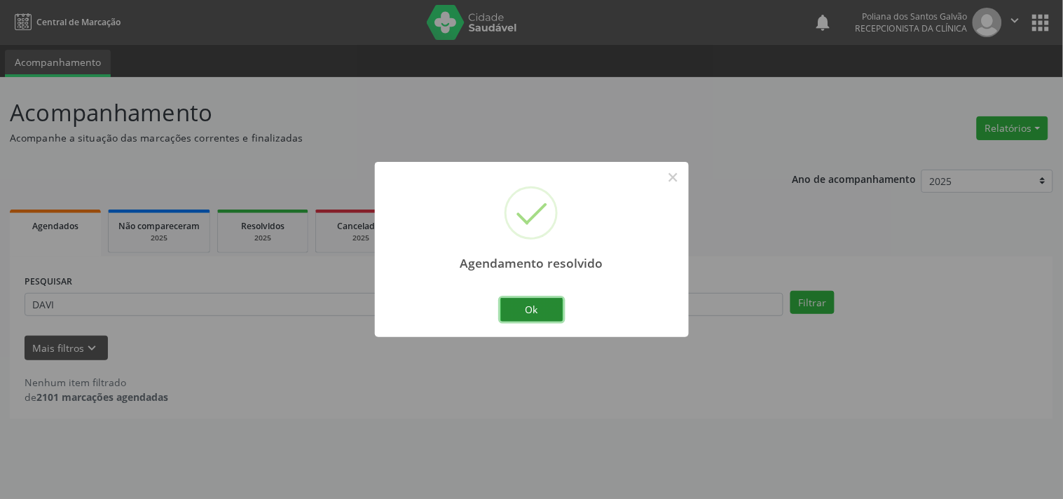
click at [513, 302] on button "Ok" at bounding box center [531, 310] width 63 height 24
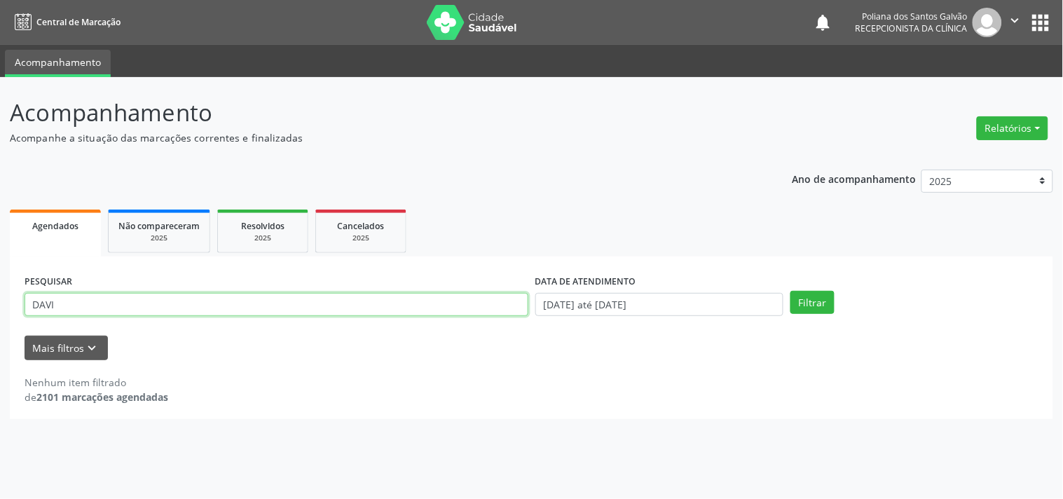
drag, startPoint x: 377, startPoint y: 296, endPoint x: 0, endPoint y: -68, distance: 524.4
click at [0, 0] on html "Central de Marcação notifications Poliana dos Santos Galvão Recepcionista da cl…" at bounding box center [531, 249] width 1063 height 499
type input "itam"
click at [791, 291] on button "Filtrar" at bounding box center [813, 303] width 44 height 24
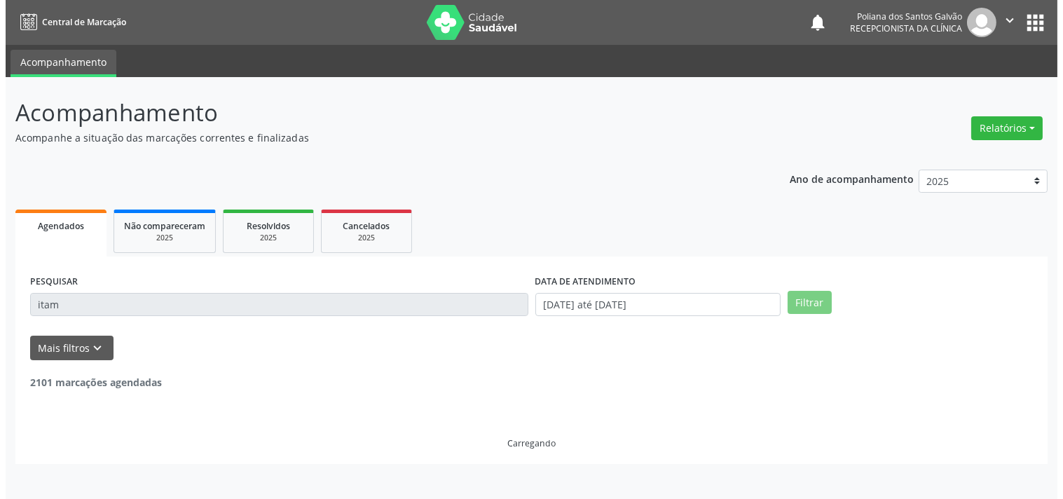
scroll to position [130, 0]
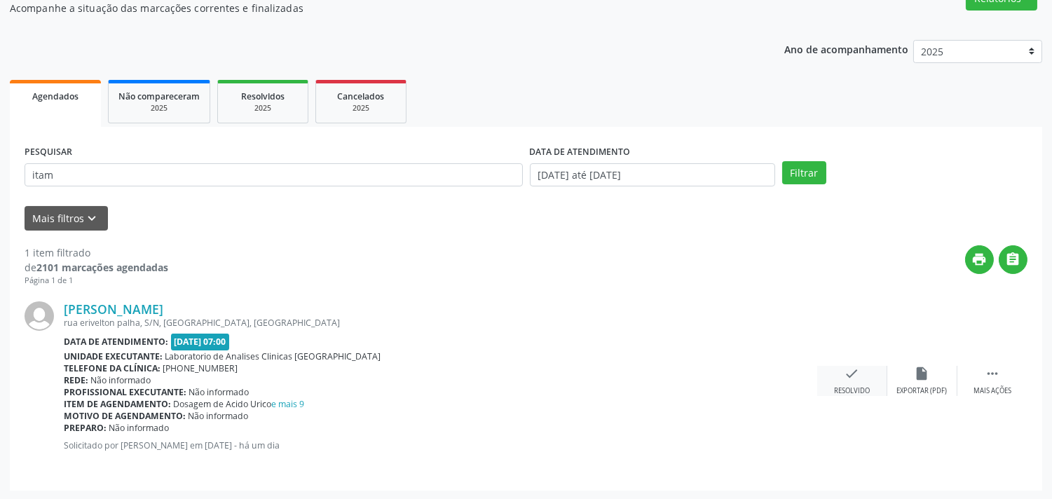
click at [847, 367] on icon "check" at bounding box center [852, 373] width 15 height 15
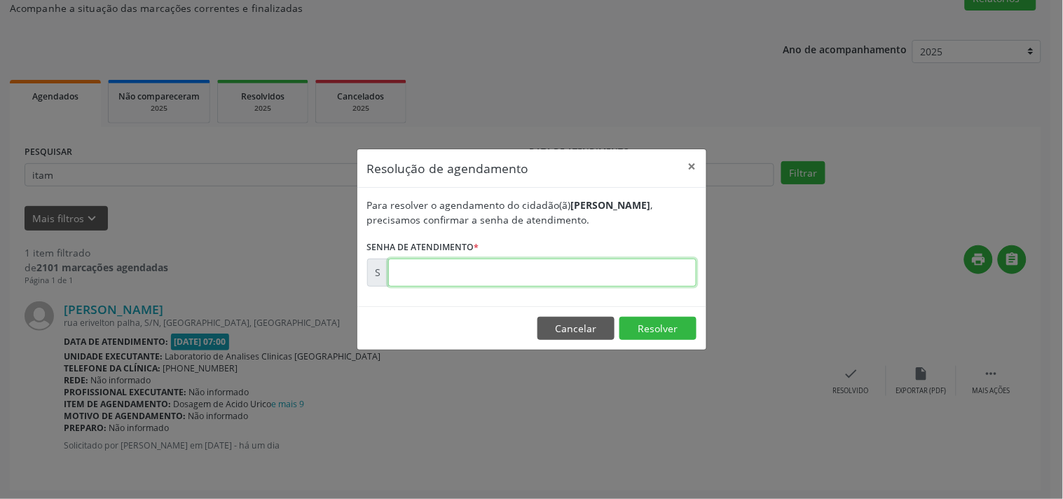
click at [669, 275] on input "text" at bounding box center [542, 273] width 308 height 28
type input "00175668"
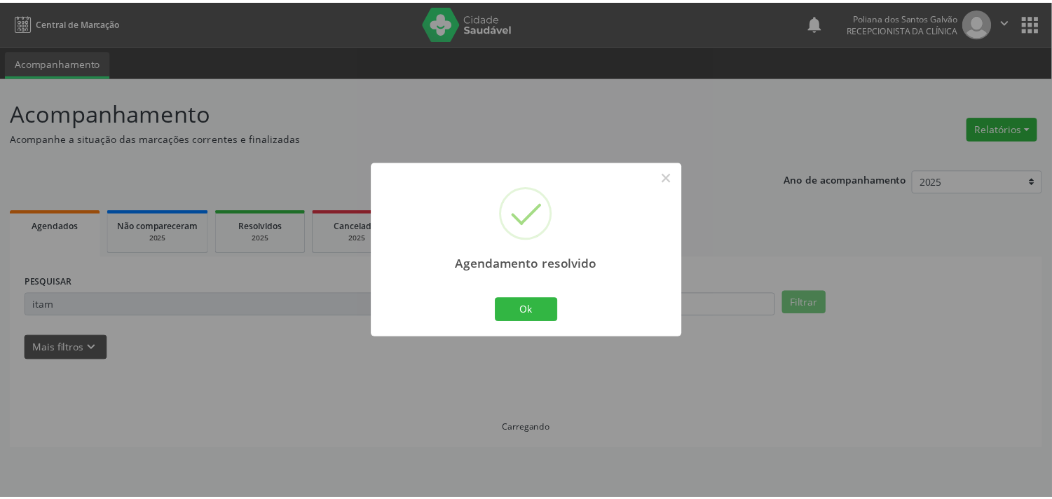
scroll to position [0, 0]
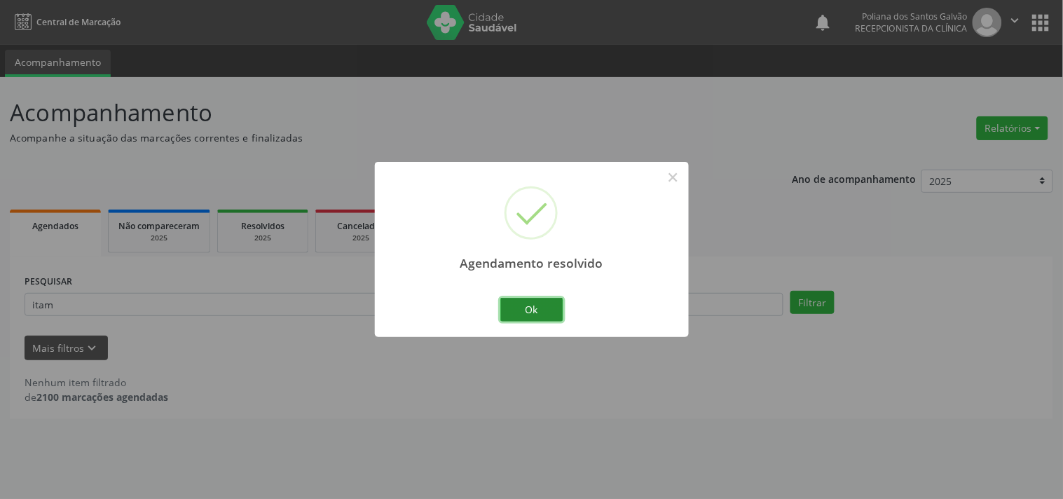
click at [540, 308] on button "Ok" at bounding box center [531, 310] width 63 height 24
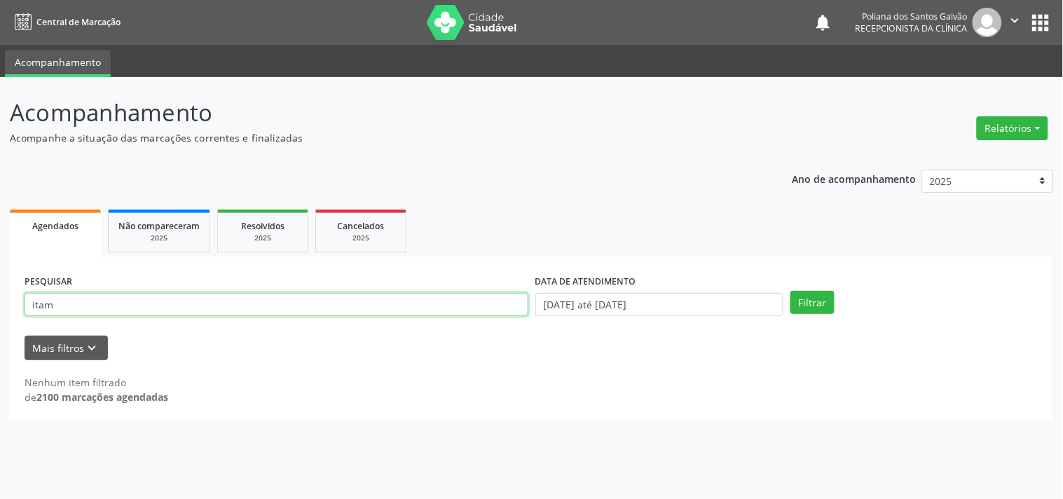
drag, startPoint x: 467, startPoint y: 306, endPoint x: 0, endPoint y: 257, distance: 470.1
click at [0, 189] on div "Acompanhamento Acompanhe a situação das marcações correntes e finalizadas Relat…" at bounding box center [531, 288] width 1063 height 422
type input "MARIANA"
click at [791, 291] on button "Filtrar" at bounding box center [813, 303] width 44 height 24
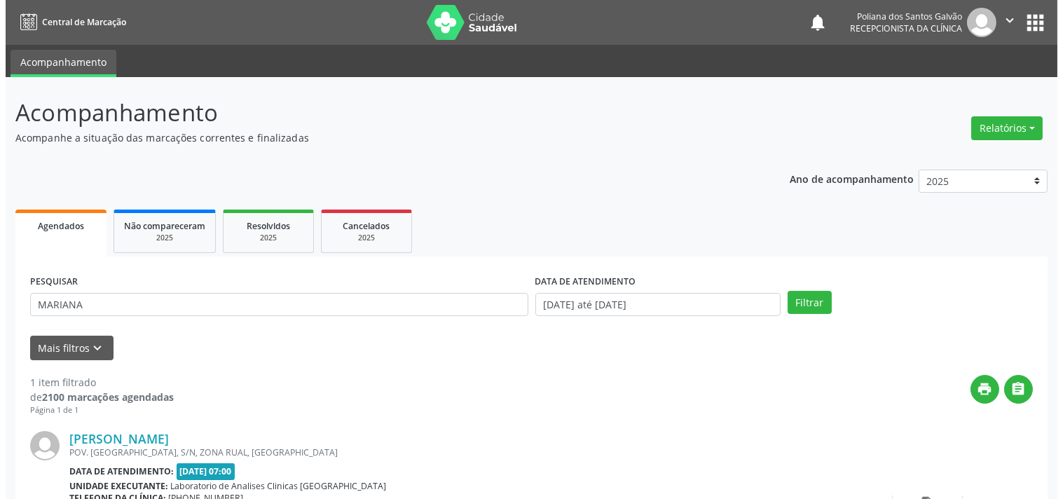
scroll to position [130, 0]
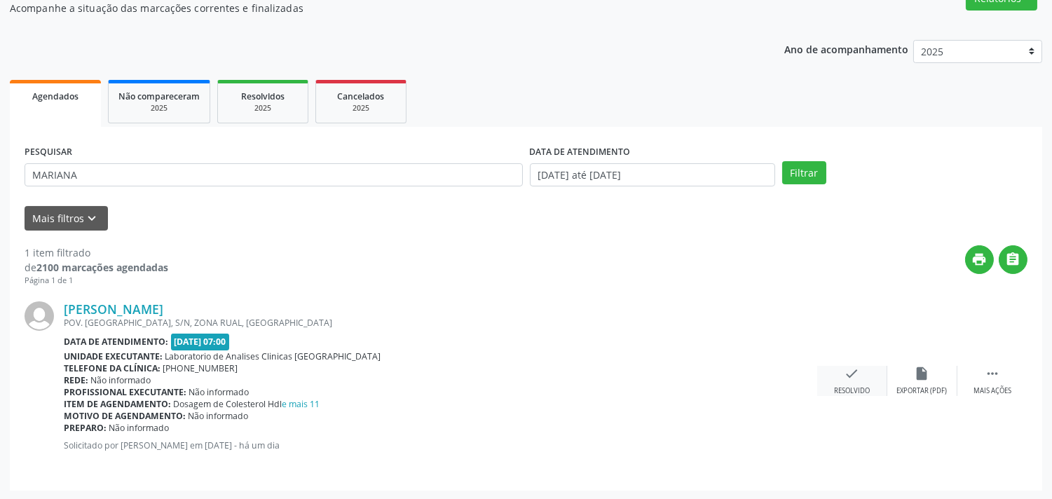
click at [851, 367] on icon "check" at bounding box center [852, 373] width 15 height 15
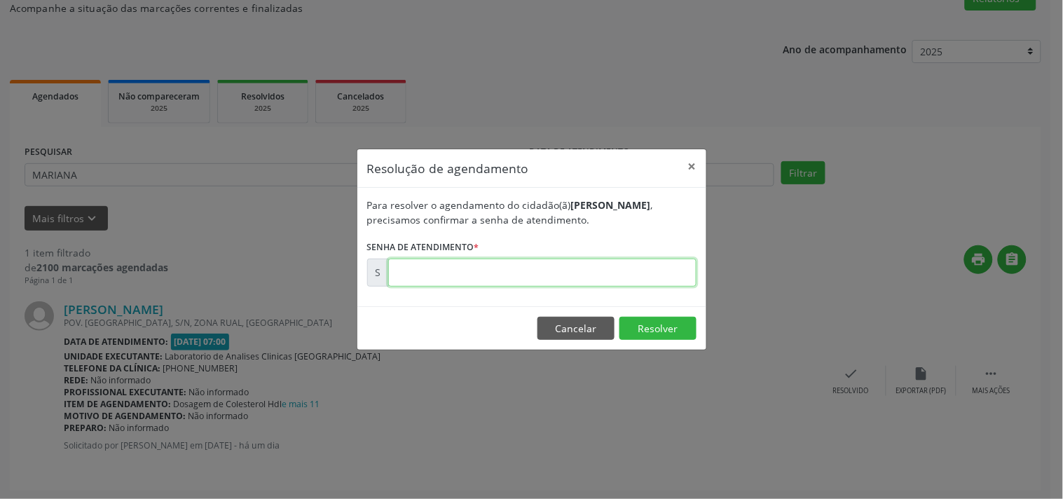
click at [667, 271] on input "text" at bounding box center [542, 273] width 308 height 28
type input "00175663"
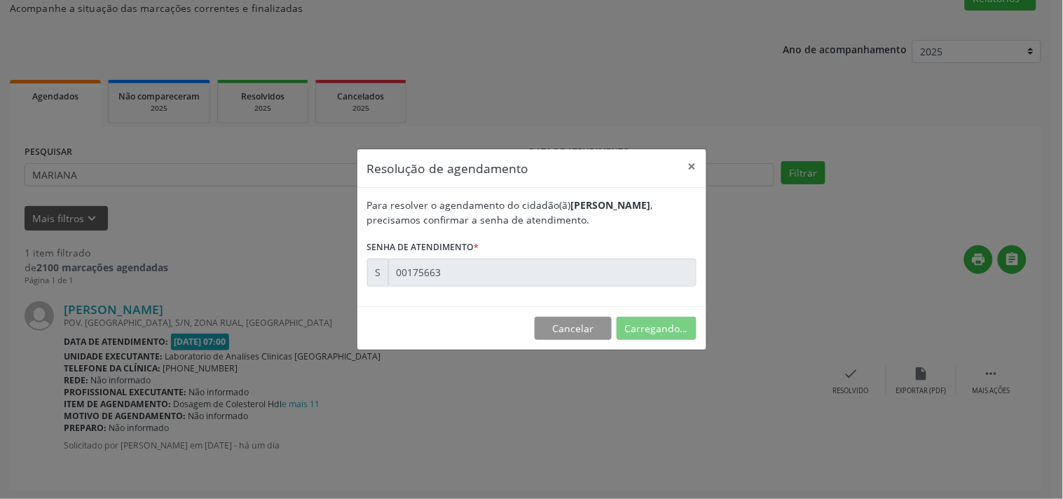
scroll to position [0, 0]
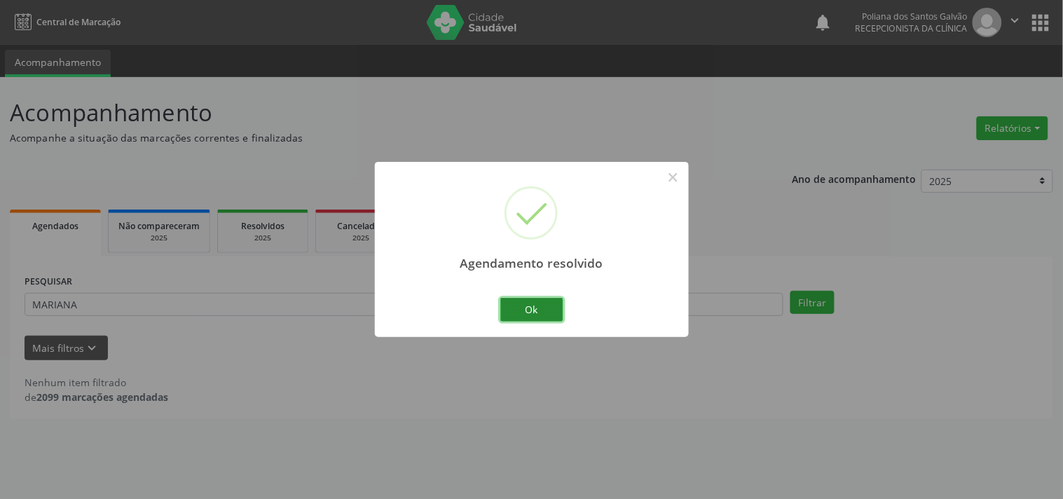
click at [540, 310] on button "Ok" at bounding box center [531, 310] width 63 height 24
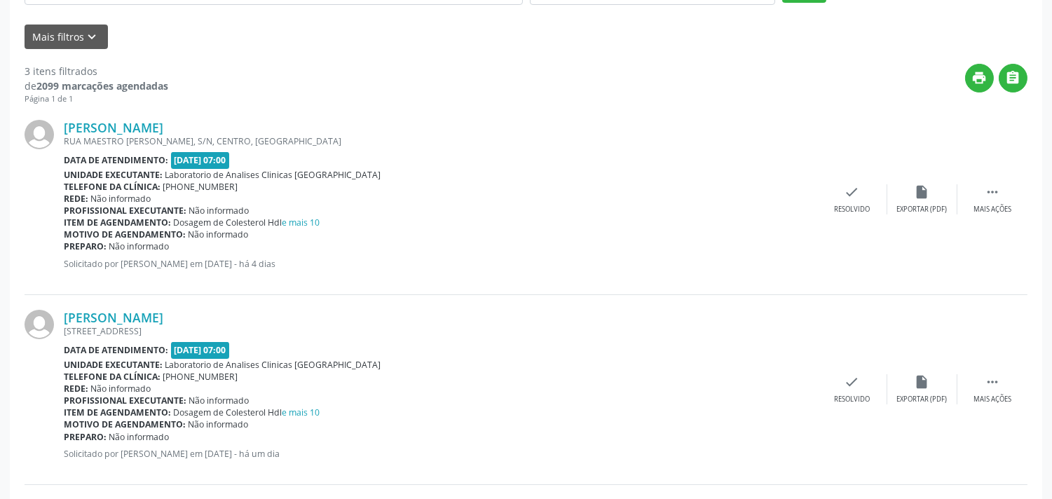
scroll to position [156, 0]
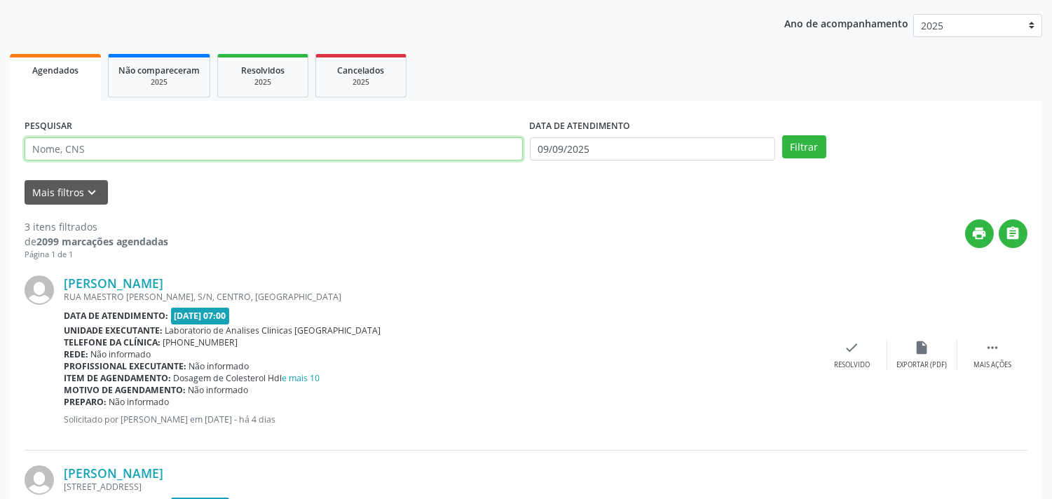
drag, startPoint x: 0, startPoint y: 94, endPoint x: 0, endPoint y: 29, distance: 64.5
click at [0, 53] on div "Acompanhamento Acompanhe a situação das marcações correntes e finalizadas Relat…" at bounding box center [526, 388] width 1052 height 933
type input "MARCOS"
click at [782, 135] on button "Filtrar" at bounding box center [804, 147] width 44 height 24
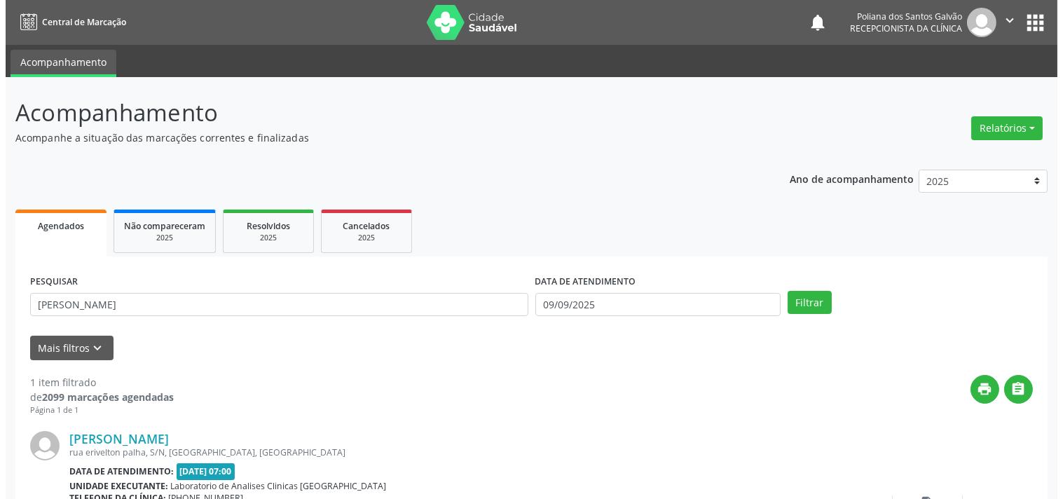
scroll to position [130, 0]
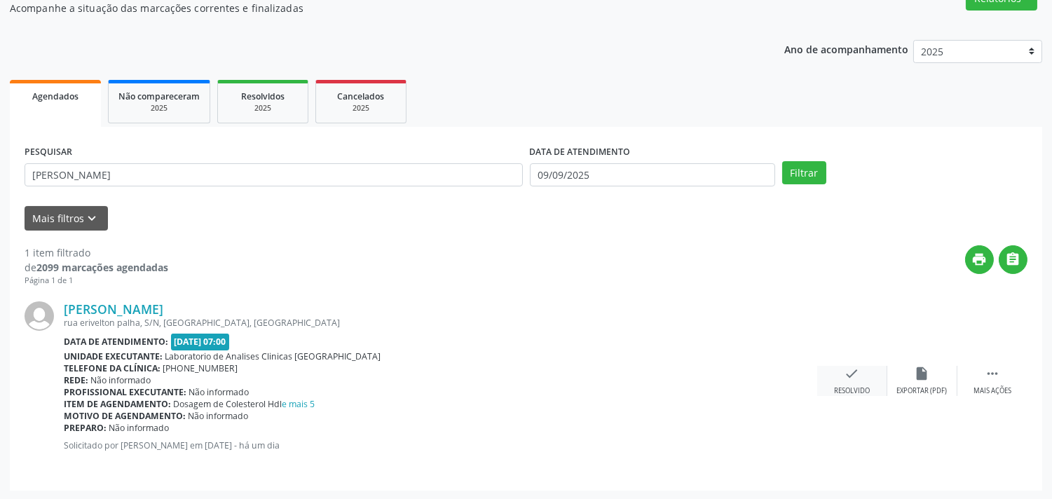
click at [843, 376] on div "check Resolvido" at bounding box center [852, 381] width 70 height 30
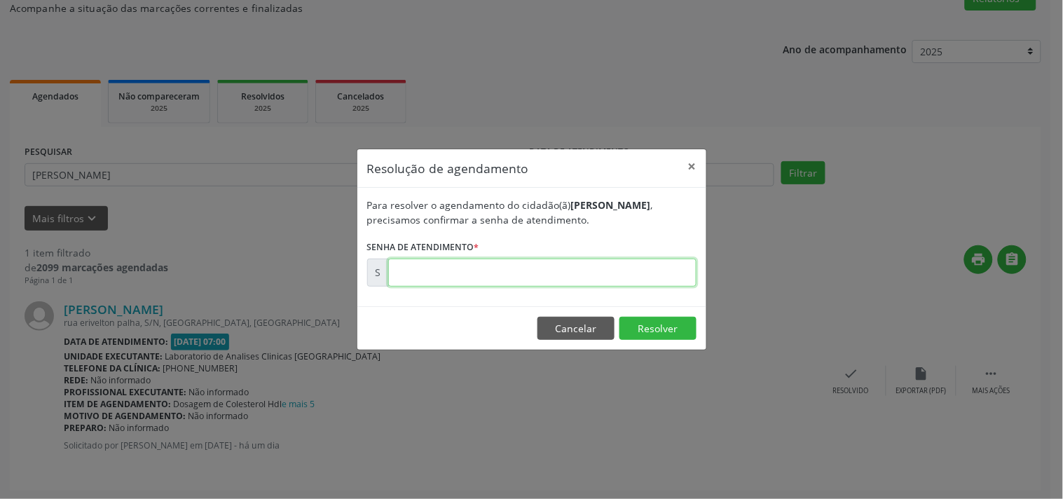
click at [633, 262] on input "text" at bounding box center [542, 273] width 308 height 28
type input "00175672"
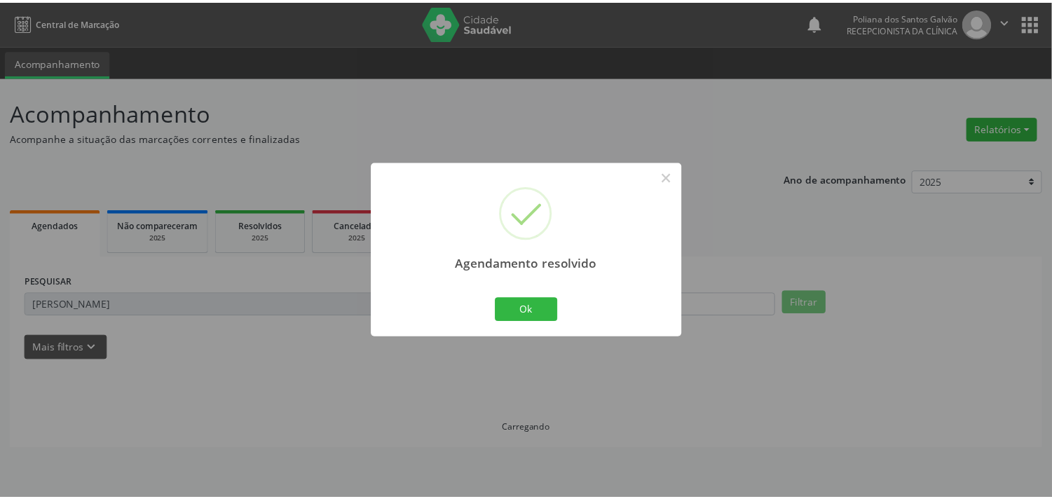
scroll to position [0, 0]
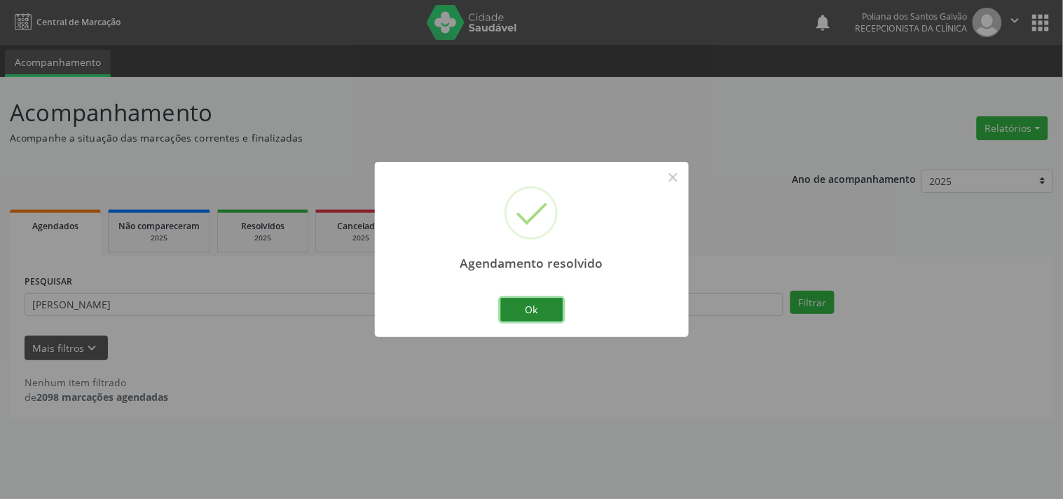
click at [521, 306] on button "Ok" at bounding box center [531, 310] width 63 height 24
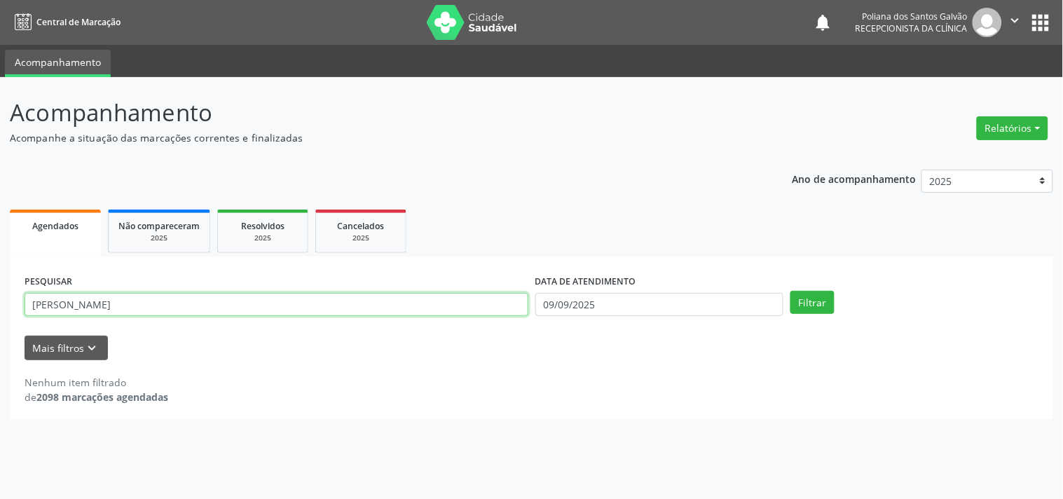
drag, startPoint x: 498, startPoint y: 307, endPoint x: 47, endPoint y: 199, distance: 463.4
click at [51, 203] on div "Ano de acompanhamento 2025 2024 2023 Agendados Não compareceram 2025 Resolvidos…" at bounding box center [532, 289] width 1044 height 259
type input "M"
type input "MARIA DE FA"
click at [791, 291] on button "Filtrar" at bounding box center [813, 303] width 44 height 24
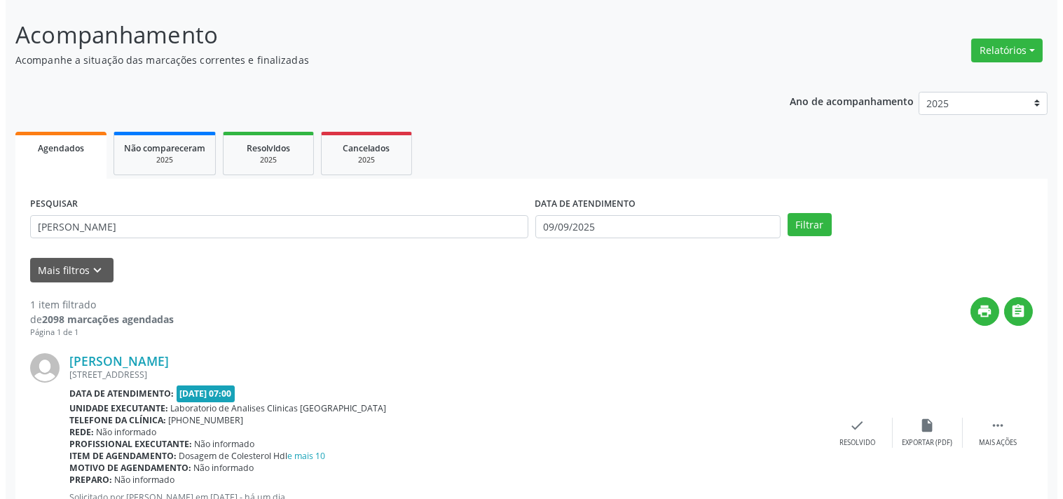
scroll to position [130, 0]
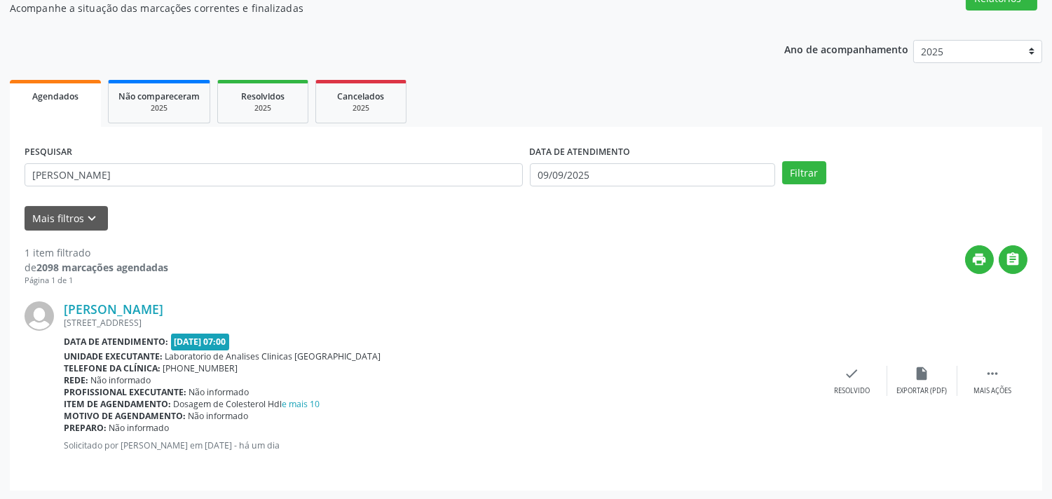
click at [886, 361] on div "Maria de Fatima de Oliveira Rodrigues RUA FLUMINENSE, 16, VILA IRACI, Campo For…" at bounding box center [526, 381] width 1003 height 189
click at [824, 374] on div "check Resolvido" at bounding box center [852, 381] width 70 height 30
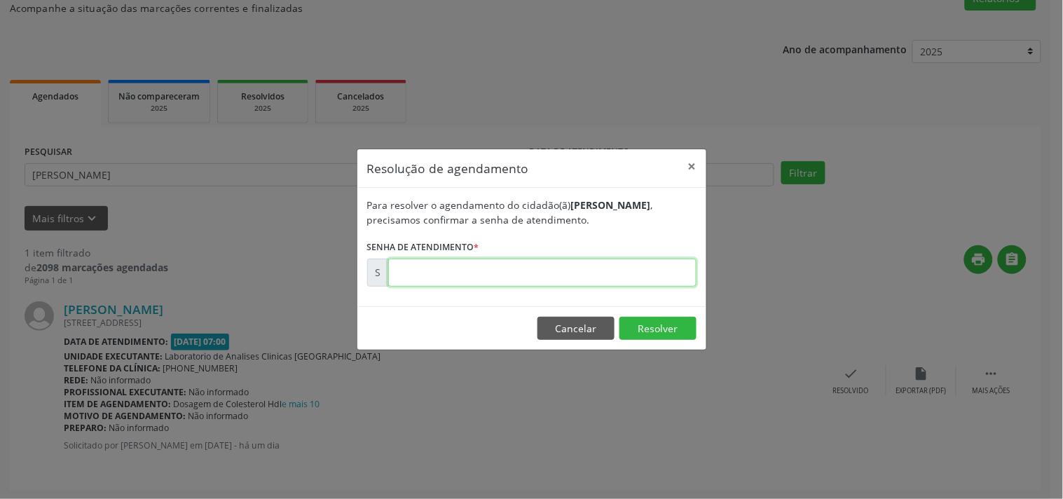
click at [554, 268] on input "text" at bounding box center [542, 273] width 308 height 28
type input "00175651"
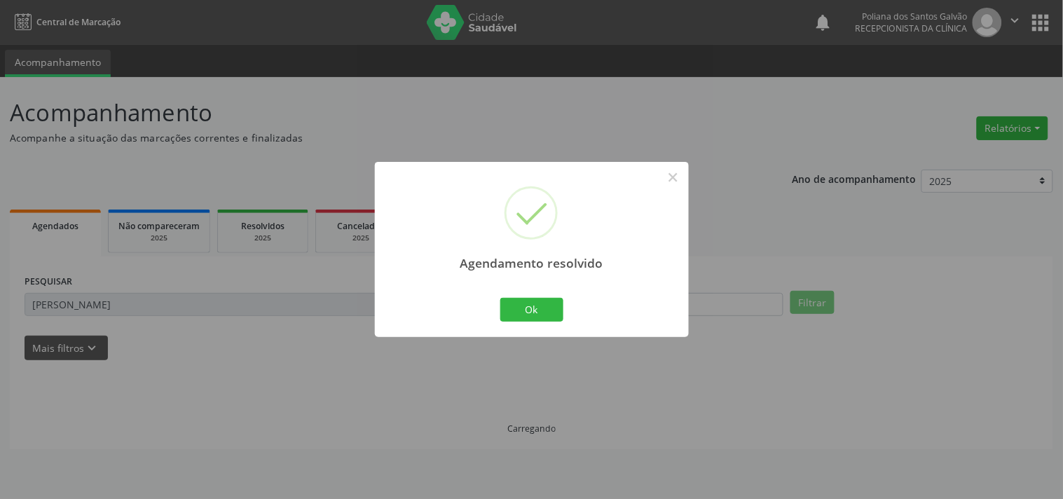
scroll to position [0, 0]
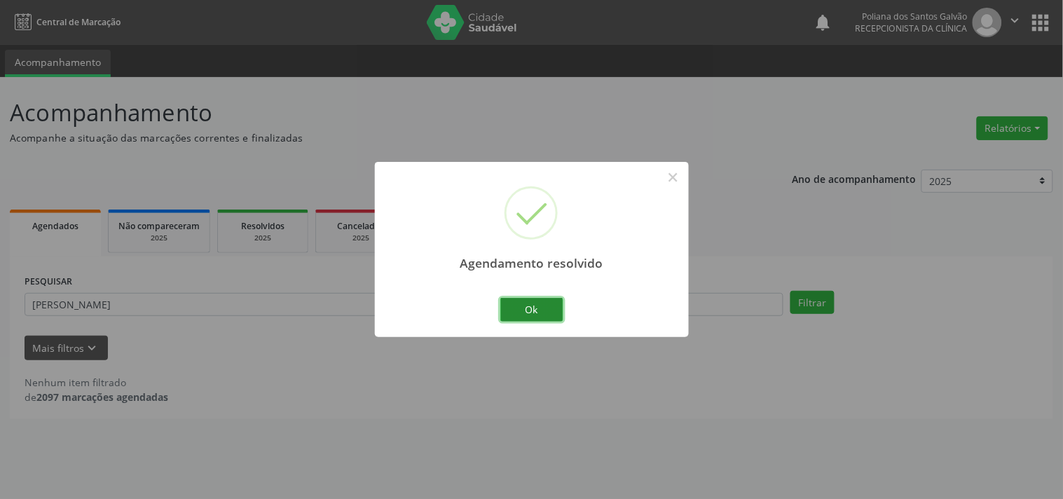
click at [533, 317] on button "Ok" at bounding box center [531, 310] width 63 height 24
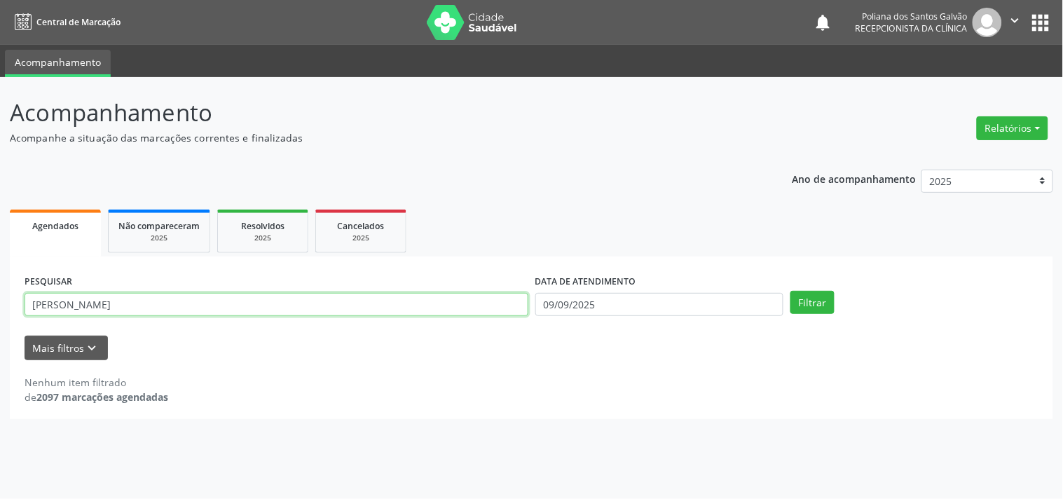
drag, startPoint x: 368, startPoint y: 296, endPoint x: 0, endPoint y: -56, distance: 509.1
click at [0, 0] on html "Central de Marcação notifications Poliana dos Santos Galvão Recepcionista da cl…" at bounding box center [531, 249] width 1063 height 499
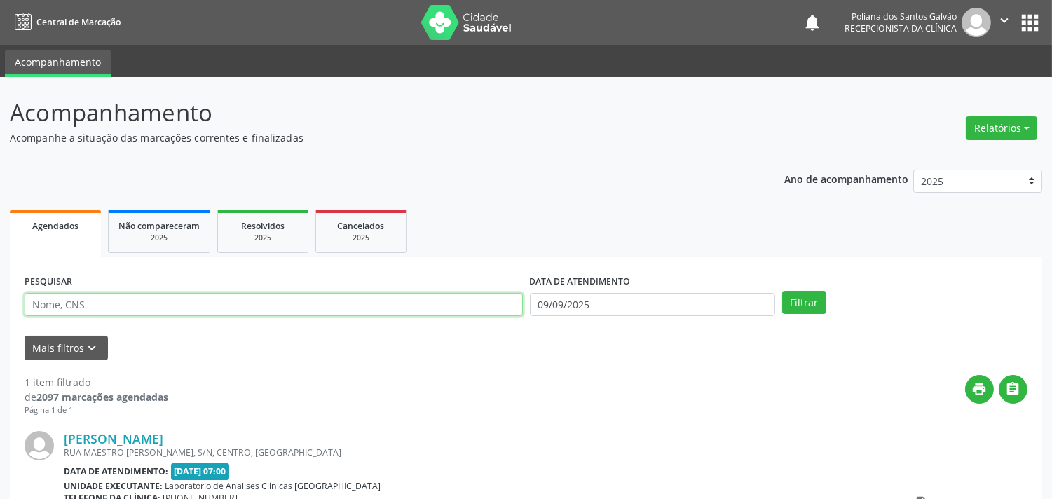
click at [388, 312] on input "text" at bounding box center [274, 305] width 498 height 24
type input "eunice"
click at [782, 291] on button "Filtrar" at bounding box center [804, 303] width 44 height 24
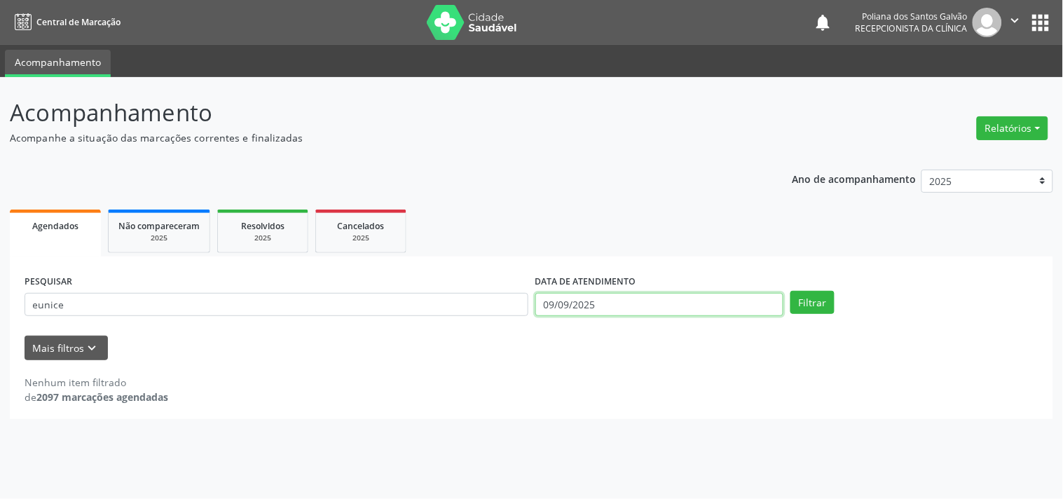
click at [636, 302] on input "09/09/2025" at bounding box center [659, 305] width 248 height 24
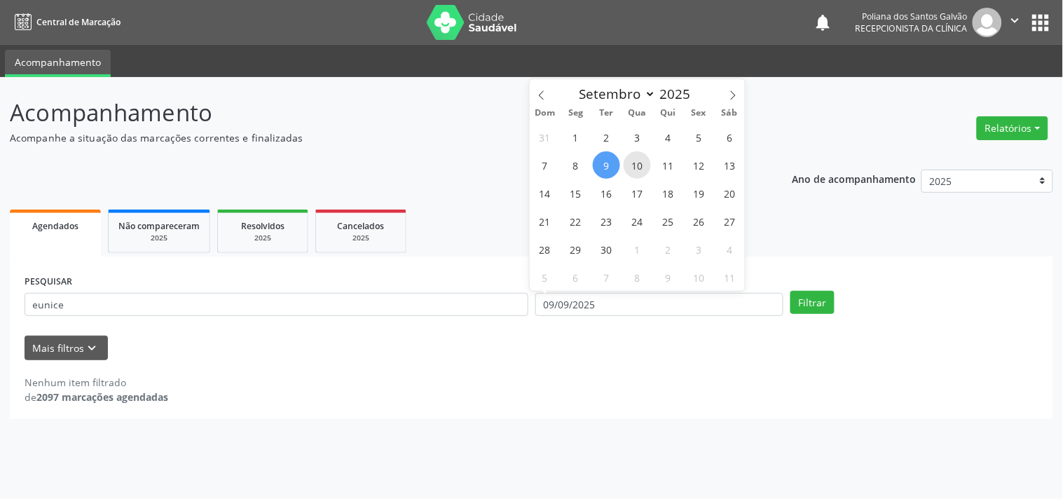
click at [636, 165] on span "10" at bounding box center [637, 164] width 27 height 27
type input "10/09/2025"
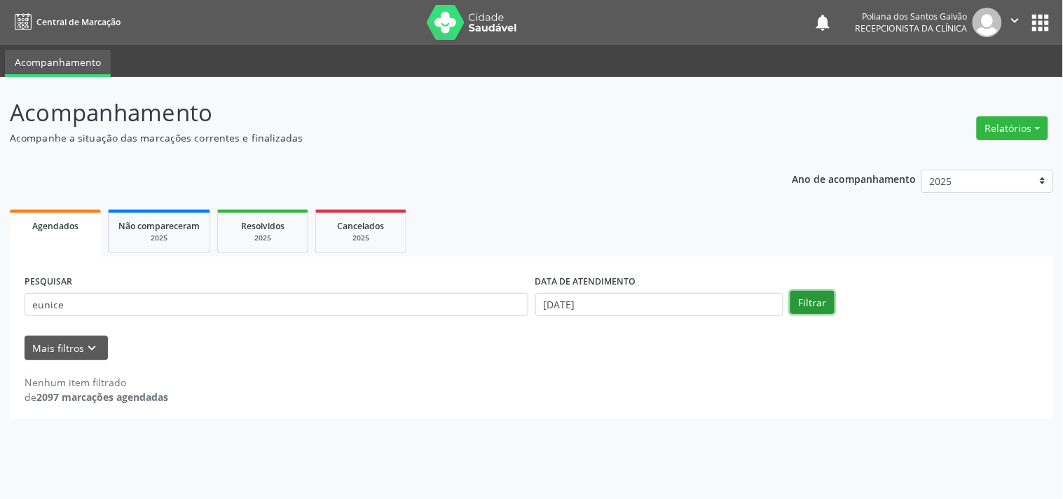
click at [807, 304] on button "Filtrar" at bounding box center [813, 303] width 44 height 24
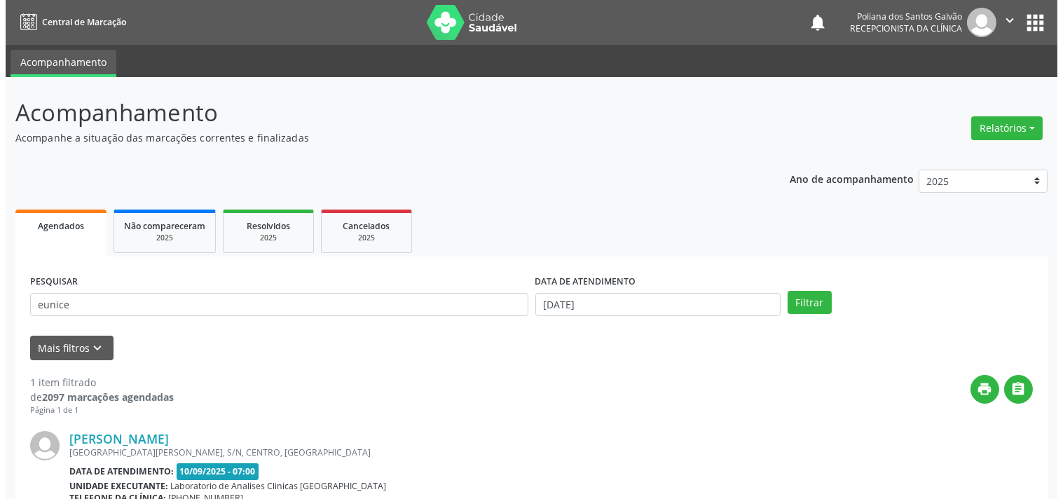
scroll to position [142, 0]
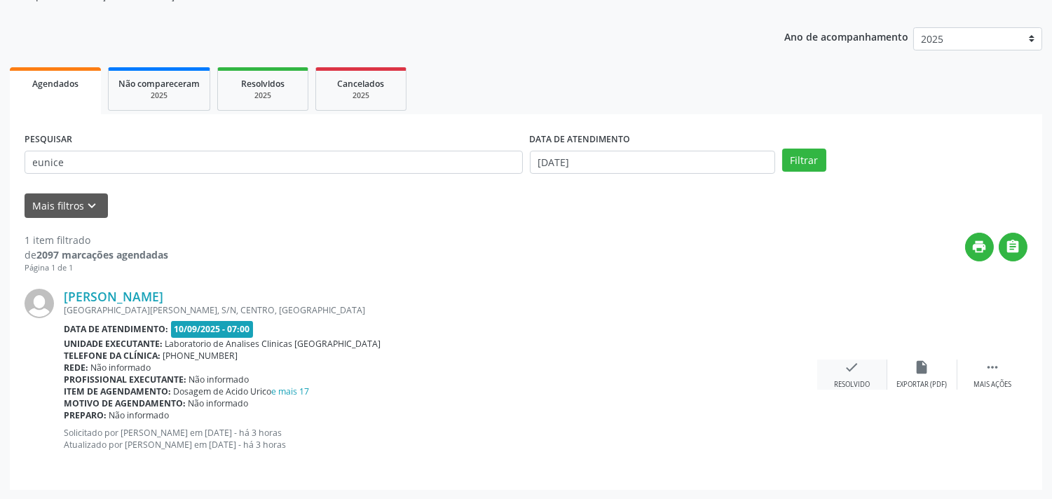
click at [841, 368] on div "check Resolvido" at bounding box center [852, 375] width 70 height 30
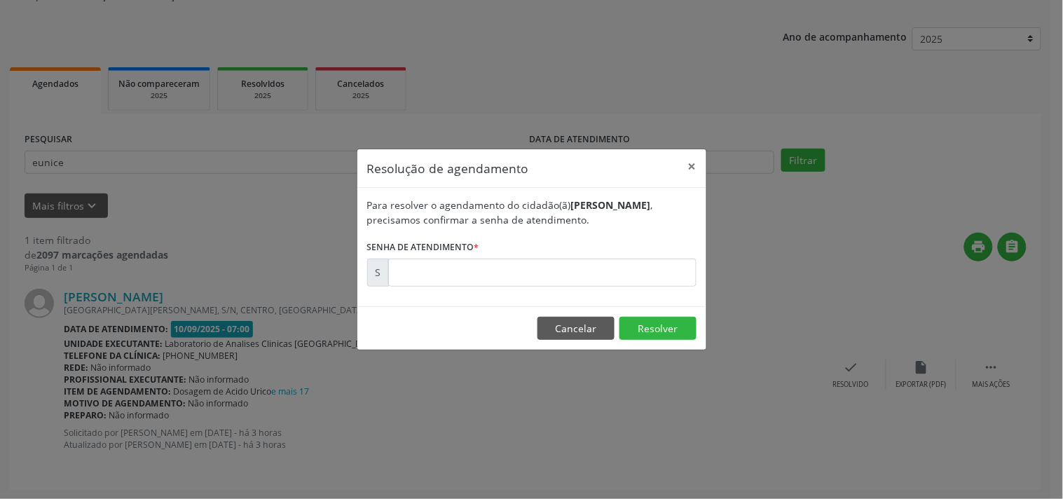
drag, startPoint x: 629, startPoint y: 249, endPoint x: 626, endPoint y: 279, distance: 30.3
click at [626, 259] on form "Para resolver o agendamento do cidadão(ã) Eunice Maria da Silva , precisamos co…" at bounding box center [531, 242] width 329 height 89
click at [625, 277] on input "text" at bounding box center [542, 273] width 308 height 28
type input "00175865"
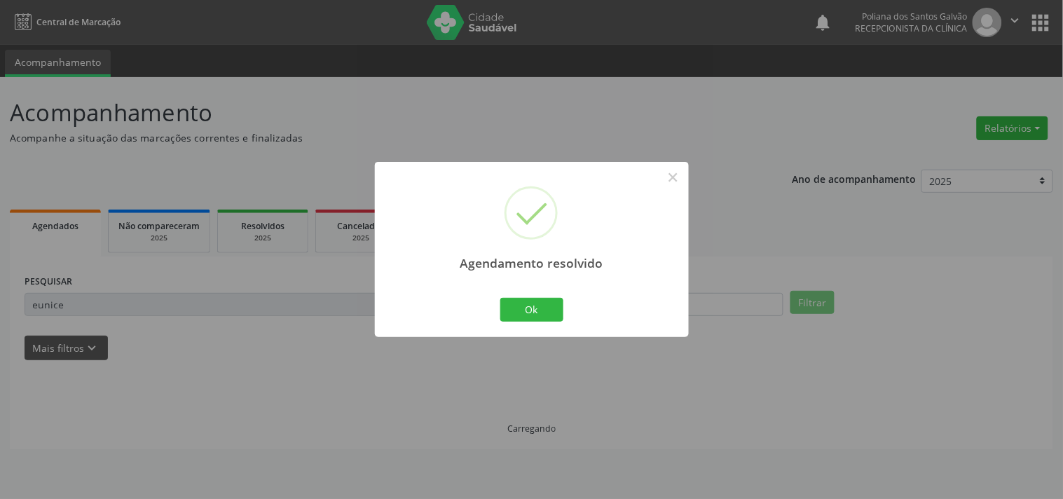
scroll to position [0, 0]
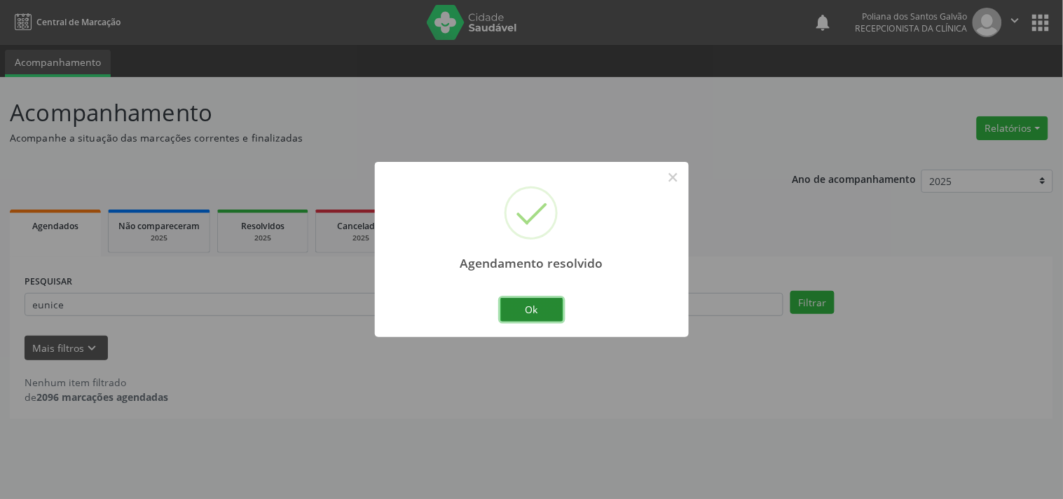
click at [542, 310] on button "Ok" at bounding box center [531, 310] width 63 height 24
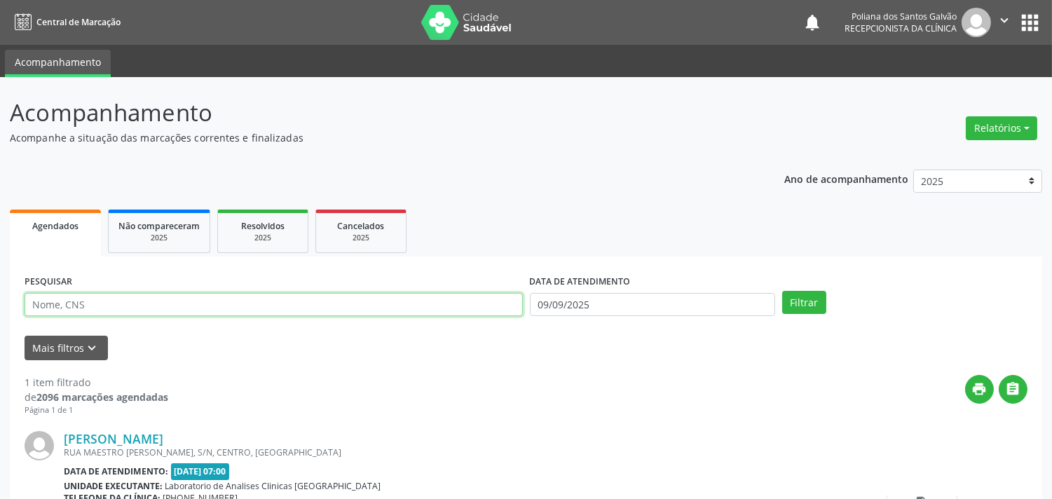
click at [209, 301] on input "text" at bounding box center [274, 305] width 498 height 24
drag, startPoint x: 251, startPoint y: 221, endPoint x: 268, endPoint y: 235, distance: 22.4
click at [251, 221] on span "Resolvidos" at bounding box center [262, 226] width 43 height 12
click at [166, 306] on input "text" at bounding box center [274, 305] width 498 height 24
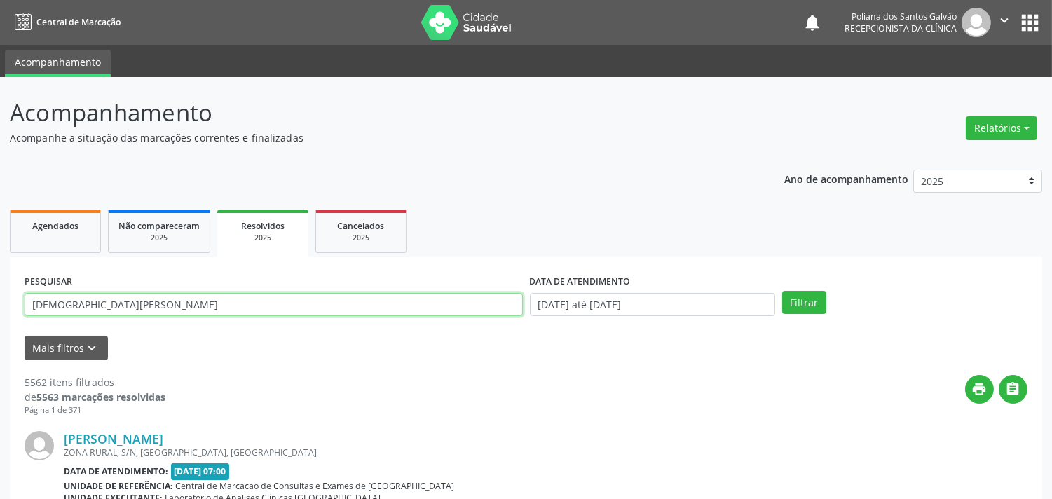
type input "CATIANE SANTOS"
click at [782, 291] on button "Filtrar" at bounding box center [804, 303] width 44 height 24
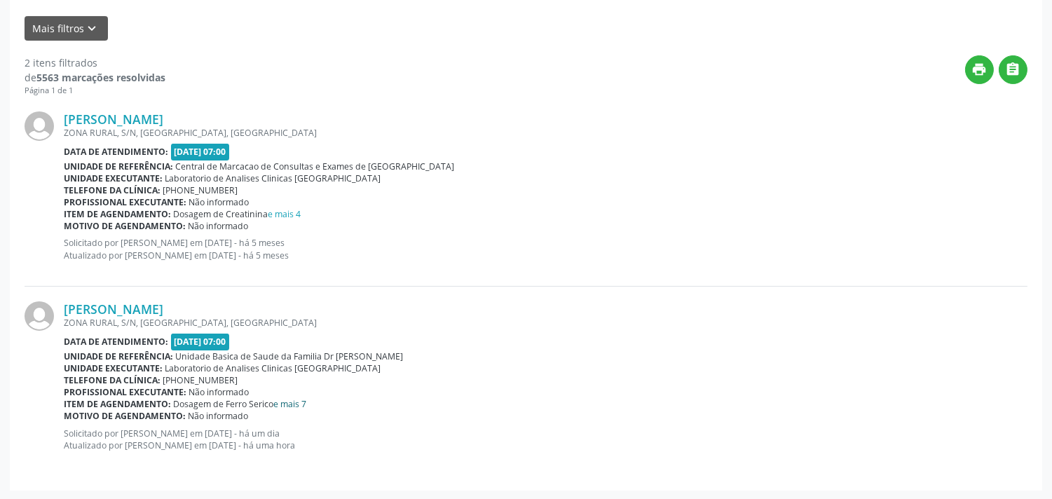
click at [285, 402] on link "e mais 7" at bounding box center [290, 404] width 33 height 12
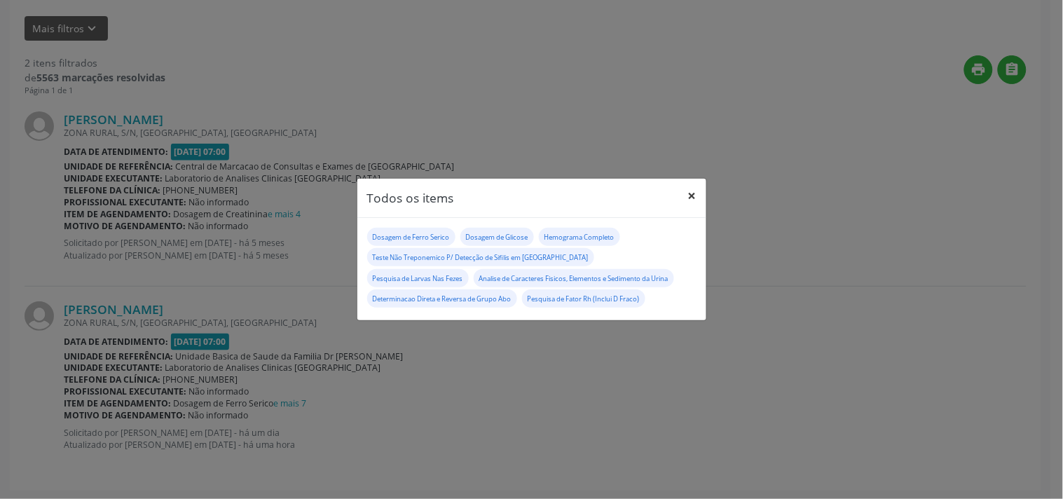
click at [690, 192] on button "×" at bounding box center [692, 196] width 28 height 34
